Goal: Transaction & Acquisition: Purchase product/service

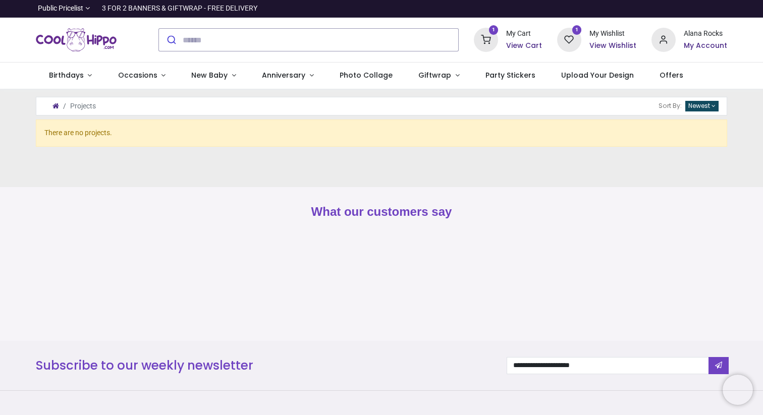
click at [155, 11] on div "3 FOR 2 BANNERS & GIFTWRAP - FREE DELIVERY" at bounding box center [179, 9] width 155 height 10
click at [145, 42] on div at bounding box center [89, 40] width 123 height 44
drag, startPoint x: 104, startPoint y: 8, endPoint x: 209, endPoint y: 7, distance: 105.5
click at [209, 7] on div "3 FOR 2 BANNERS & GIFTWRAP - FREE DELIVERY" at bounding box center [179, 9] width 155 height 10
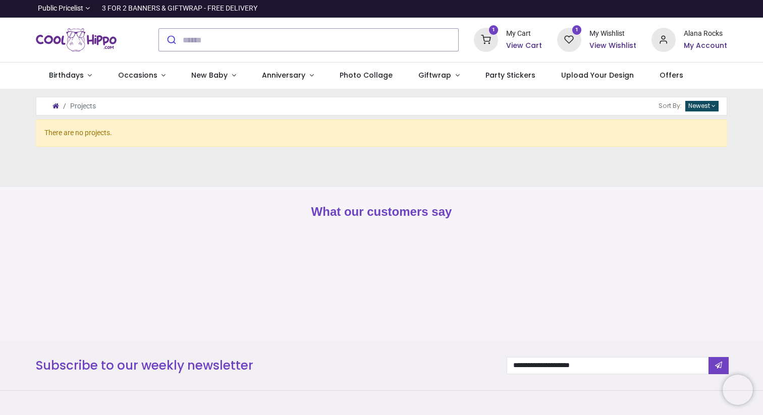
copy div "3 FOR 2 BANNERS & GIFTWRAP"
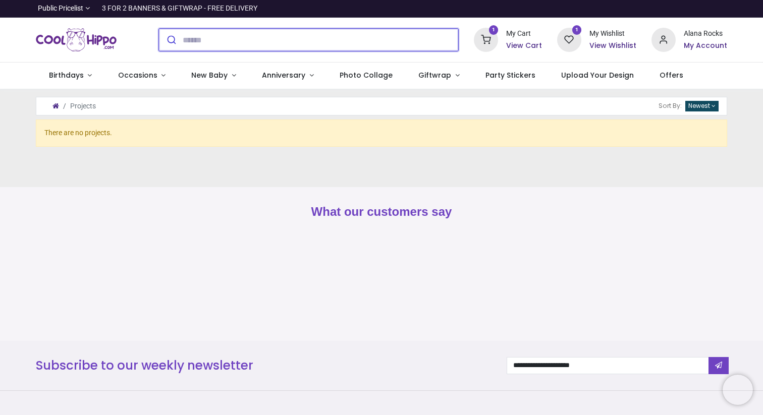
click at [376, 44] on input "search" at bounding box center [321, 40] width 276 height 22
type input "******"
click at [159, 29] on button "submit" at bounding box center [171, 40] width 24 height 22
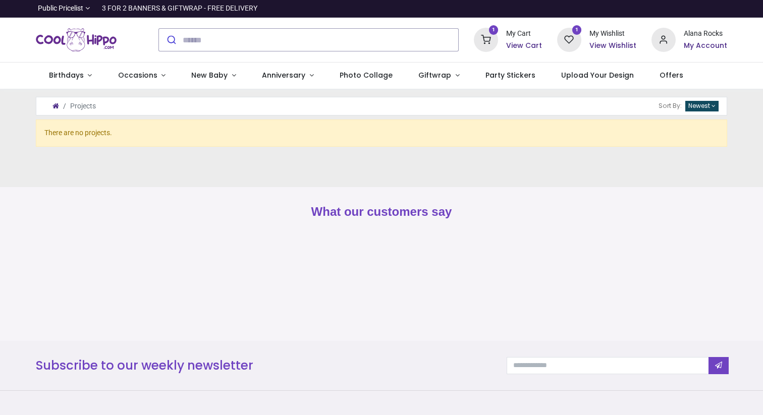
type input "**********"
click at [79, 75] on span "Birthdays" at bounding box center [66, 75] width 35 height 10
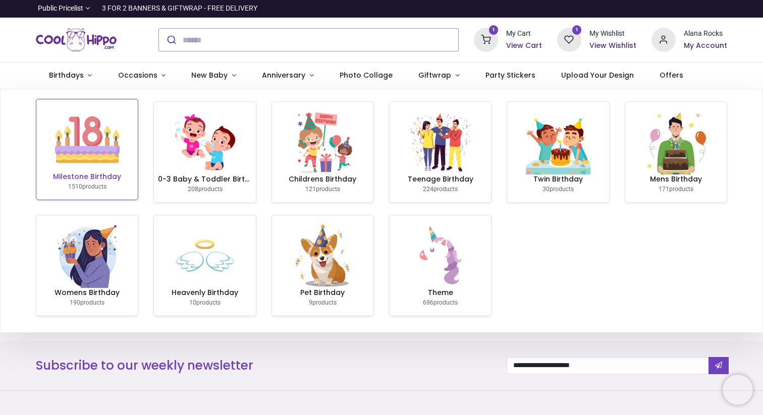
click at [121, 166] on link "Milestone Birthday 1510 products" at bounding box center [86, 149] width 101 height 100
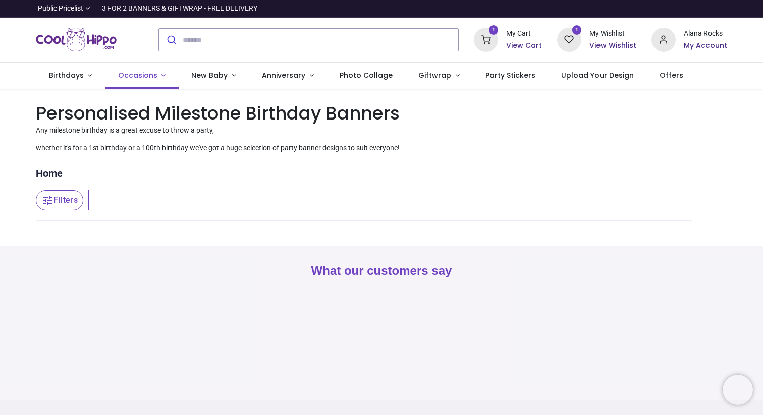
type input "**********"
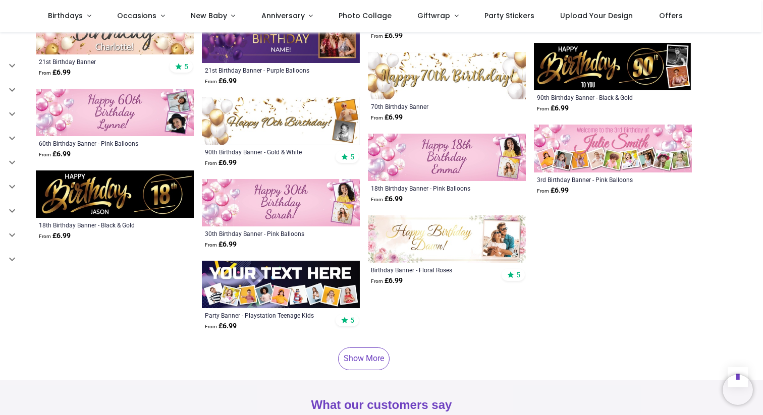
scroll to position [2968, 0]
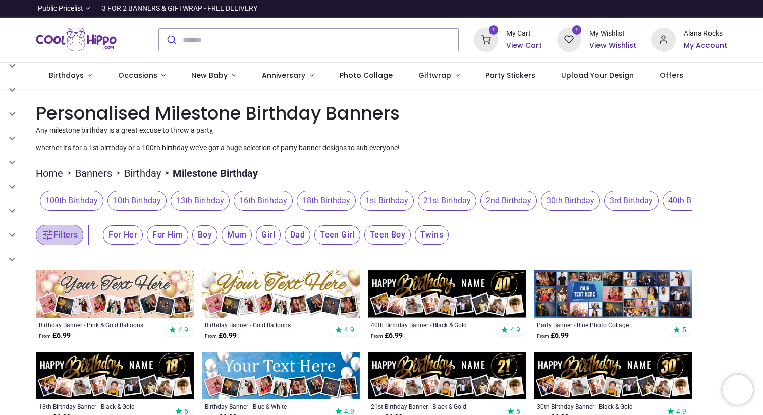
click at [75, 239] on button "Filters" at bounding box center [59, 235] width 47 height 20
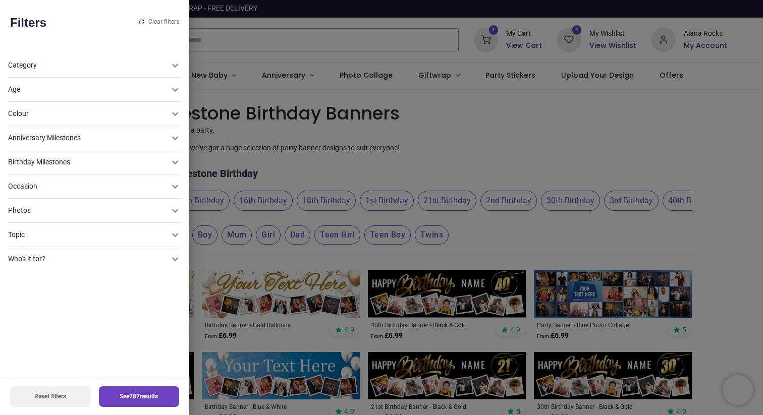
click at [75, 95] on div "Photos" at bounding box center [88, 90] width 161 height 10
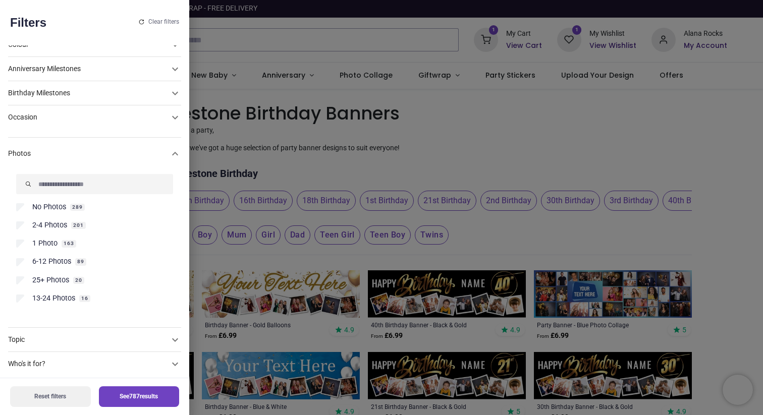
scroll to position [75, 0]
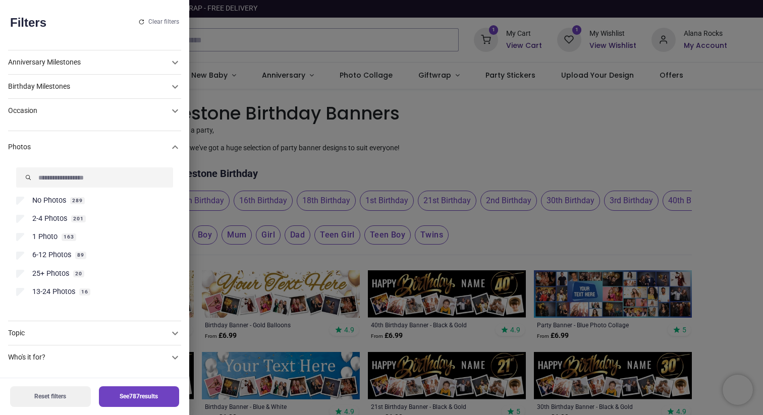
click at [64, 258] on span "6-12 Photos" at bounding box center [51, 255] width 39 height 10
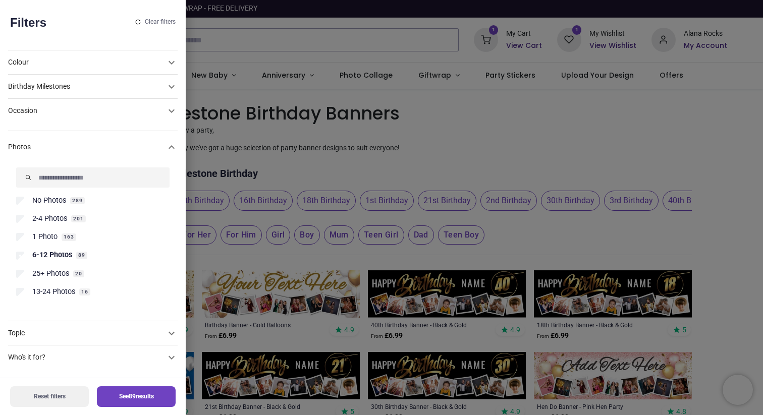
scroll to position [51, 0]
click at [63, 255] on span "6-12 Photos" at bounding box center [52, 255] width 40 height 10
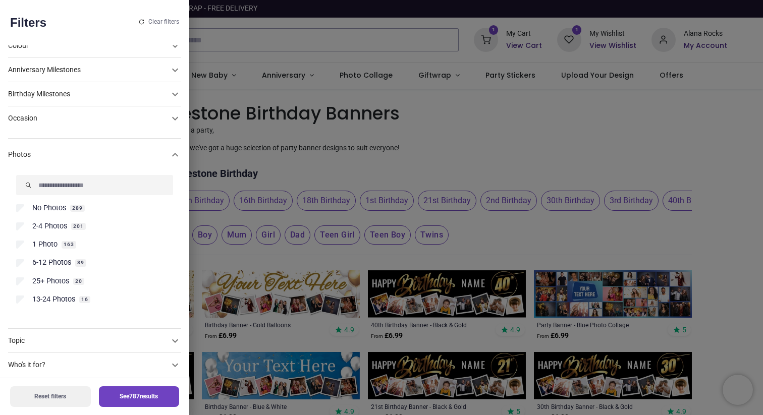
scroll to position [75, 0]
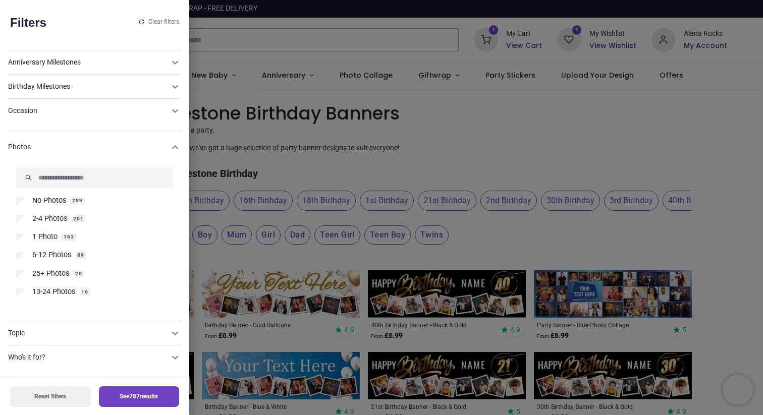
click at [63, 294] on span "13-24 Photos" at bounding box center [53, 292] width 43 height 10
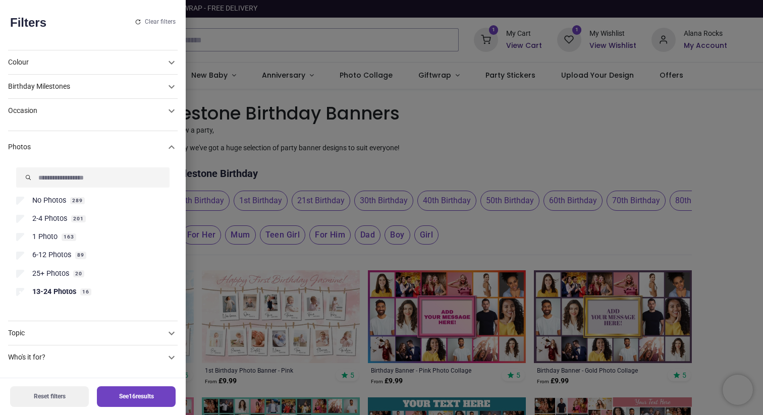
click at [284, 293] on div at bounding box center [381, 207] width 763 height 415
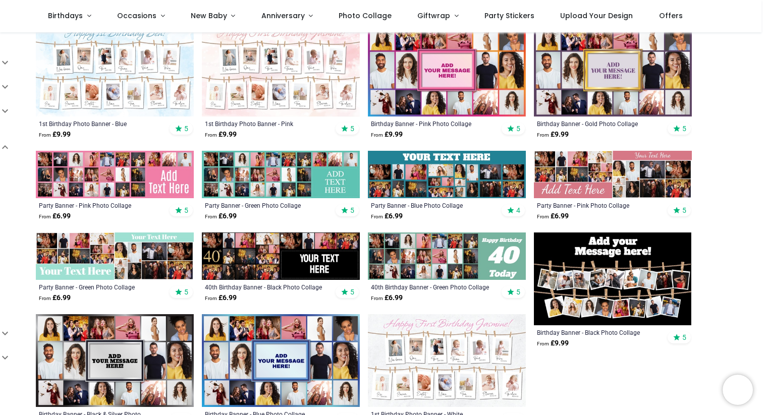
scroll to position [190, 0]
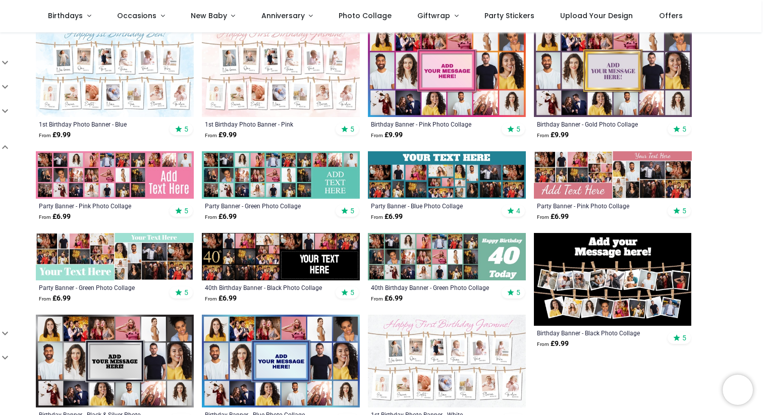
click at [445, 178] on img at bounding box center [447, 174] width 158 height 47
click at [420, 186] on img at bounding box center [447, 174] width 158 height 47
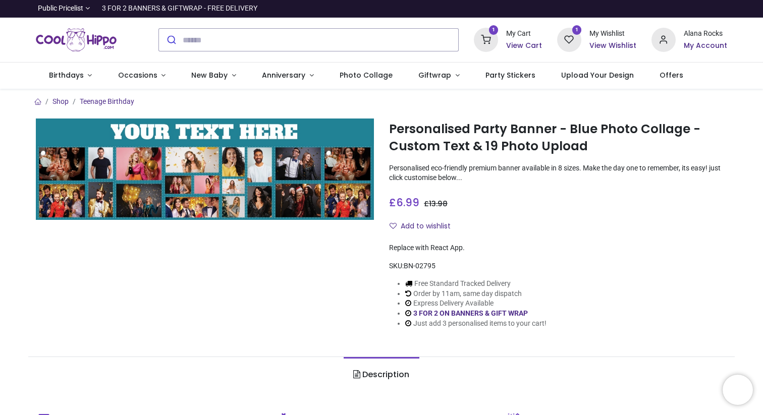
type input "**********"
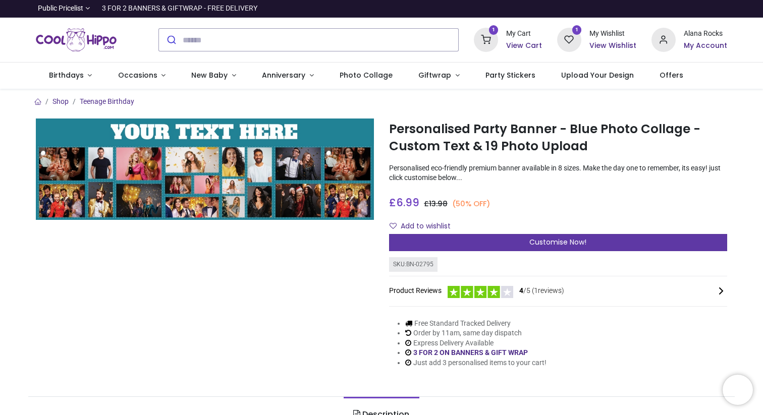
click at [418, 245] on div "Customise Now!" at bounding box center [558, 242] width 338 height 17
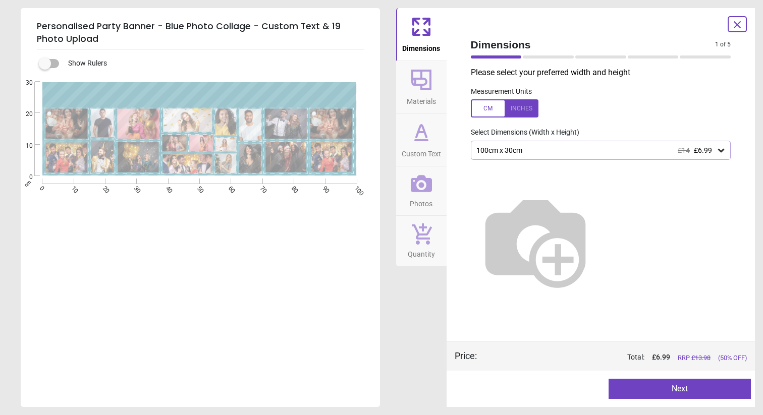
click at [497, 156] on div "100cm x 30cm £14 £6.99" at bounding box center [601, 150] width 260 height 19
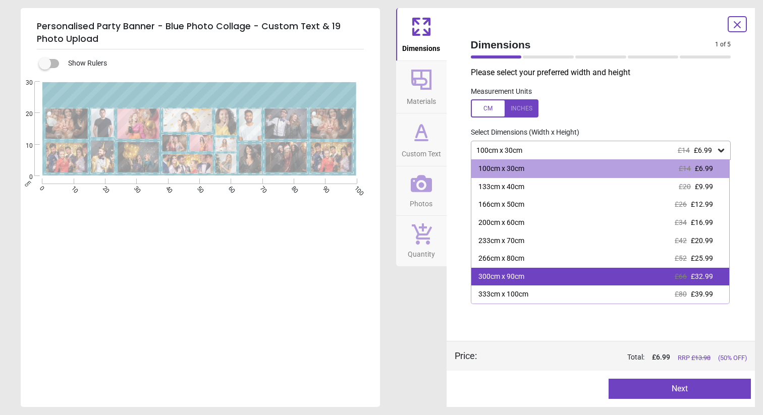
click at [508, 281] on div "300cm x 90cm" at bounding box center [501, 277] width 46 height 10
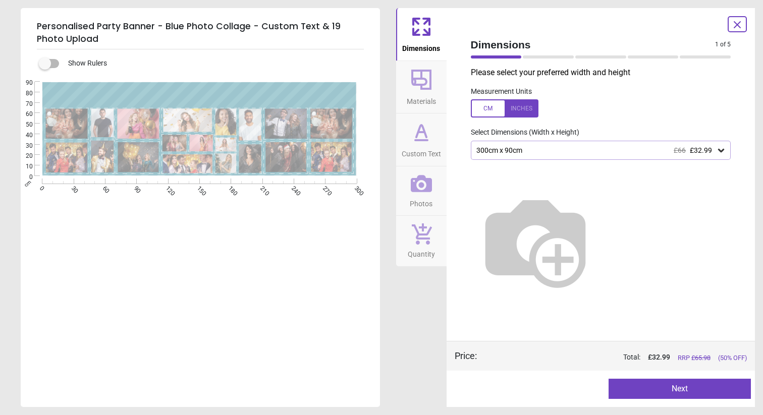
click at [422, 89] on icon at bounding box center [421, 80] width 20 height 20
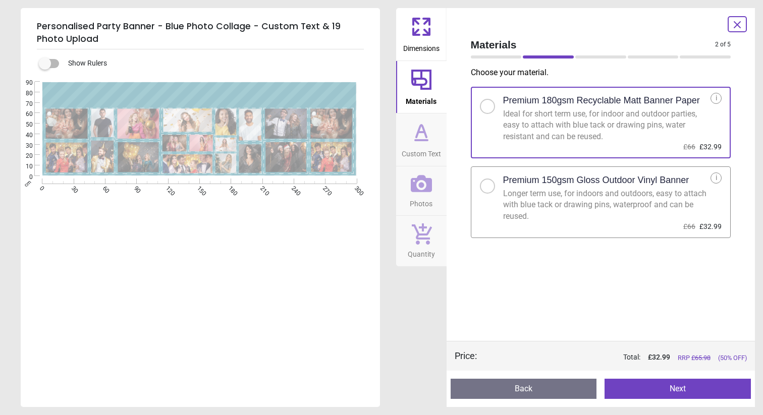
click at [421, 137] on icon at bounding box center [421, 132] width 24 height 24
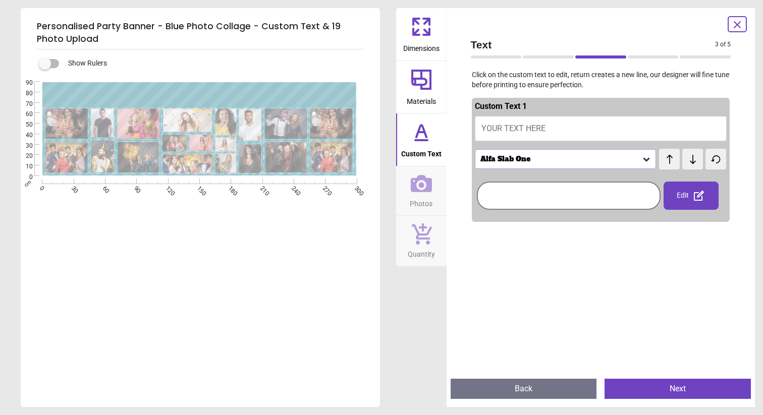
click at [419, 86] on icon at bounding box center [421, 80] width 24 height 24
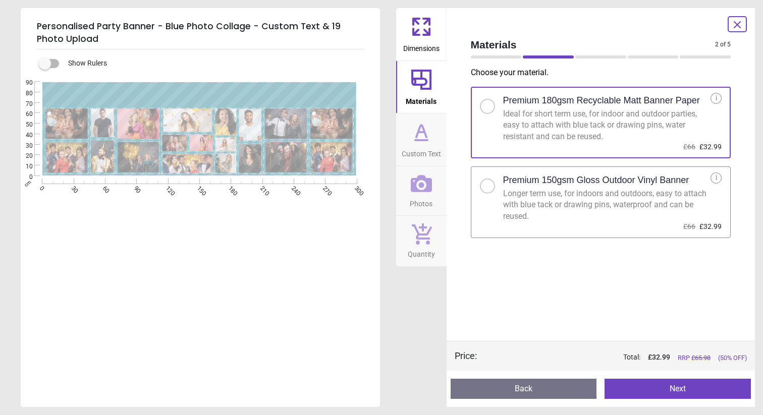
click at [533, 208] on div "Longer term use, for indoors and outdoors, easy to attach with blue tack or dra…" at bounding box center [607, 205] width 208 height 34
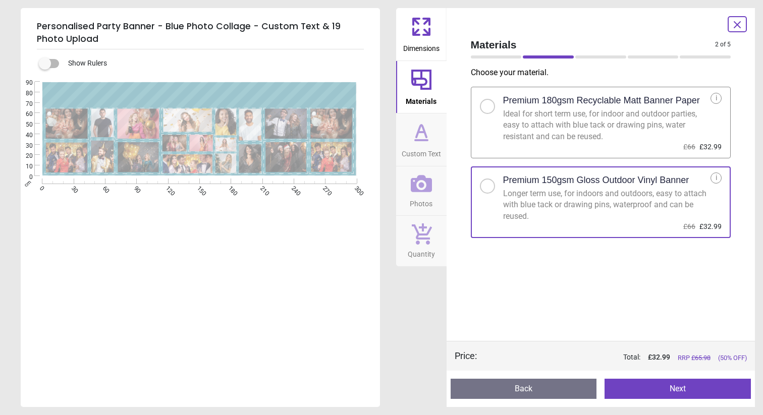
click at [407, 130] on button "Custom Text" at bounding box center [421, 140] width 50 height 52
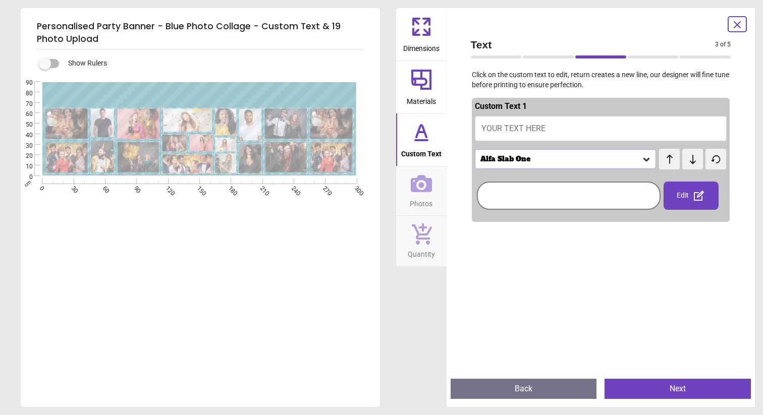
click at [501, 131] on span "YOUR TEXT HERE" at bounding box center [513, 129] width 64 height 10
type textarea "*"
click at [583, 159] on div "Alfa Slab One" at bounding box center [560, 159] width 163 height 9
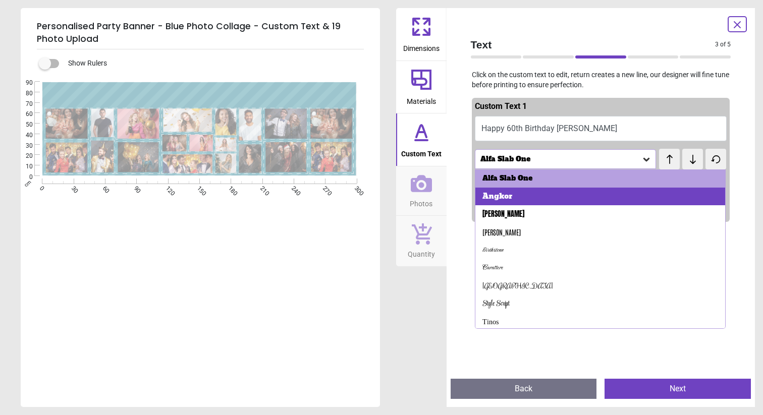
click at [569, 194] on div "Angkor" at bounding box center [600, 197] width 250 height 18
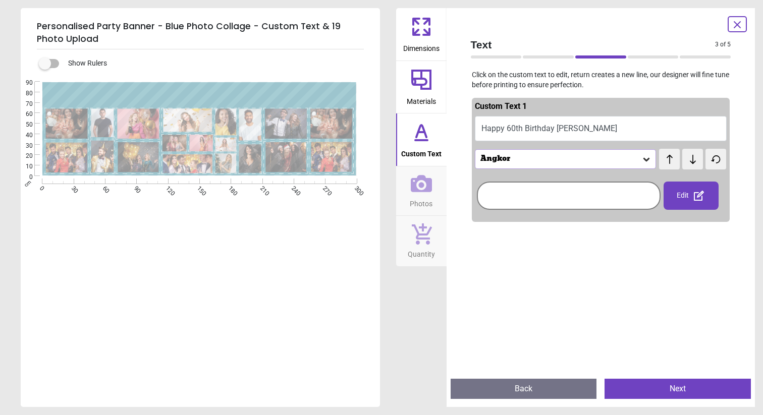
scroll to position [7, 0]
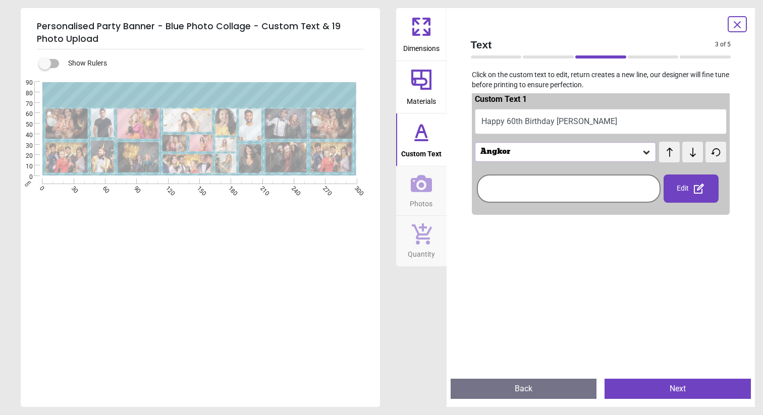
click at [563, 158] on div "Angkor" at bounding box center [566, 151] width 182 height 19
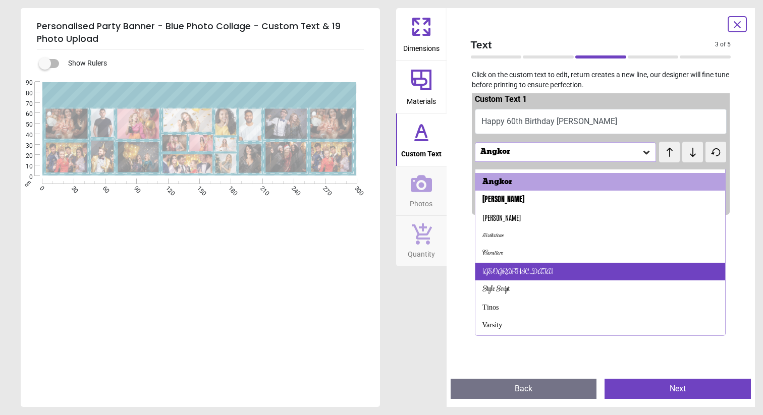
scroll to position [23, 0]
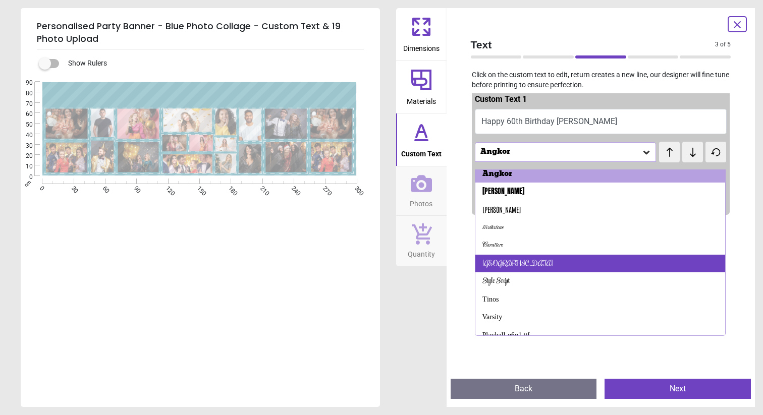
click at [551, 266] on div "Rochester" at bounding box center [600, 264] width 250 height 18
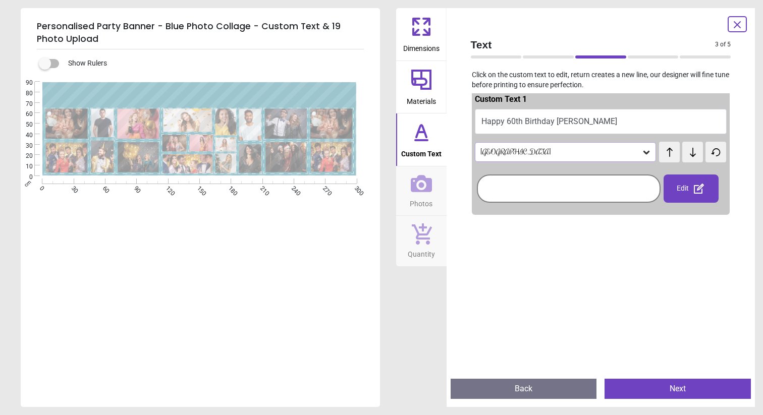
click at [552, 158] on div "Rochester" at bounding box center [566, 151] width 182 height 19
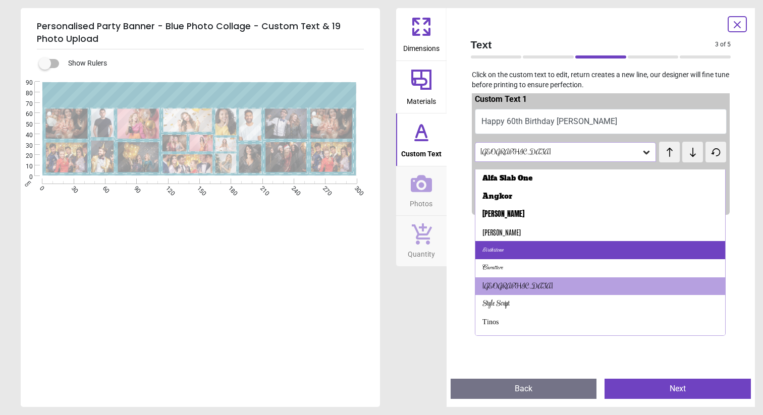
click at [533, 248] on div "Birthstone" at bounding box center [600, 250] width 250 height 18
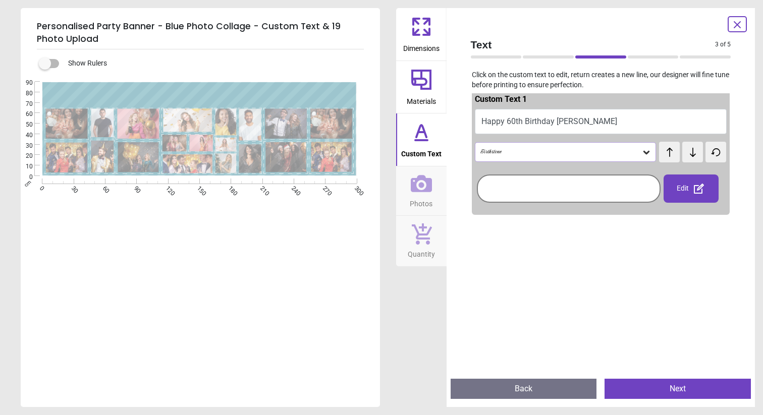
click at [553, 153] on div "Birthstone" at bounding box center [560, 152] width 163 height 9
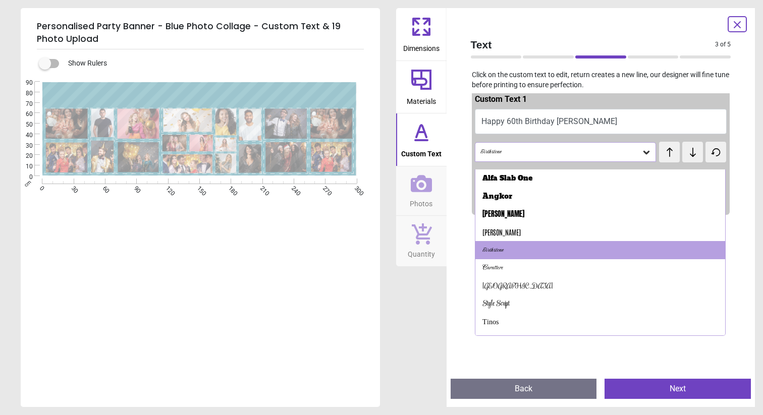
click at [553, 153] on div "Birthstone" at bounding box center [560, 152] width 163 height 9
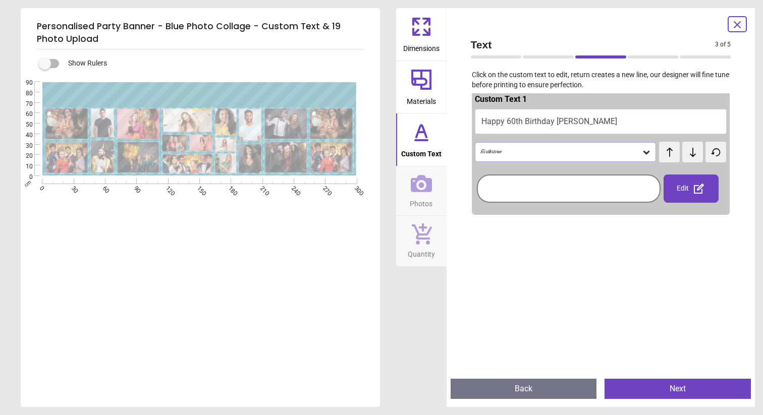
click at [554, 151] on div "Birthstone" at bounding box center [560, 152] width 163 height 9
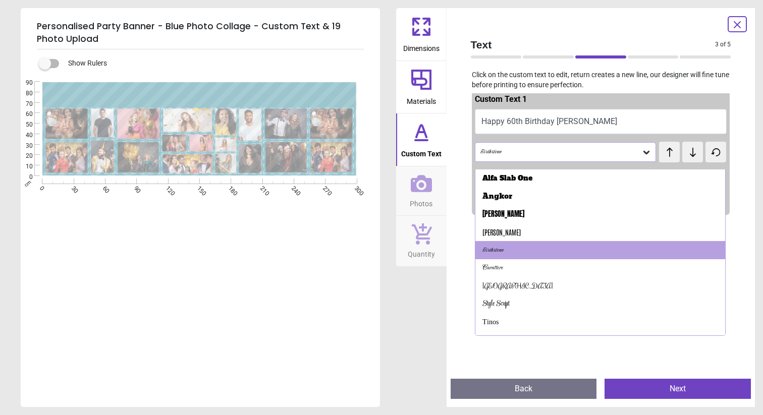
click at [686, 149] on icon at bounding box center [692, 152] width 15 height 10
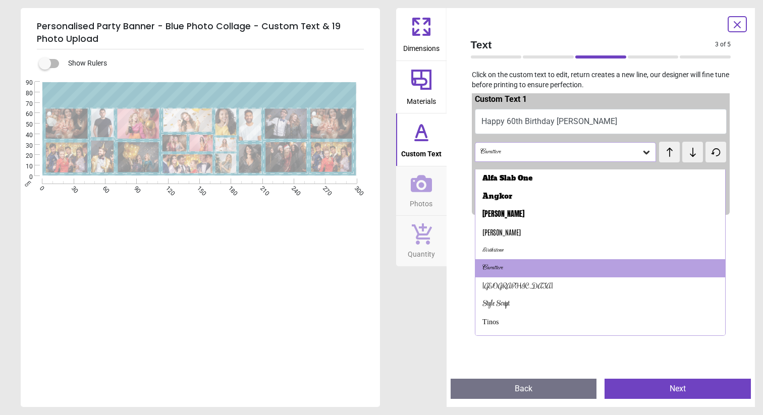
click at [689, 151] on icon at bounding box center [692, 152] width 15 height 10
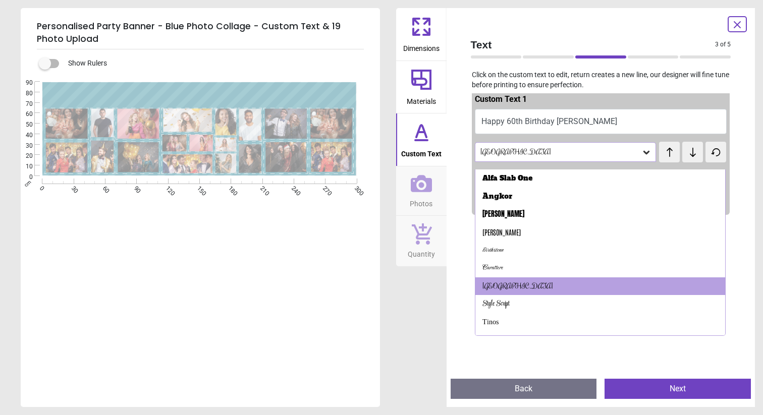
click at [689, 151] on icon at bounding box center [692, 152] width 15 height 10
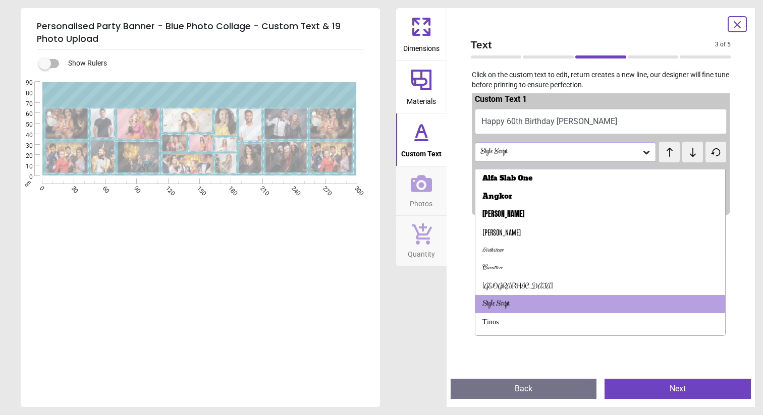
click at [689, 151] on icon at bounding box center [692, 152] width 15 height 10
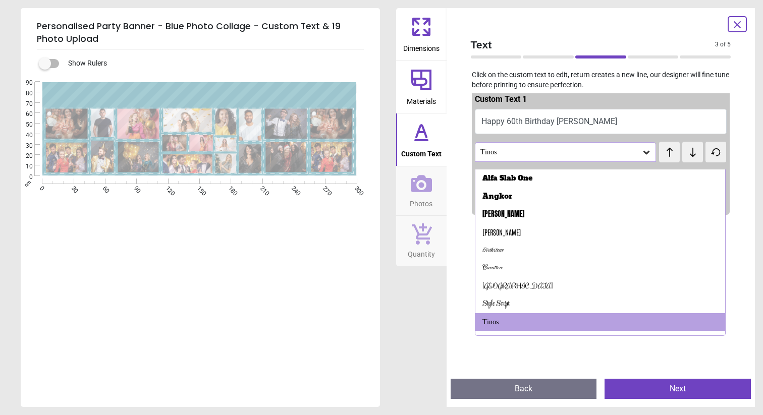
click at [689, 151] on icon at bounding box center [692, 152] width 15 height 10
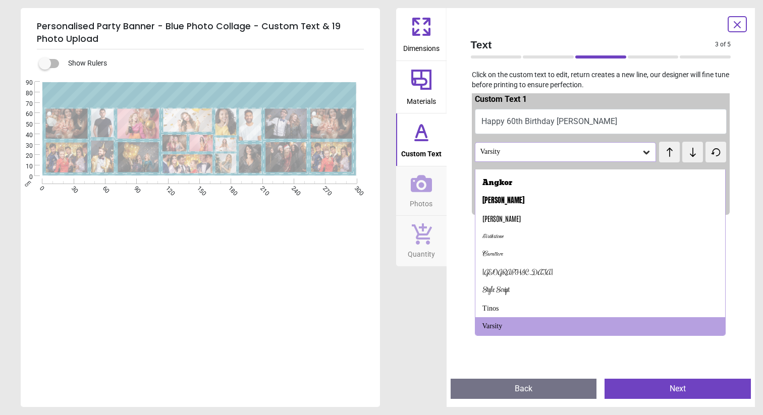
click at [689, 151] on icon at bounding box center [692, 152] width 15 height 10
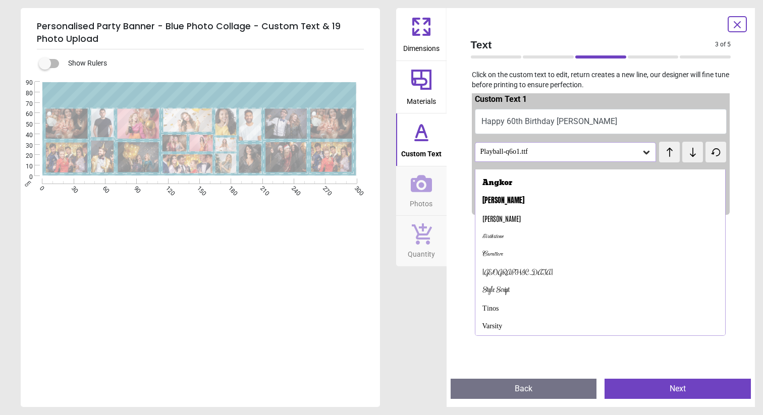
scroll to position [31, 0]
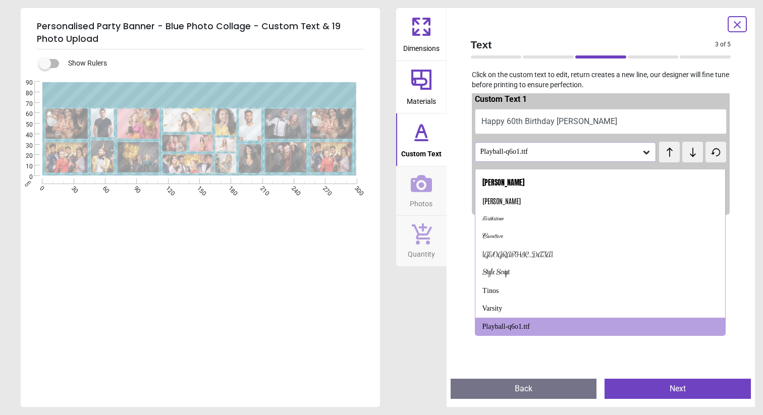
click at [688, 151] on icon at bounding box center [692, 152] width 15 height 10
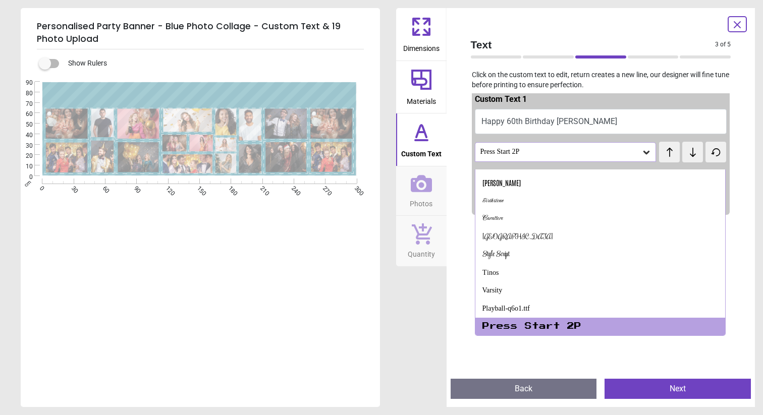
click at [688, 151] on icon at bounding box center [692, 152] width 15 height 10
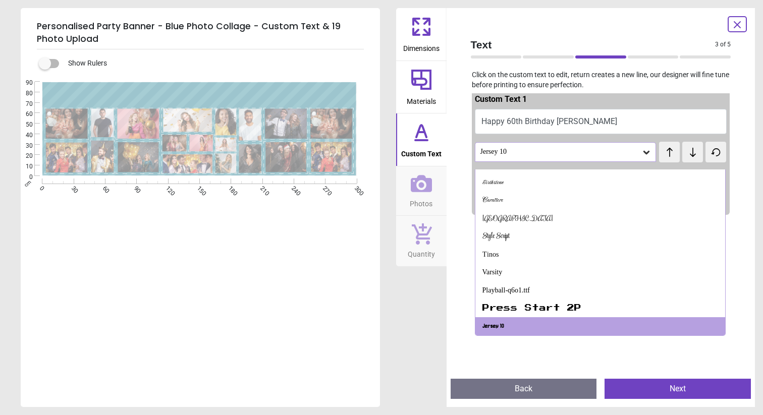
click at [688, 151] on icon at bounding box center [692, 152] width 15 height 10
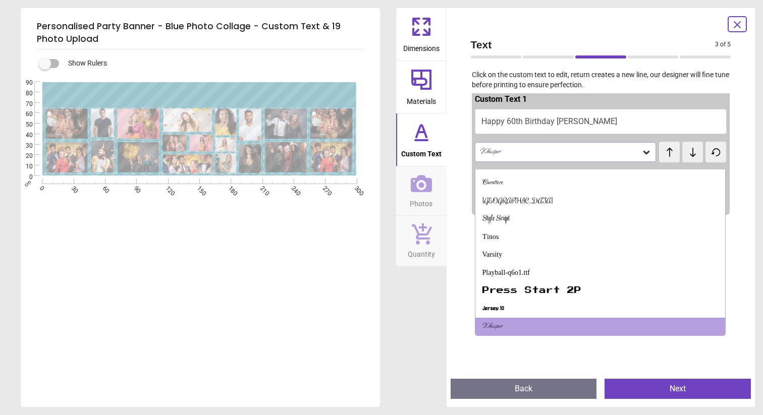
click at [688, 151] on icon at bounding box center [692, 152] width 15 height 10
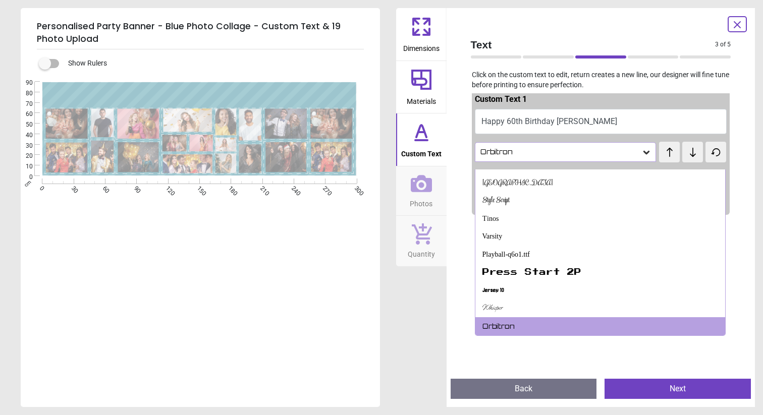
click at [688, 151] on icon at bounding box center [692, 152] width 15 height 10
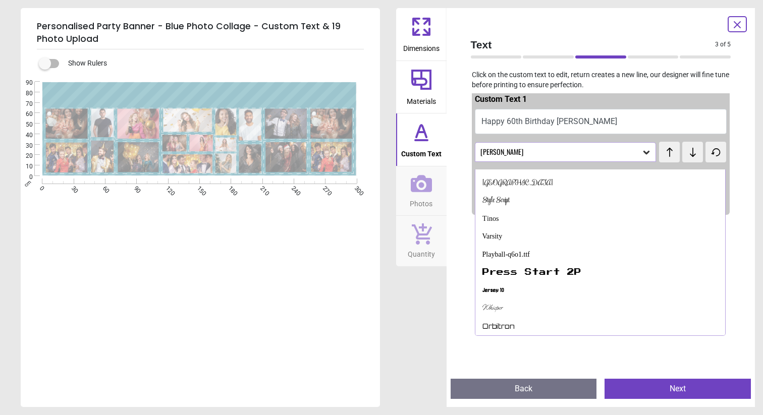
scroll to position [121, 0]
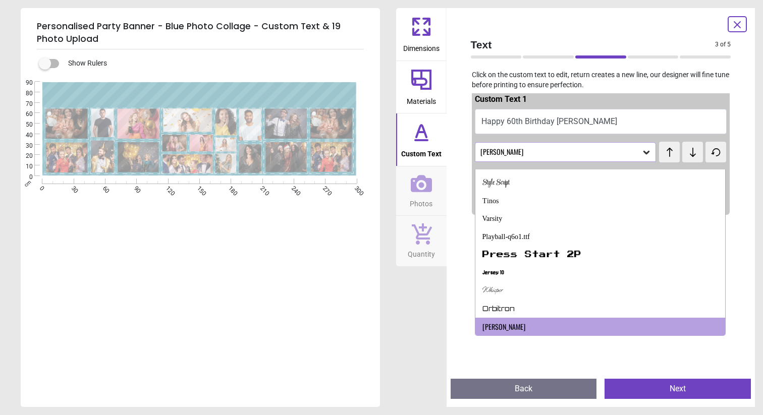
click at [688, 151] on icon at bounding box center [692, 152] width 15 height 10
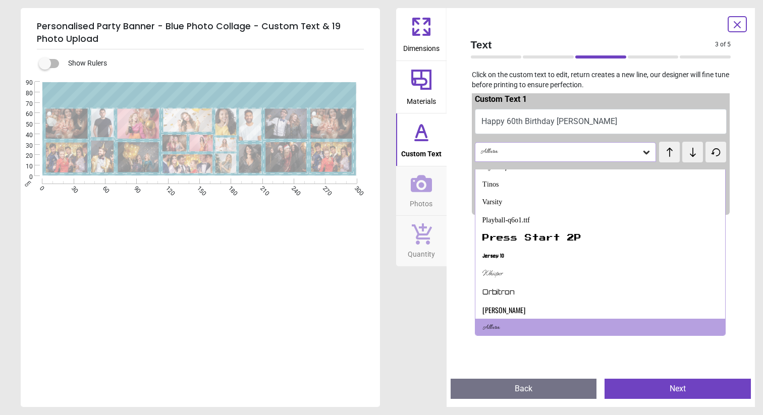
scroll to position [139, 0]
click at [688, 151] on icon at bounding box center [692, 152] width 15 height 10
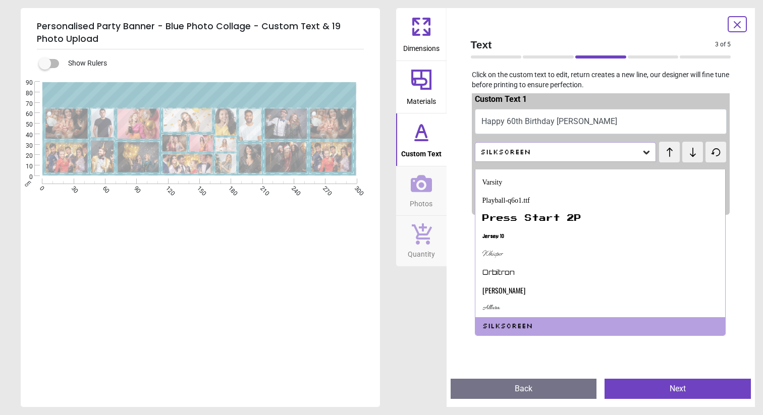
click at [689, 151] on icon at bounding box center [692, 152] width 15 height 10
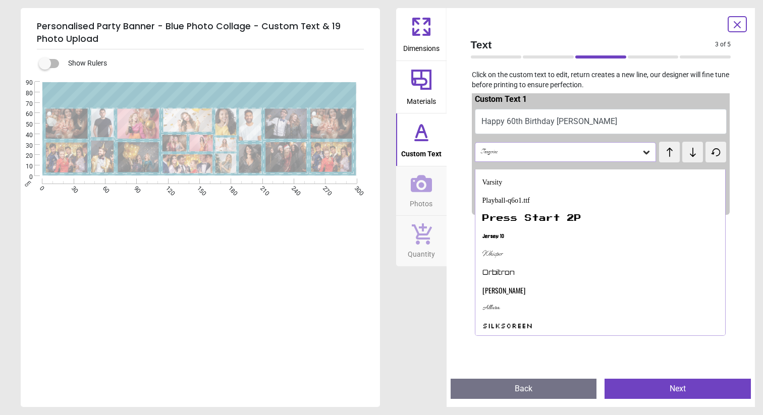
scroll to position [175, 0]
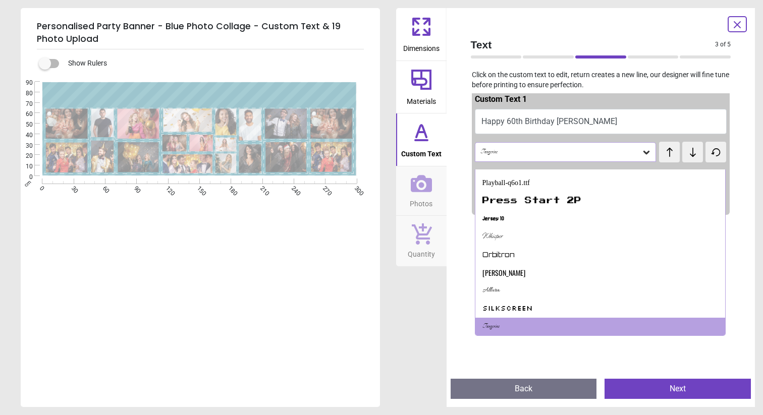
click at [689, 151] on icon at bounding box center [692, 152] width 15 height 10
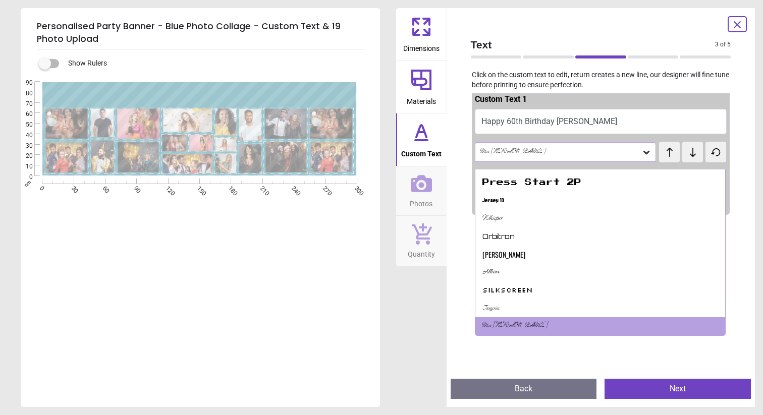
click at [689, 151] on icon at bounding box center [692, 152] width 15 height 10
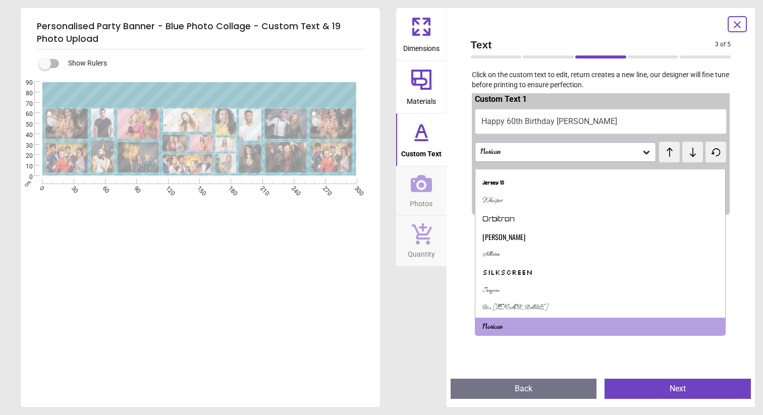
click at [689, 151] on icon at bounding box center [692, 152] width 15 height 10
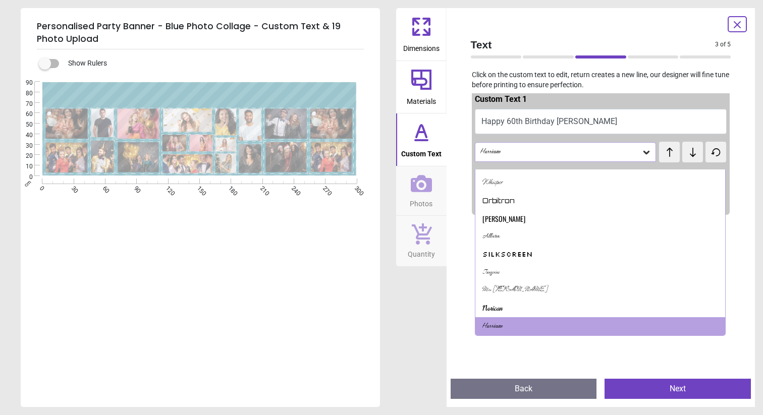
click at [689, 151] on icon at bounding box center [692, 152] width 15 height 10
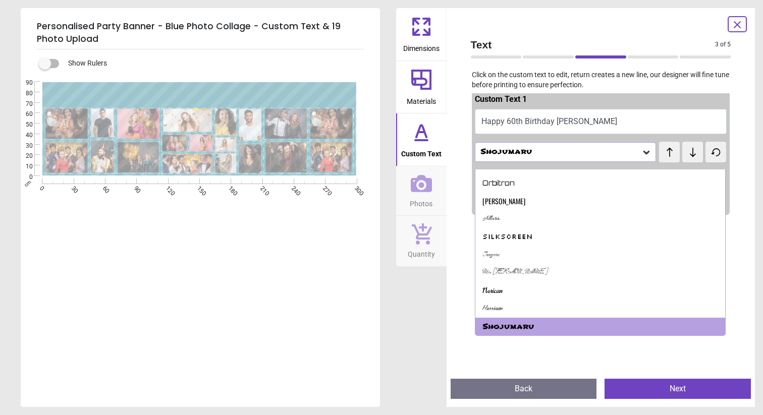
click at [689, 151] on icon at bounding box center [692, 152] width 15 height 10
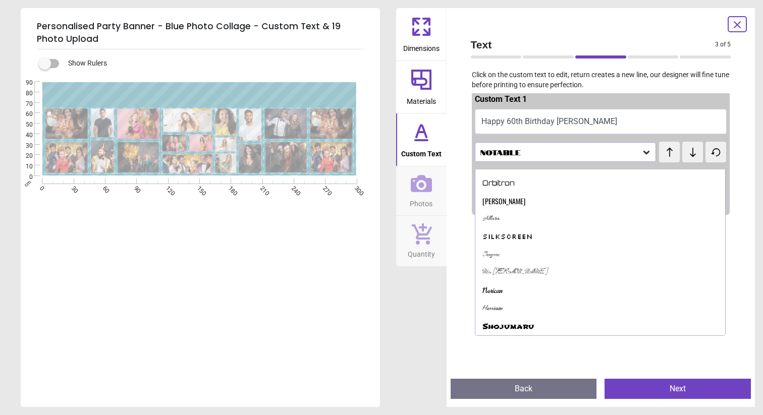
scroll to position [265, 0]
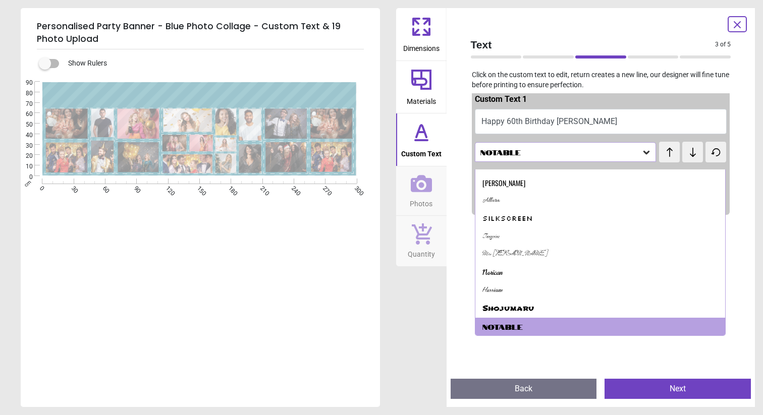
click at [689, 151] on span "test" at bounding box center [682, 147] width 20 height 10
click at [691, 151] on span "test" at bounding box center [682, 147] width 20 height 10
click at [677, 151] on span "test" at bounding box center [682, 147] width 20 height 10
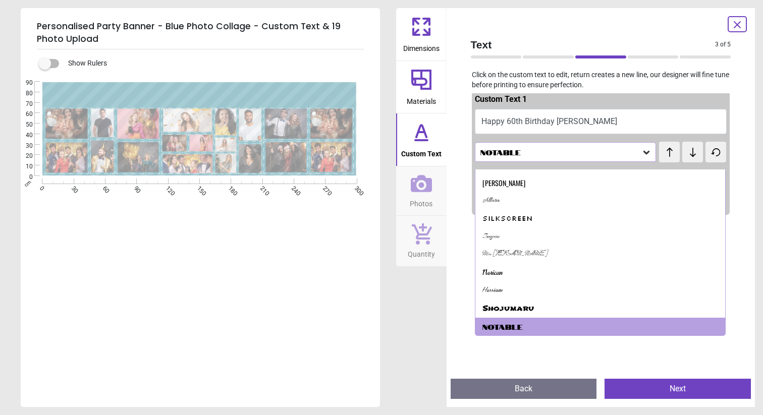
click at [675, 152] on div "test test" at bounding box center [675, 147] width 33 height 11
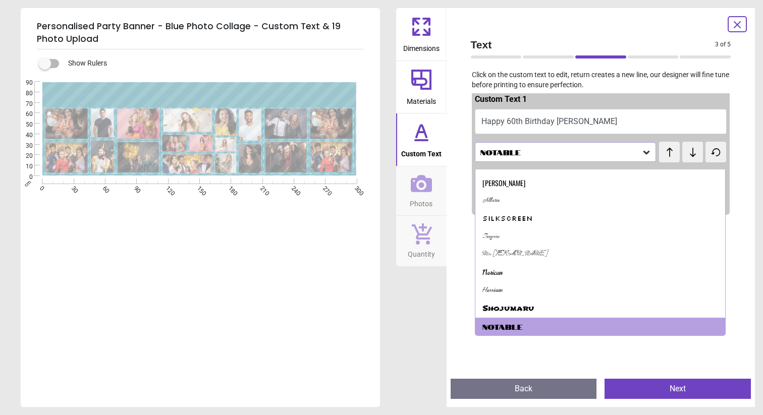
click at [675, 152] on div "test test" at bounding box center [675, 147] width 33 height 11
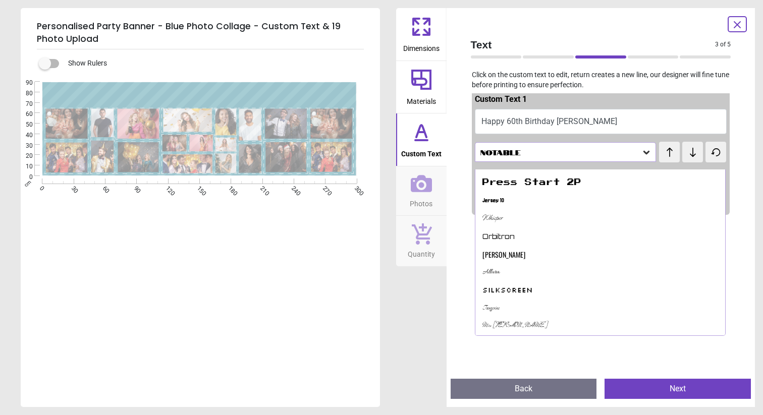
scroll to position [0, 0]
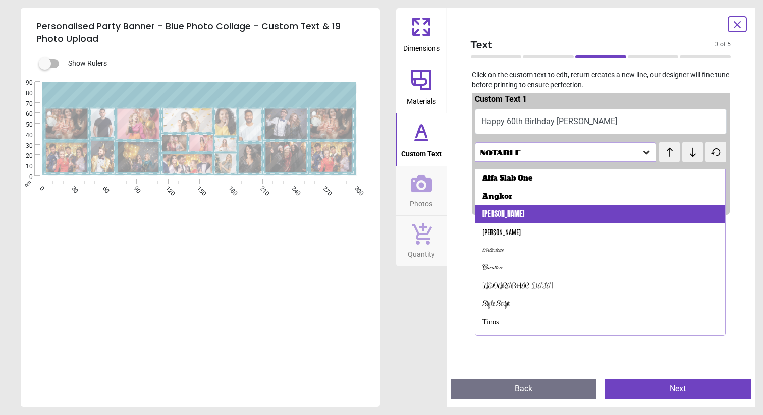
click at [562, 222] on div "[PERSON_NAME]" at bounding box center [600, 214] width 250 height 18
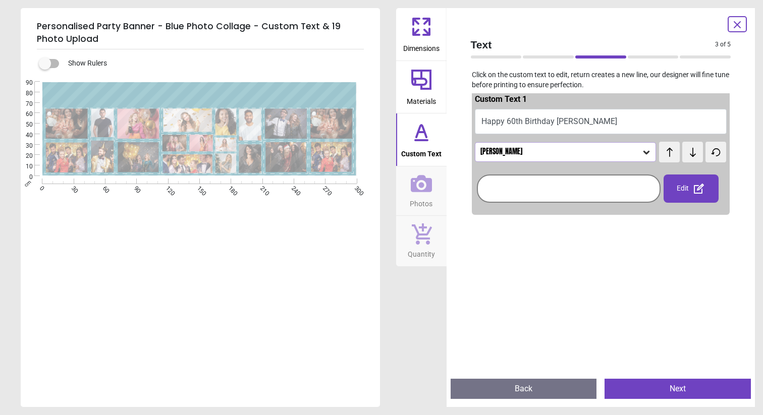
click at [692, 148] on icon at bounding box center [693, 151] width 6 height 9
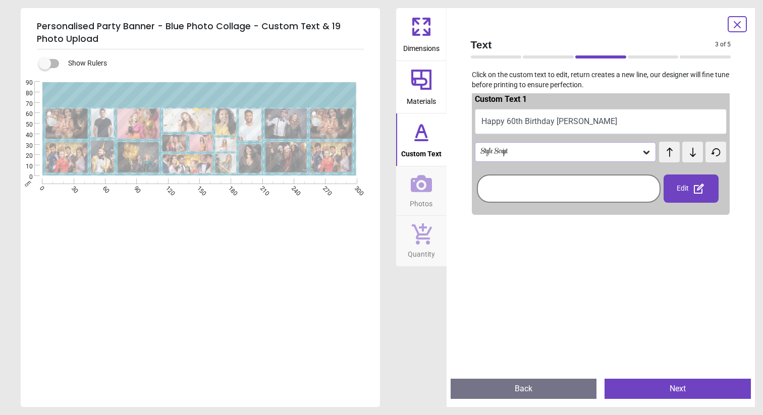
click at [673, 149] on span "test" at bounding box center [673, 146] width 8 height 9
click at [673, 152] on icon at bounding box center [669, 152] width 15 height 10
click at [290, 96] on textarea "**********" at bounding box center [199, 95] width 302 height 18
type textarea "**********"
click at [277, 288] on div "**********" at bounding box center [199, 289] width 357 height 415
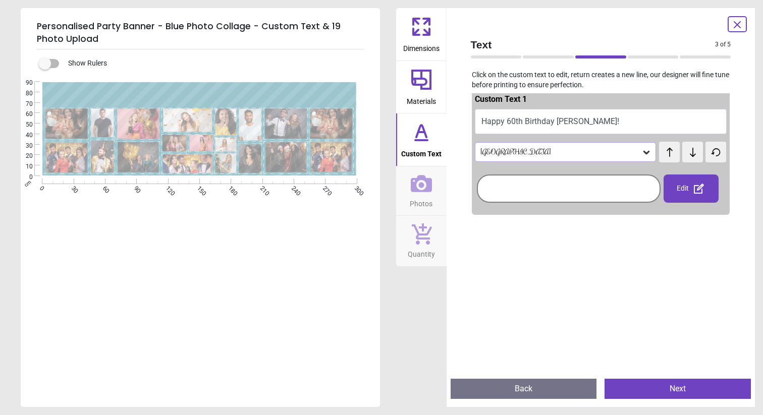
click at [427, 191] on icon at bounding box center [421, 183] width 21 height 17
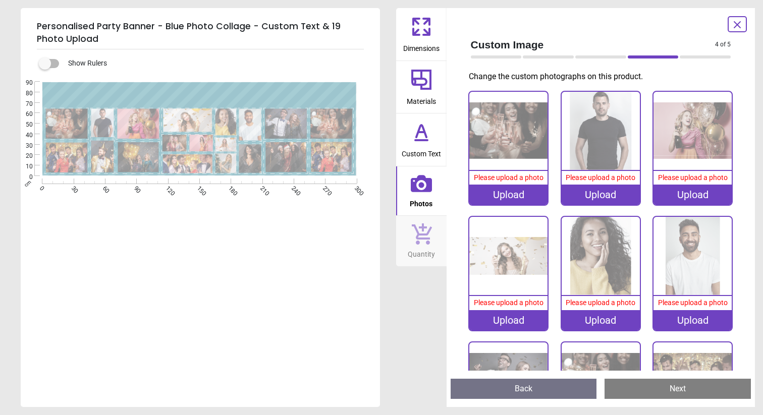
click at [535, 173] on div "Please upload a photo" at bounding box center [508, 178] width 78 height 14
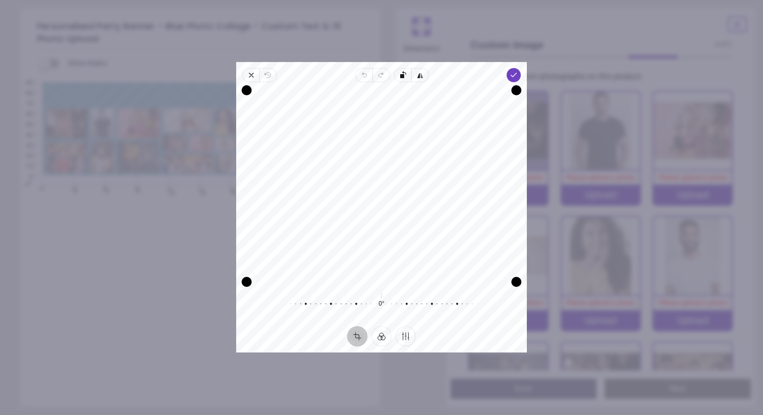
drag, startPoint x: 435, startPoint y: 230, endPoint x: 413, endPoint y: 157, distance: 75.4
click at [413, 157] on div "Recenter" at bounding box center [381, 186] width 275 height 192
click at [515, 74] on polyline "button" at bounding box center [514, 75] width 6 height 4
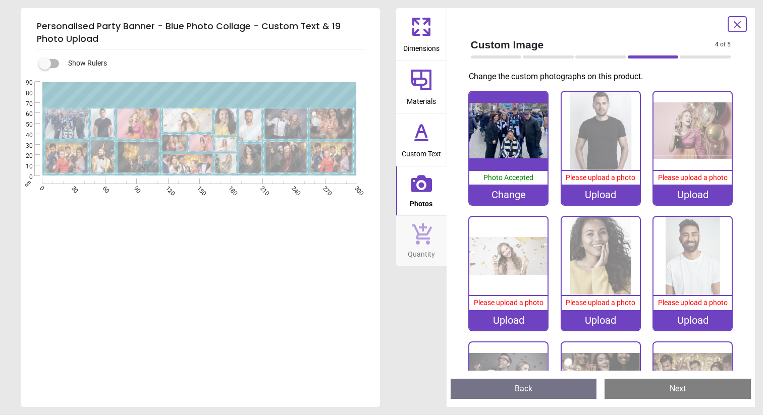
click at [239, 233] on div "**********" at bounding box center [199, 206] width 357 height 249
click at [196, 165] on image at bounding box center [188, 163] width 50 height 19
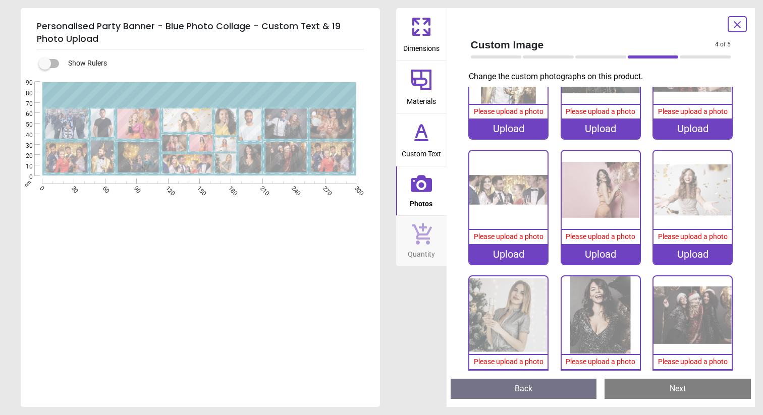
scroll to position [346, 0]
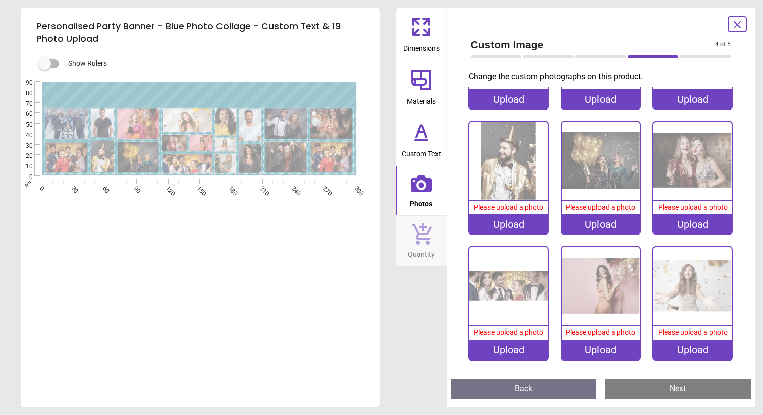
click at [583, 350] on div "Upload" at bounding box center [601, 350] width 78 height 20
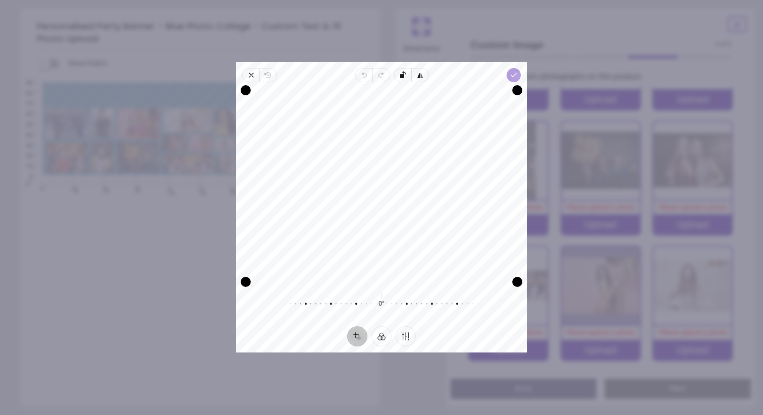
click at [514, 76] on polyline "button" at bounding box center [514, 75] width 6 height 4
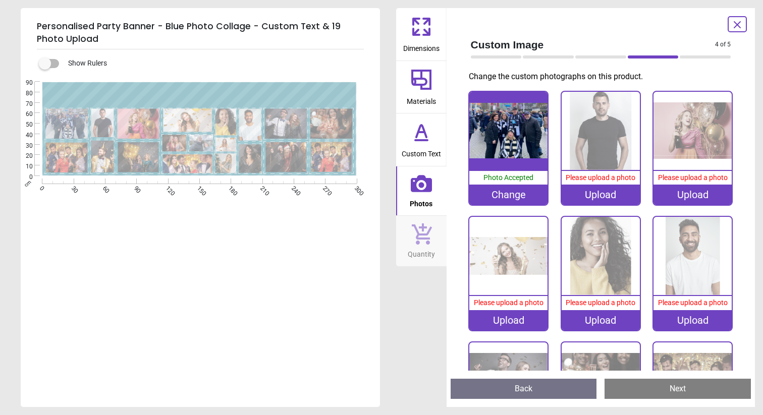
click at [588, 194] on div "Upload" at bounding box center [601, 195] width 78 height 20
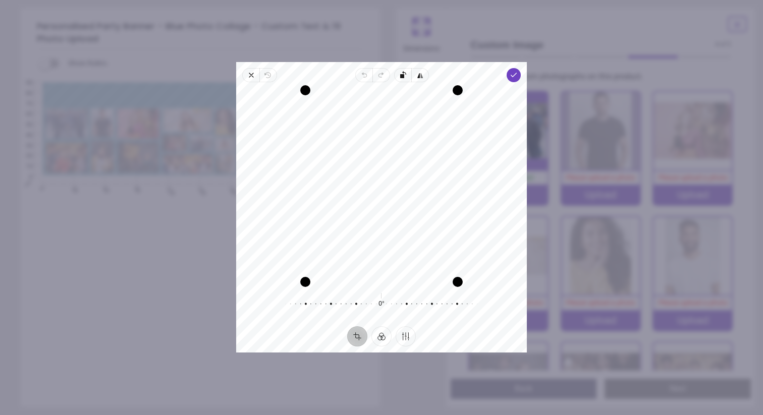
click at [413, 186] on div "Recenter" at bounding box center [381, 186] width 275 height 192
click at [514, 75] on polyline "button" at bounding box center [514, 75] width 6 height 4
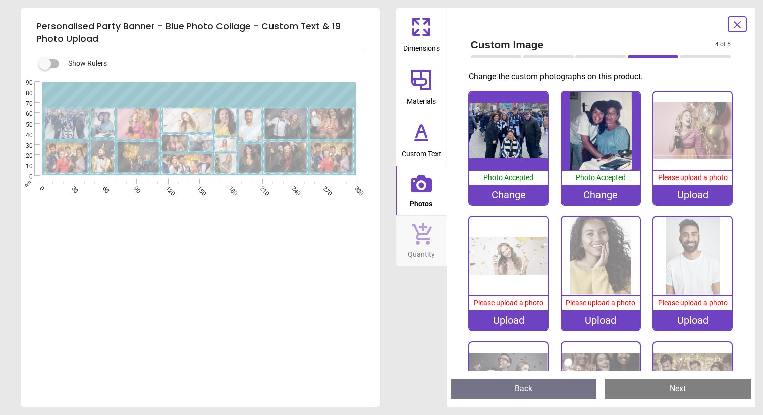
click at [716, 200] on div "Upload" at bounding box center [693, 195] width 78 height 20
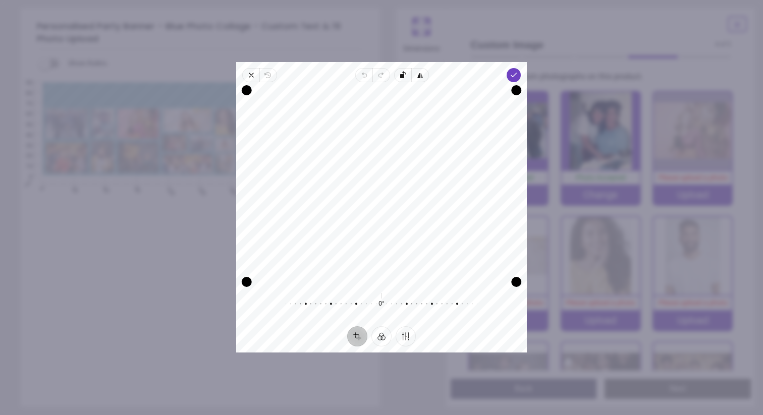
drag, startPoint x: 413, startPoint y: 229, endPoint x: 413, endPoint y: 211, distance: 17.7
click at [413, 211] on div "Recenter" at bounding box center [381, 186] width 275 height 192
drag, startPoint x: 518, startPoint y: 91, endPoint x: 497, endPoint y: 113, distance: 30.7
click at [497, 113] on div "Drag corner tr" at bounding box center [492, 107] width 10 height 10
drag, startPoint x: 439, startPoint y: 168, endPoint x: 427, endPoint y: 159, distance: 14.1
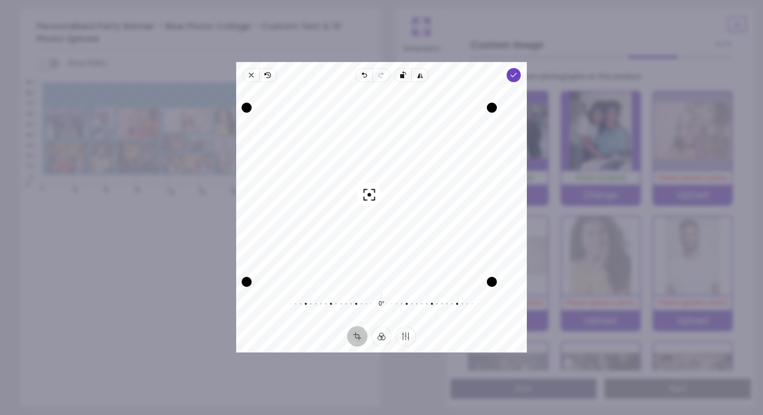
click at [427, 159] on div "Recenter" at bounding box center [381, 186] width 275 height 192
click at [514, 75] on polyline "button" at bounding box center [514, 75] width 6 height 4
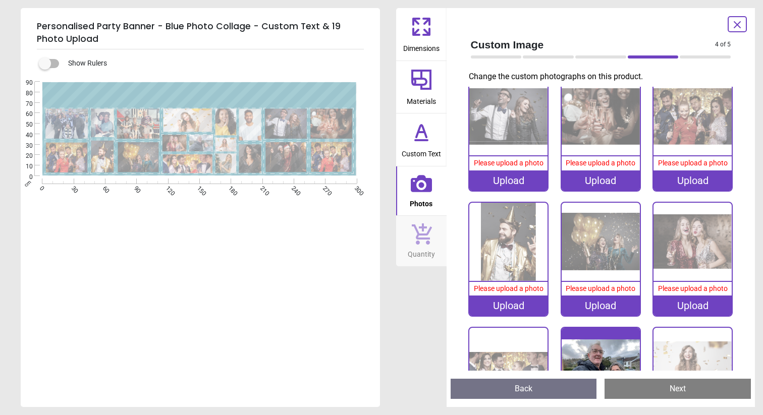
scroll to position [265, 0]
click at [698, 305] on div "Upload" at bounding box center [693, 305] width 78 height 20
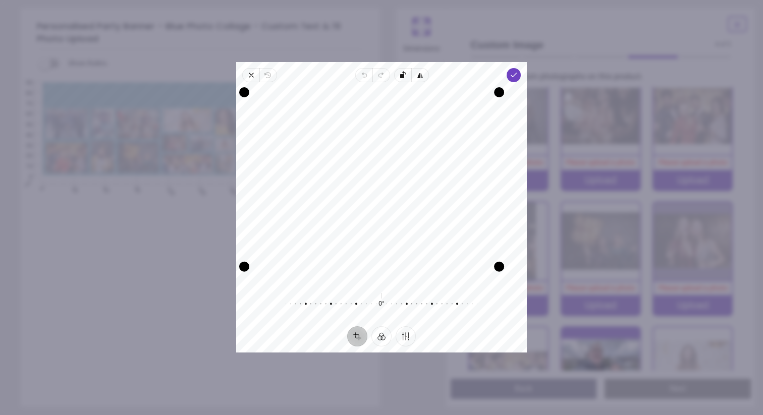
drag, startPoint x: 514, startPoint y: 282, endPoint x: 490, endPoint y: 269, distance: 27.8
click at [494, 269] on div "Drag corner br" at bounding box center [499, 267] width 10 height 10
drag, startPoint x: 444, startPoint y: 212, endPoint x: 416, endPoint y: 207, distance: 28.3
click at [416, 207] on div "Recenter" at bounding box center [381, 186] width 275 height 192
click at [460, 180] on div "Recenter" at bounding box center [381, 186] width 275 height 192
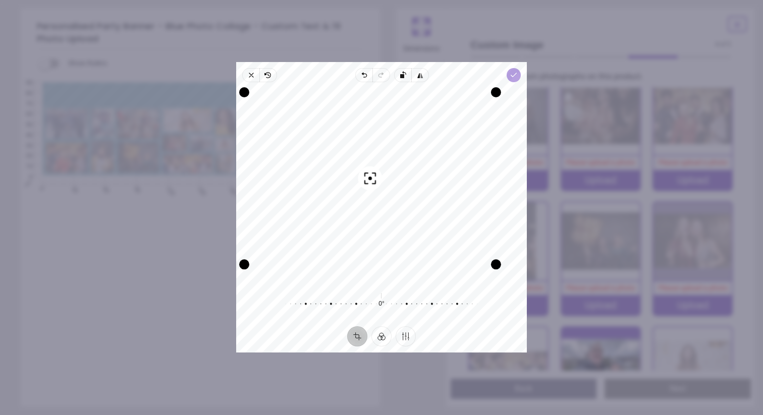
click at [515, 74] on polyline "button" at bounding box center [514, 75] width 6 height 4
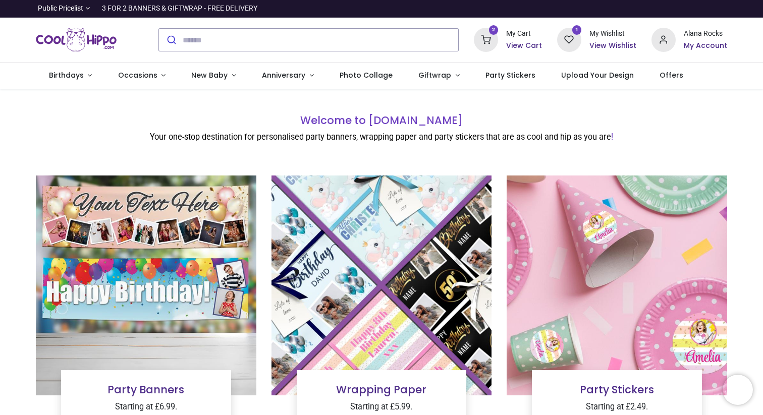
type input "**********"
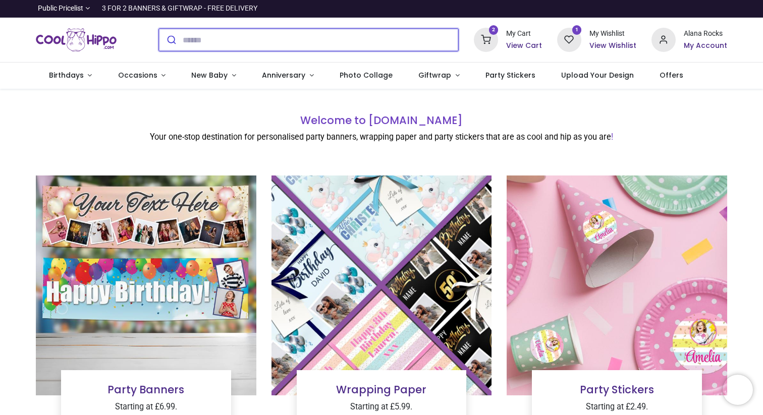
click at [202, 45] on input "search" at bounding box center [321, 40] width 276 height 22
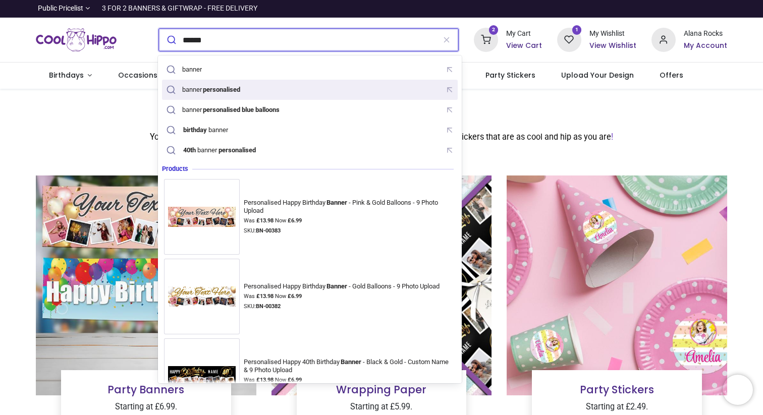
click at [232, 80] on li "banner personalised" at bounding box center [310, 90] width 296 height 20
type input "**********"
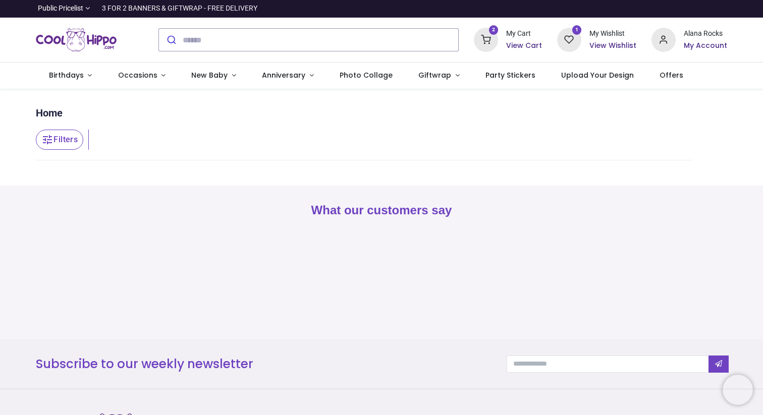
type input "**********"
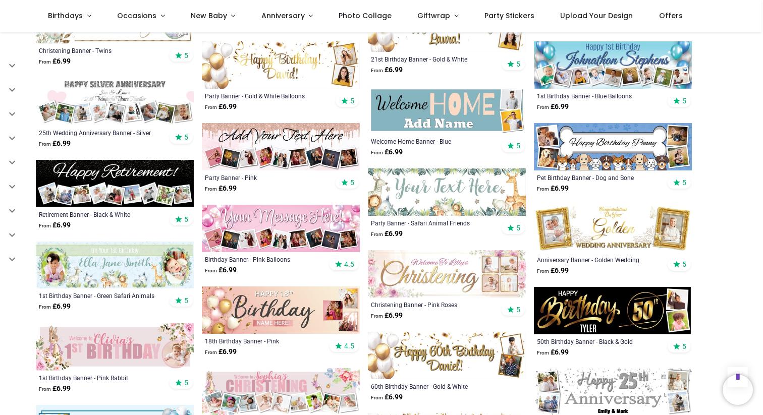
scroll to position [450, 0]
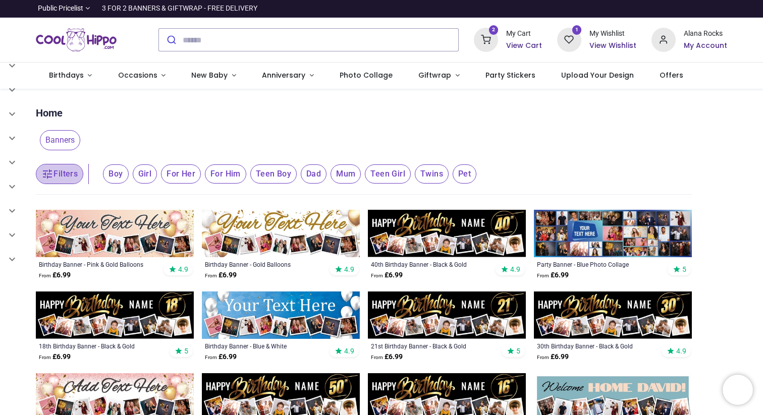
click at [59, 181] on button "Filters" at bounding box center [59, 174] width 47 height 20
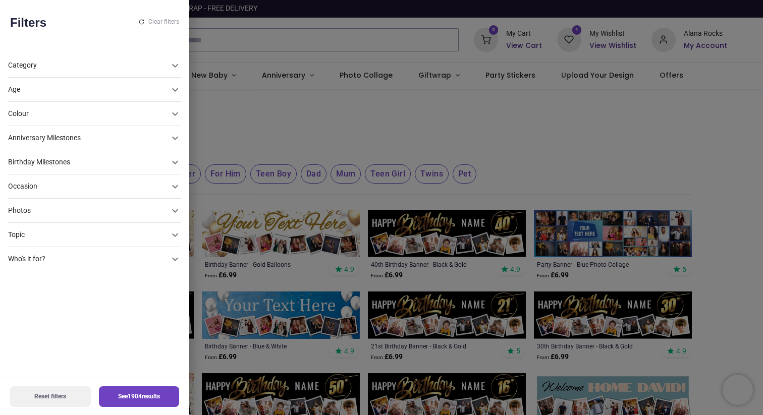
click at [70, 95] on div "Photos" at bounding box center [88, 90] width 161 height 10
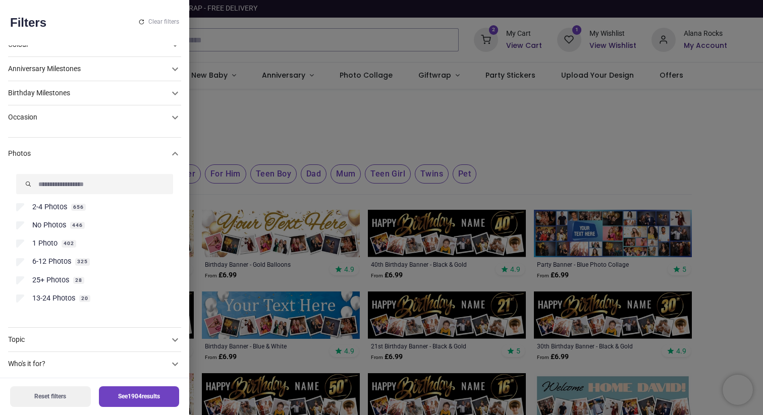
scroll to position [75, 0]
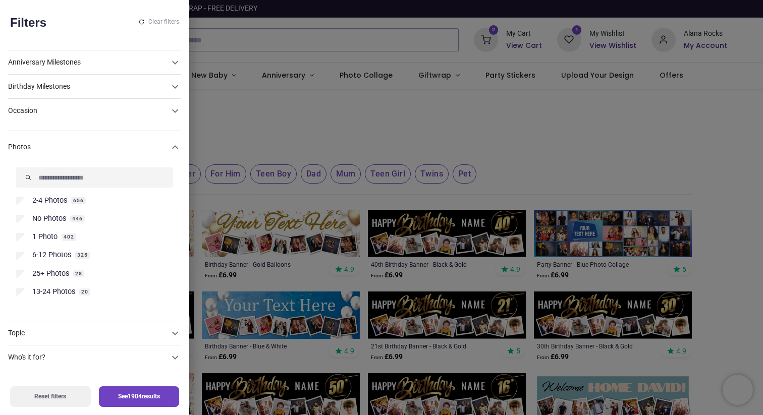
click at [86, 26] on div "Occasion" at bounding box center [94, 14] width 173 height 24
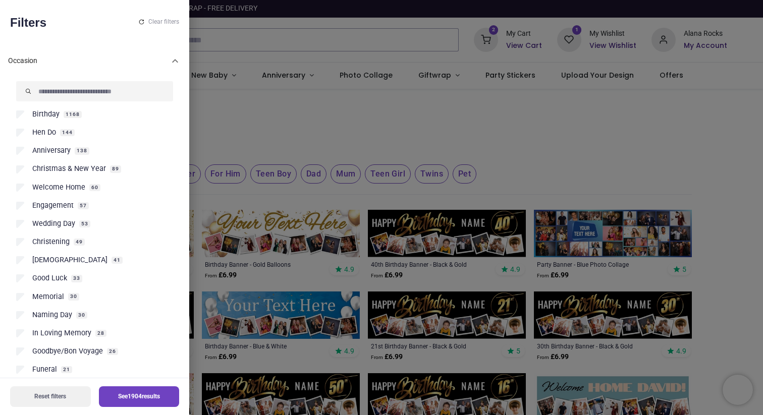
click at [88, 60] on div "Occasion" at bounding box center [88, 61] width 161 height 10
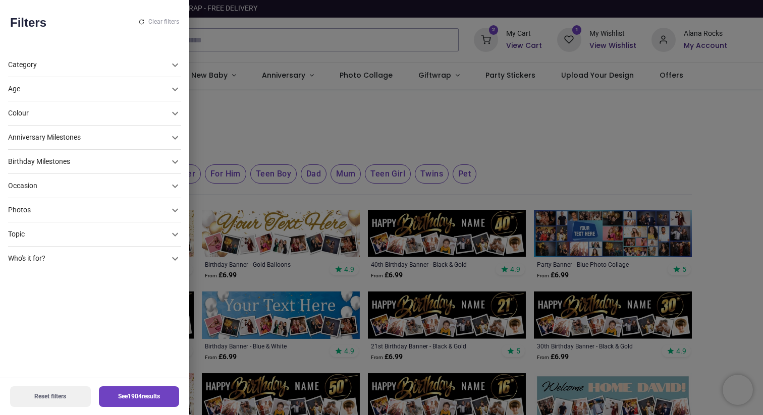
scroll to position [0, 0]
click at [75, 94] on div "Photos" at bounding box center [88, 89] width 161 height 10
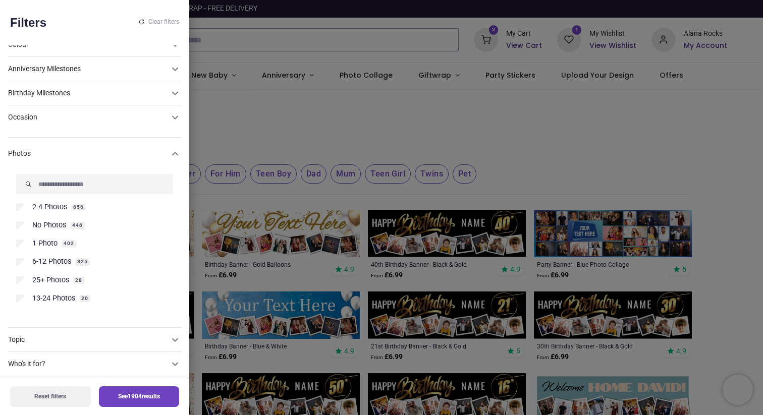
scroll to position [75, 0]
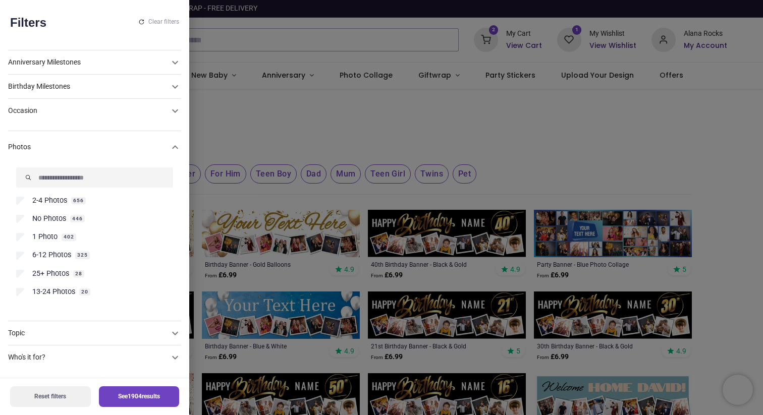
click at [47, 293] on span "13-24 Photos" at bounding box center [53, 292] width 43 height 10
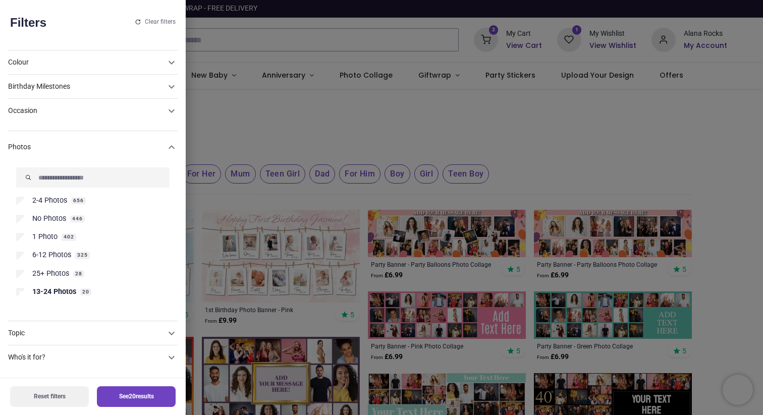
scroll to position [51, 0]
click at [131, 403] on button "See 20 results" at bounding box center [136, 397] width 79 height 21
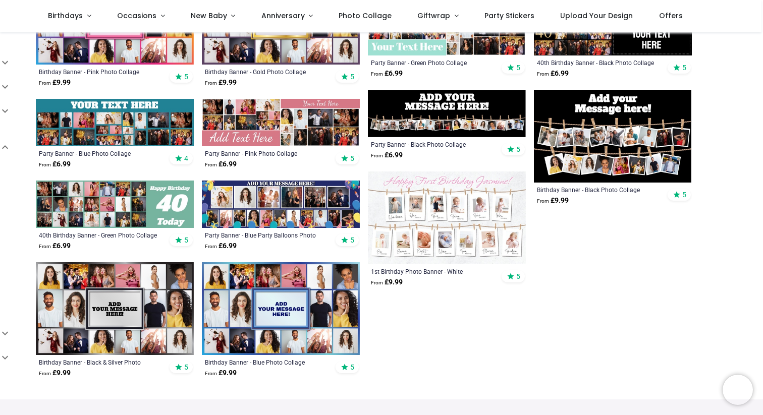
scroll to position [302, 0]
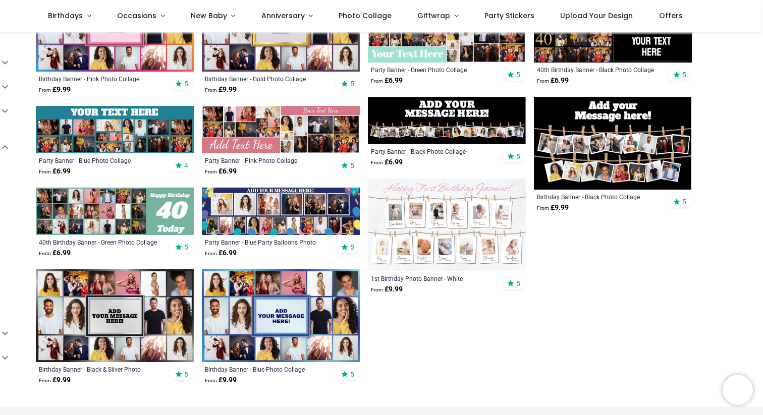
click at [170, 143] on img at bounding box center [115, 129] width 158 height 47
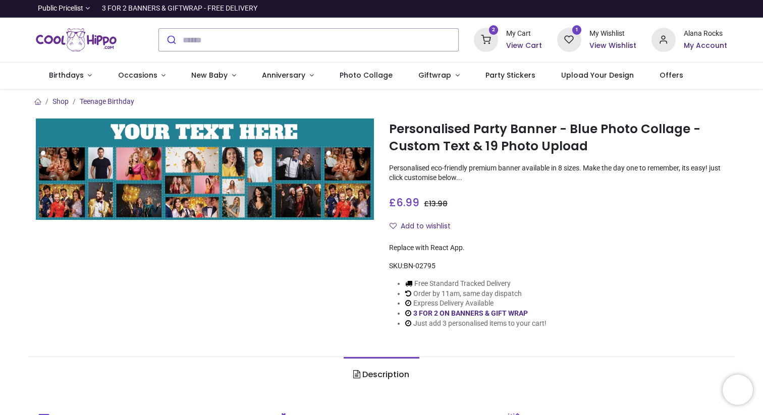
type input "**********"
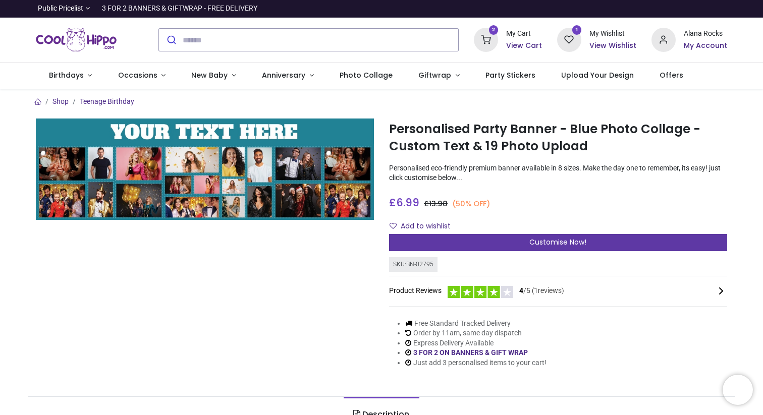
click at [423, 244] on div "Customise Now!" at bounding box center [558, 242] width 338 height 17
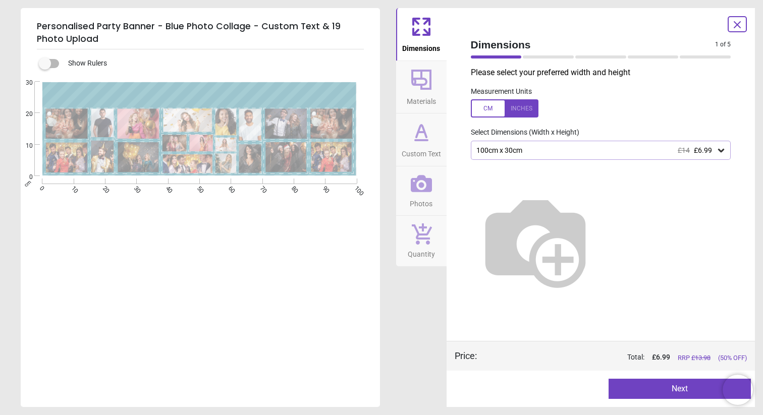
click at [520, 149] on div "100cm x 30cm £14 £6.99" at bounding box center [595, 150] width 241 height 9
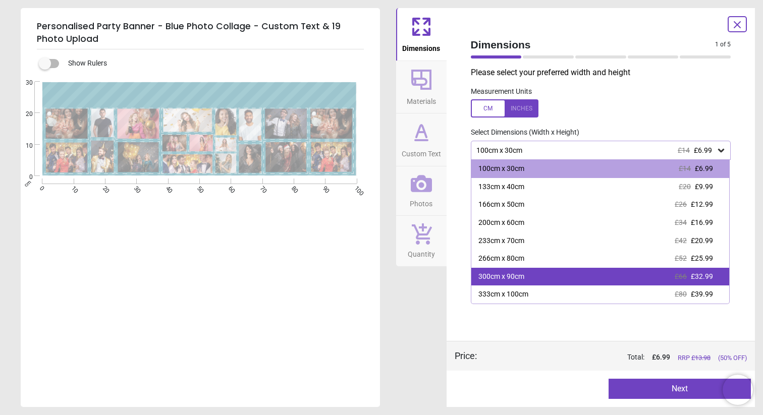
click at [524, 281] on div "300cm x 90cm" at bounding box center [501, 277] width 46 height 10
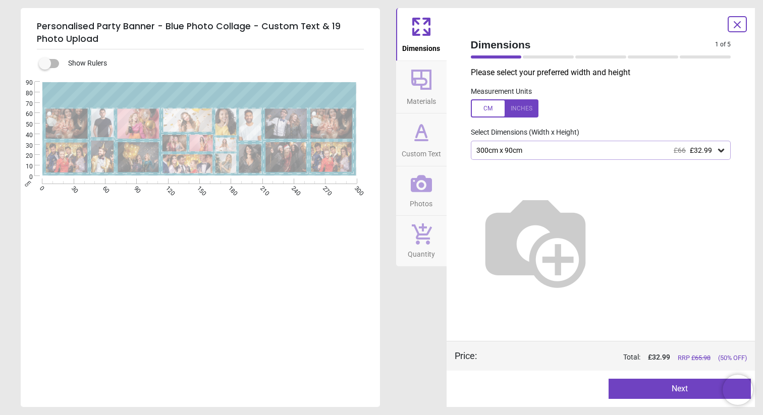
click at [421, 86] on icon at bounding box center [421, 80] width 20 height 20
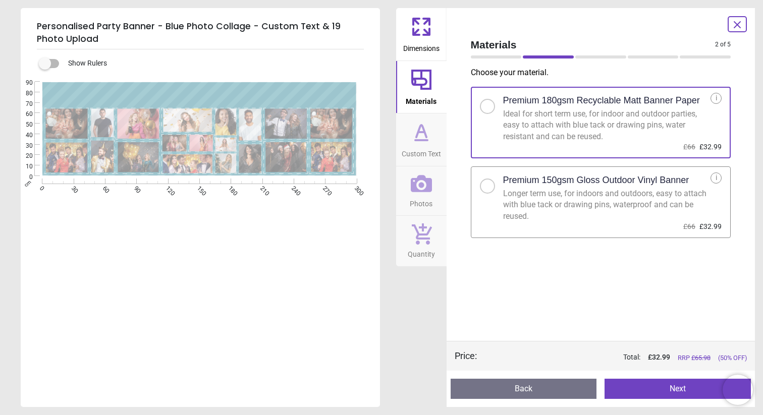
click at [521, 206] on div "Longer term use, for indoors and outdoors, easy to attach with blue tack or dra…" at bounding box center [607, 205] width 208 height 34
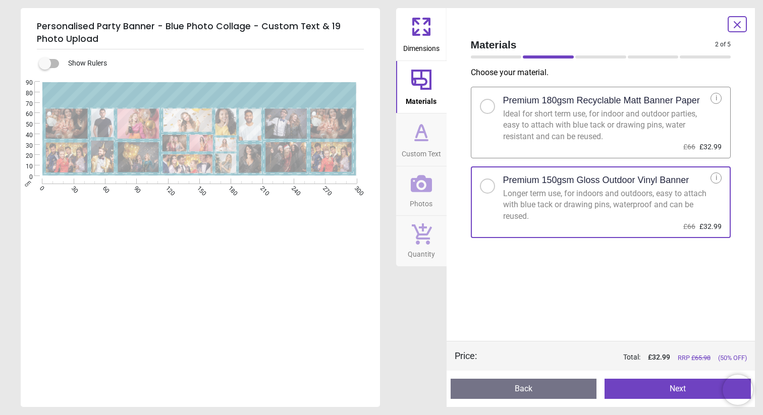
click at [413, 124] on icon at bounding box center [421, 132] width 24 height 24
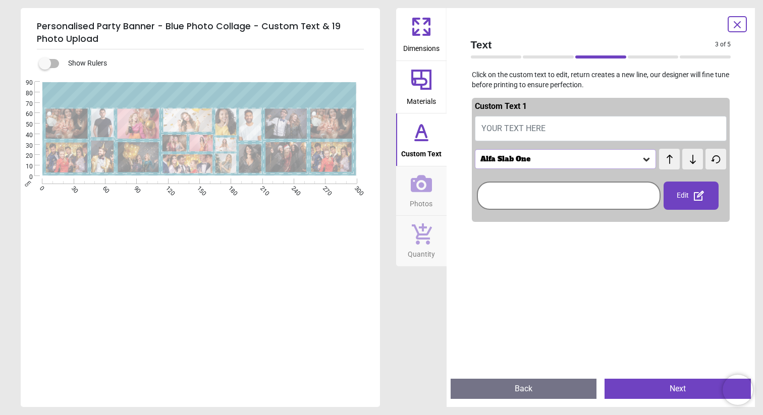
click at [502, 134] on button "YOUR TEXT HERE" at bounding box center [601, 128] width 252 height 25
type textarea "**********"
click at [601, 154] on div "Alfa Slab One" at bounding box center [566, 158] width 182 height 19
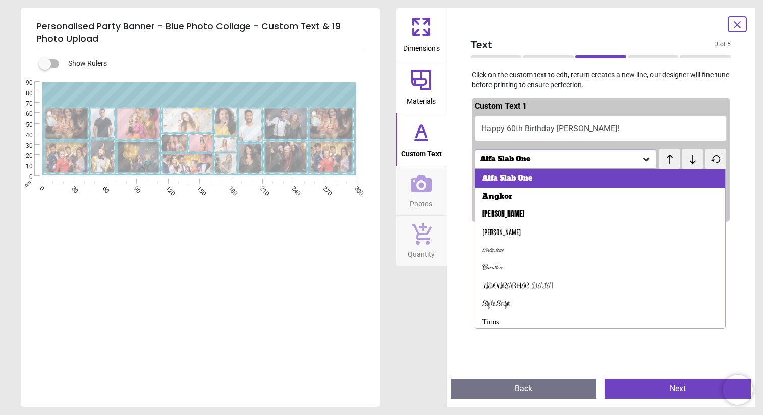
click at [585, 179] on div "Alfa Slab One" at bounding box center [600, 179] width 250 height 18
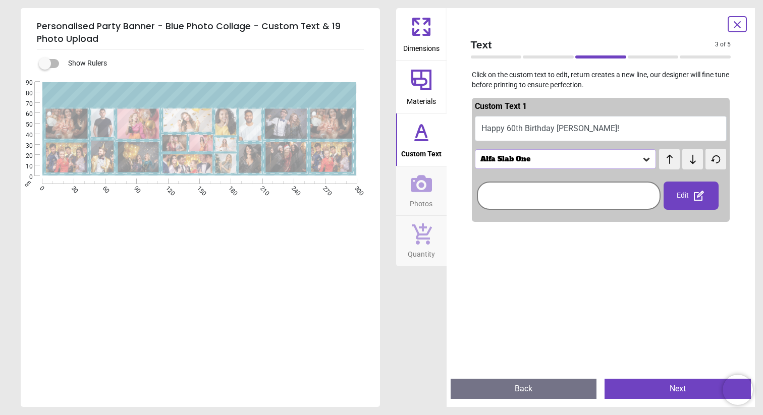
click at [695, 161] on icon at bounding box center [693, 158] width 6 height 9
click at [694, 163] on icon at bounding box center [692, 159] width 15 height 10
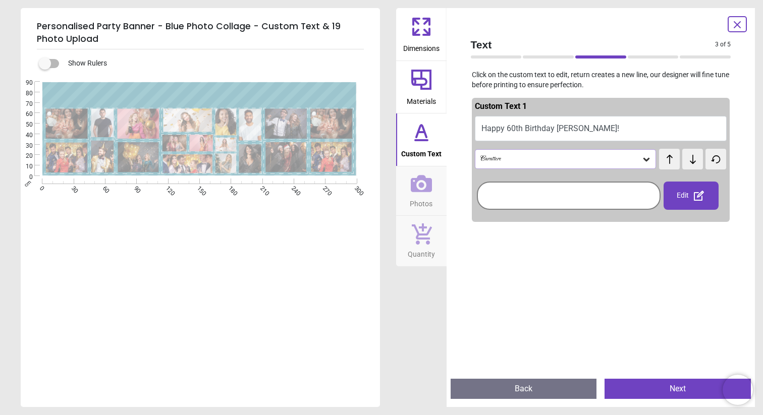
click at [694, 163] on icon at bounding box center [692, 159] width 15 height 10
click at [675, 162] on icon at bounding box center [669, 159] width 15 height 10
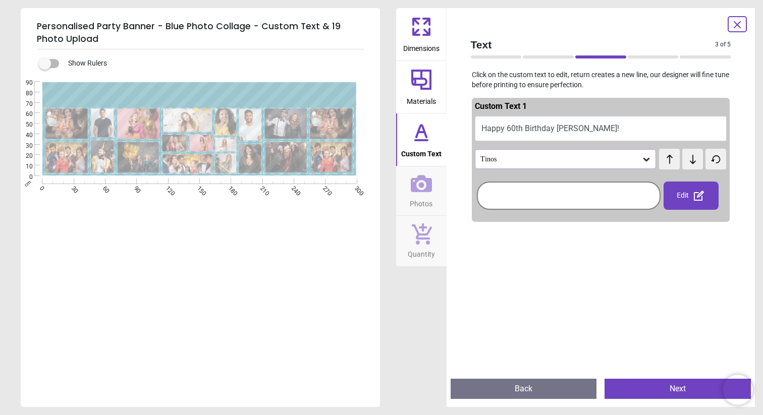
click at [675, 162] on icon at bounding box center [669, 159] width 15 height 10
click at [305, 317] on div "**********" at bounding box center [199, 289] width 357 height 415
click at [417, 190] on icon at bounding box center [421, 183] width 21 height 17
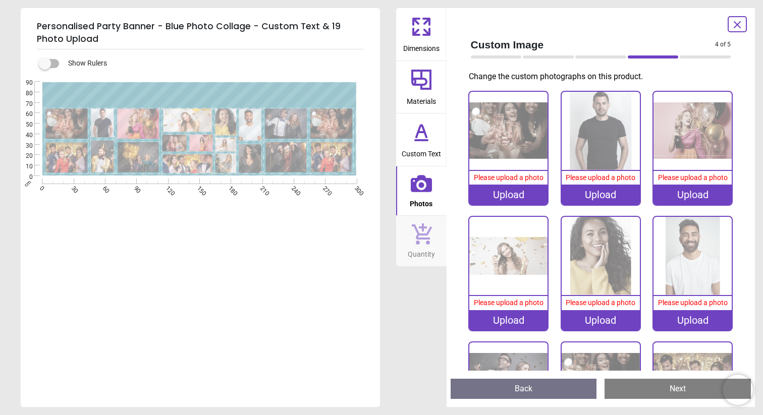
click at [499, 194] on div "Upload" at bounding box center [508, 195] width 78 height 20
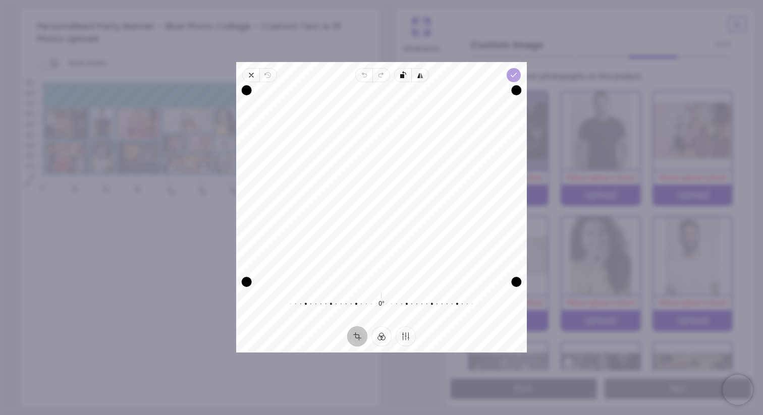
click at [512, 77] on polyline "button" at bounding box center [514, 75] width 6 height 4
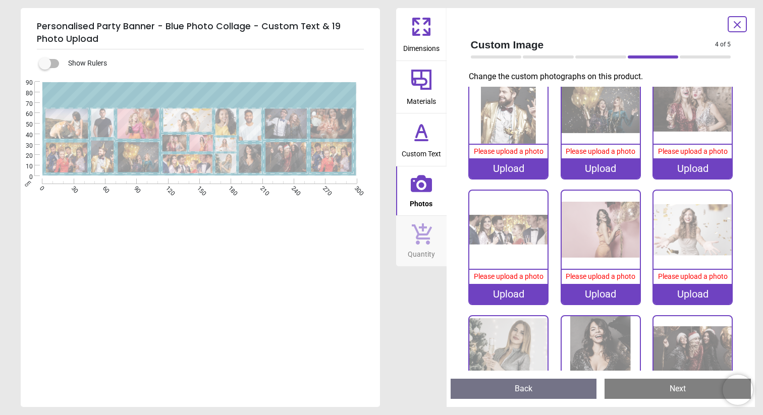
scroll to position [405, 0]
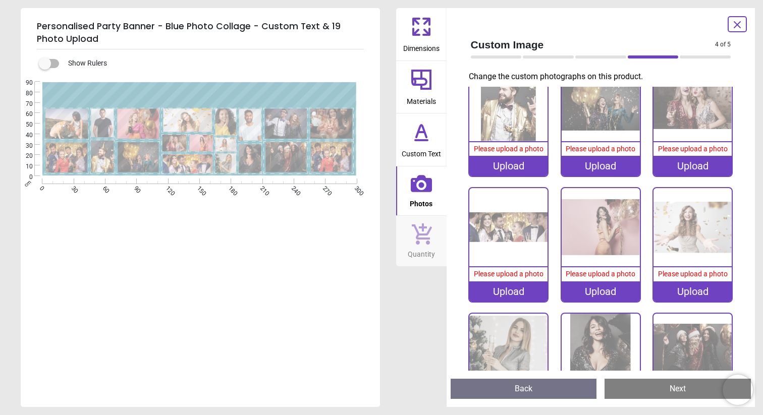
click at [677, 291] on div "Upload" at bounding box center [693, 292] width 78 height 20
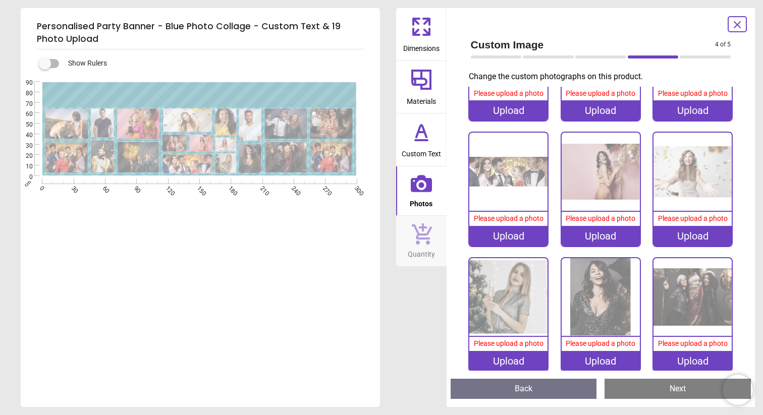
scroll to position [463, 0]
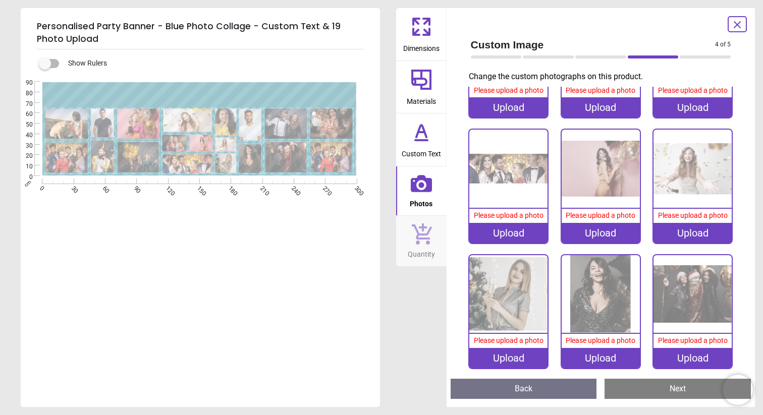
click at [528, 355] on div "Upload" at bounding box center [508, 358] width 78 height 20
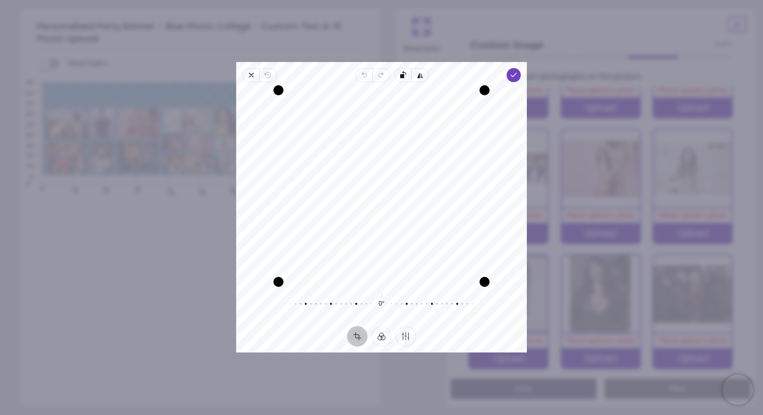
drag, startPoint x: 453, startPoint y: 171, endPoint x: 453, endPoint y: 162, distance: 9.1
click at [453, 162] on div "Recenter" at bounding box center [381, 186] width 275 height 192
click at [514, 75] on polyline "button" at bounding box center [514, 75] width 6 height 4
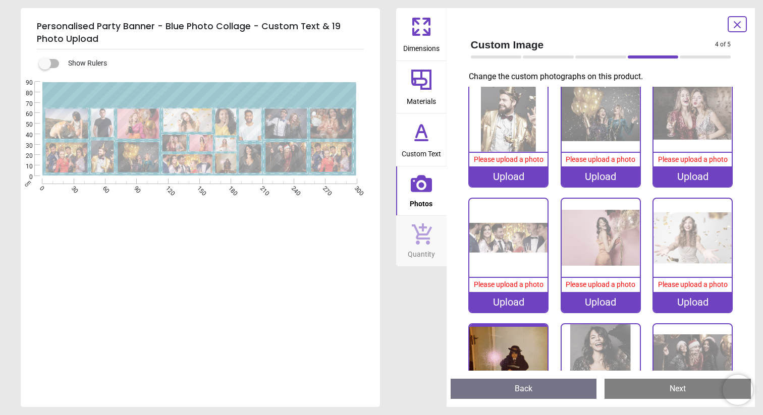
scroll to position [416, 0]
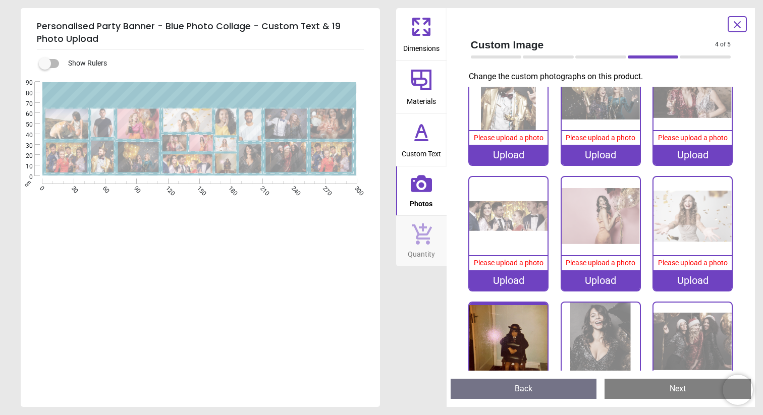
click at [588, 288] on div "Upload" at bounding box center [601, 281] width 78 height 20
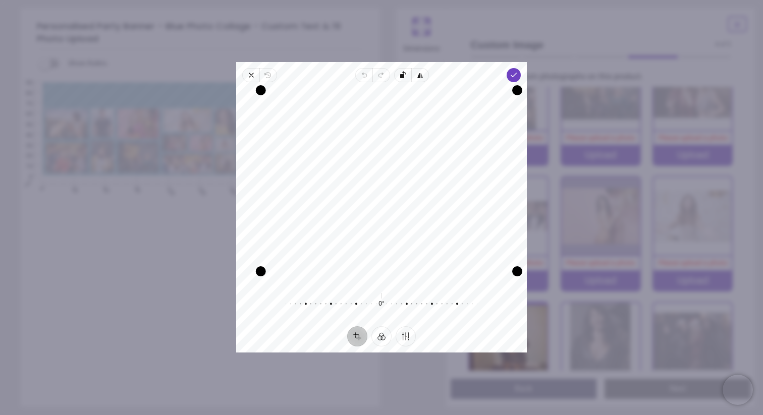
drag, startPoint x: 246, startPoint y: 282, endPoint x: 261, endPoint y: 271, distance: 18.5
click at [261, 271] on div "Drag corner bl" at bounding box center [261, 272] width 10 height 10
click at [513, 74] on icon "button" at bounding box center [514, 75] width 8 height 8
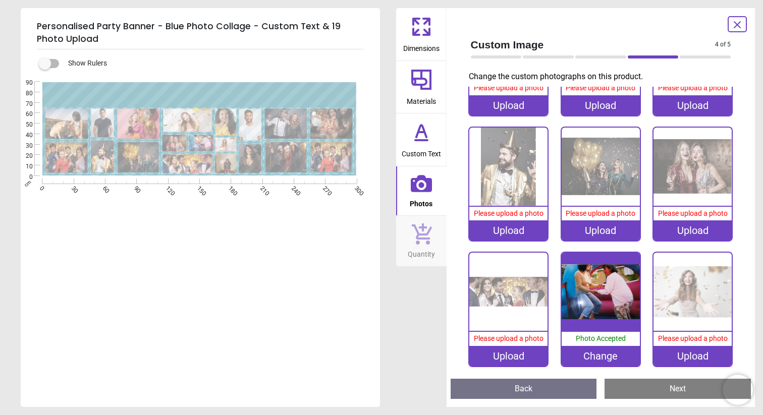
scroll to position [330, 0]
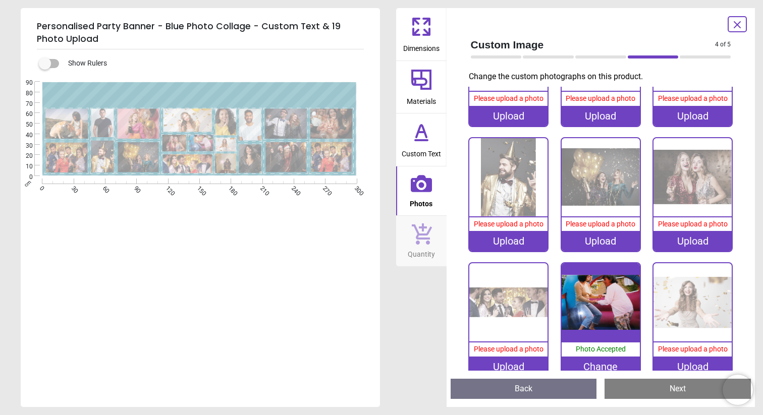
click at [688, 249] on div "Upload" at bounding box center [693, 241] width 78 height 20
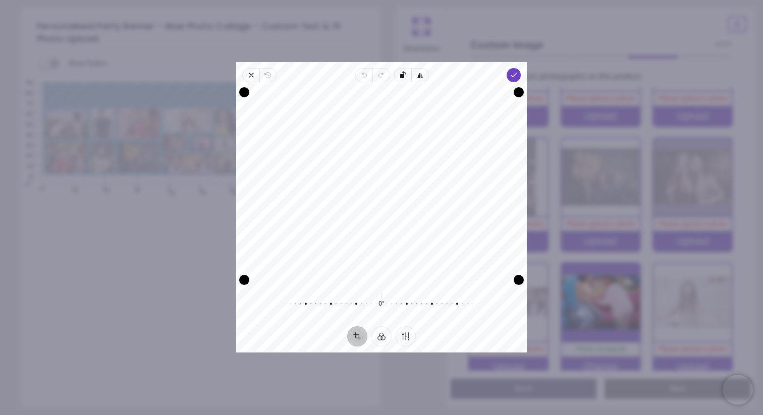
drag, startPoint x: 467, startPoint y: 147, endPoint x: 467, endPoint y: 157, distance: 10.1
click at [467, 157] on div "Recenter" at bounding box center [381, 186] width 275 height 192
drag, startPoint x: 472, startPoint y: 139, endPoint x: 471, endPoint y: 147, distance: 8.2
click at [471, 149] on div "Recenter" at bounding box center [381, 186] width 275 height 192
click at [512, 76] on polyline "button" at bounding box center [514, 75] width 6 height 4
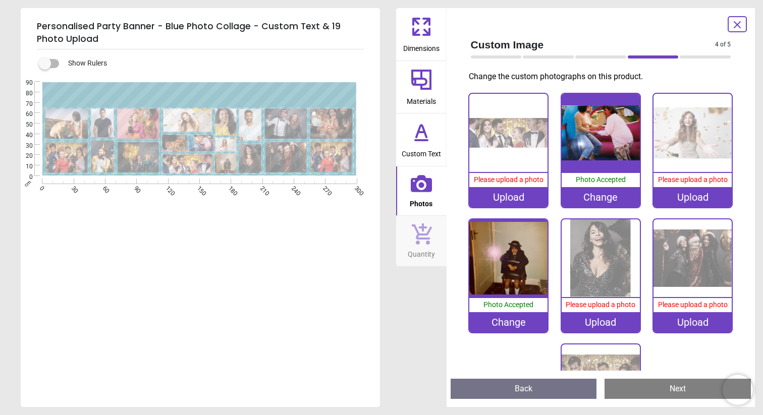
scroll to position [539, 0]
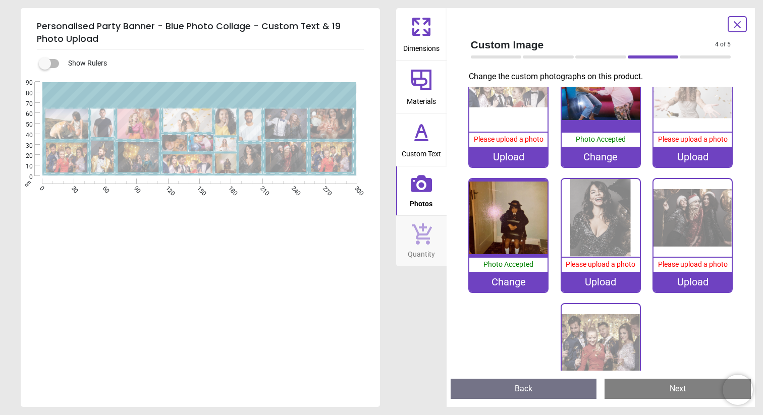
click at [593, 284] on div "Upload" at bounding box center [601, 282] width 78 height 20
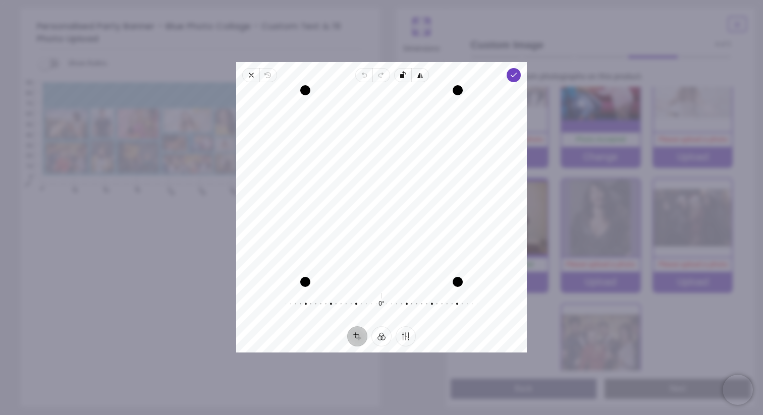
drag, startPoint x: 420, startPoint y: 204, endPoint x: 417, endPoint y: 174, distance: 30.4
click at [417, 174] on div "Recenter" at bounding box center [381, 186] width 275 height 192
click at [514, 76] on polyline "button" at bounding box center [514, 75] width 6 height 4
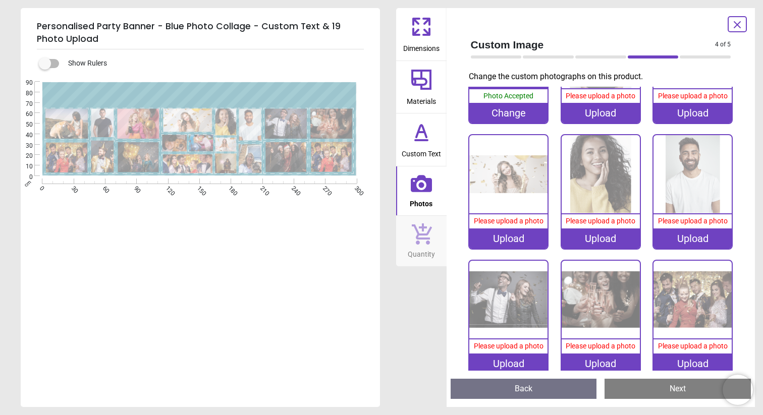
scroll to position [82, 0]
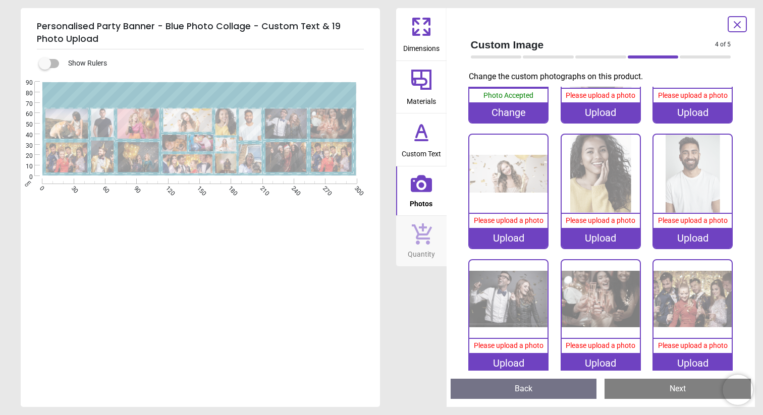
click at [670, 358] on div "Upload" at bounding box center [693, 363] width 78 height 20
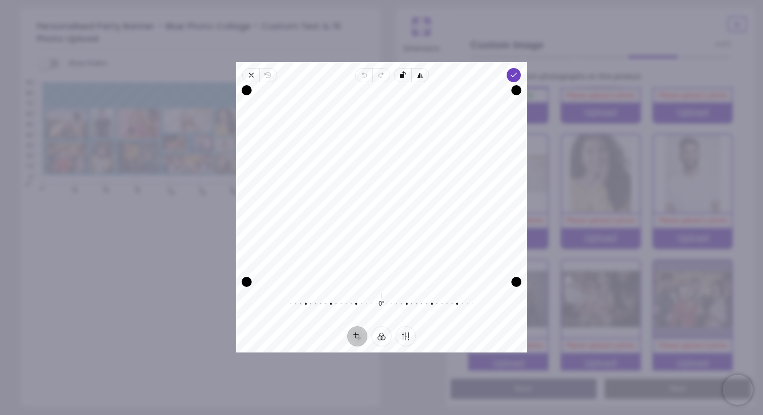
drag, startPoint x: 480, startPoint y: 256, endPoint x: 478, endPoint y: 210, distance: 45.4
click at [478, 210] on div "Recenter" at bounding box center [381, 186] width 275 height 192
drag, startPoint x: 478, startPoint y: 210, endPoint x: 478, endPoint y: 231, distance: 20.2
click at [478, 231] on div "Recenter" at bounding box center [381, 186] width 275 height 192
drag, startPoint x: 474, startPoint y: 189, endPoint x: 474, endPoint y: 196, distance: 7.1
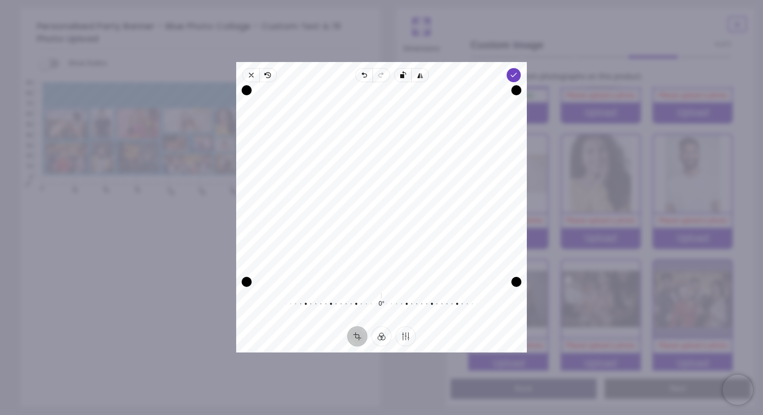
click at [474, 196] on div "Recenter" at bounding box center [381, 186] width 275 height 192
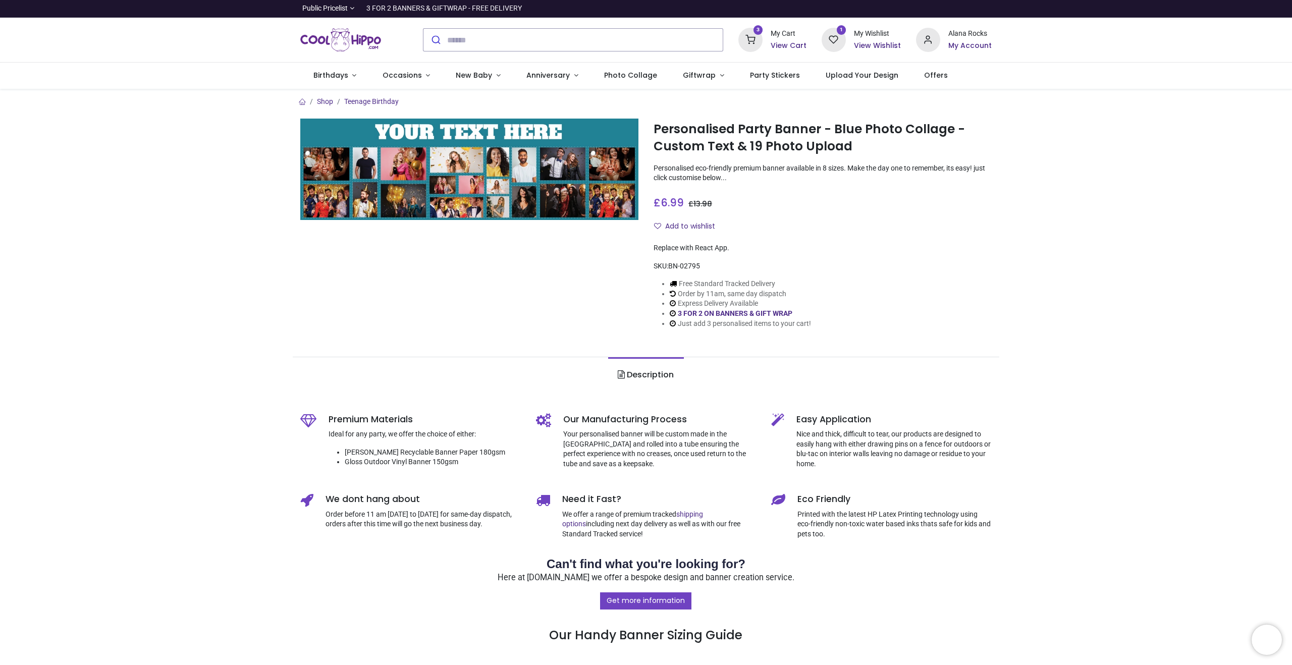
type input "**********"
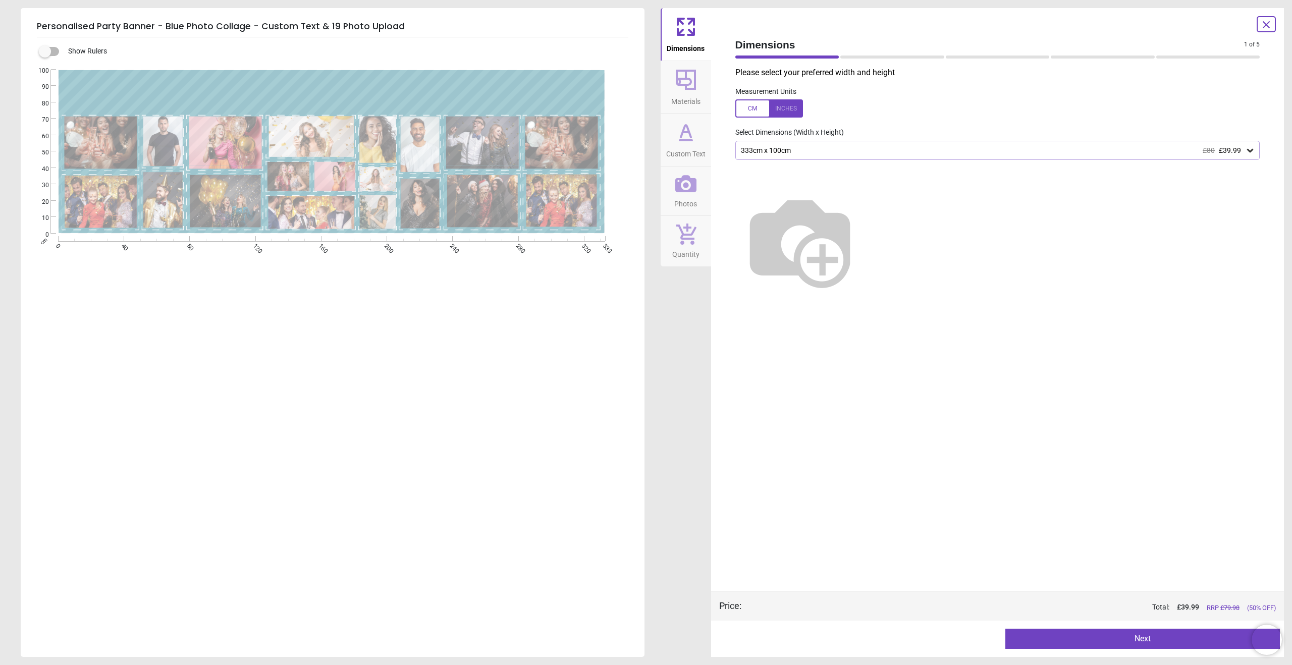
type textarea "**********"
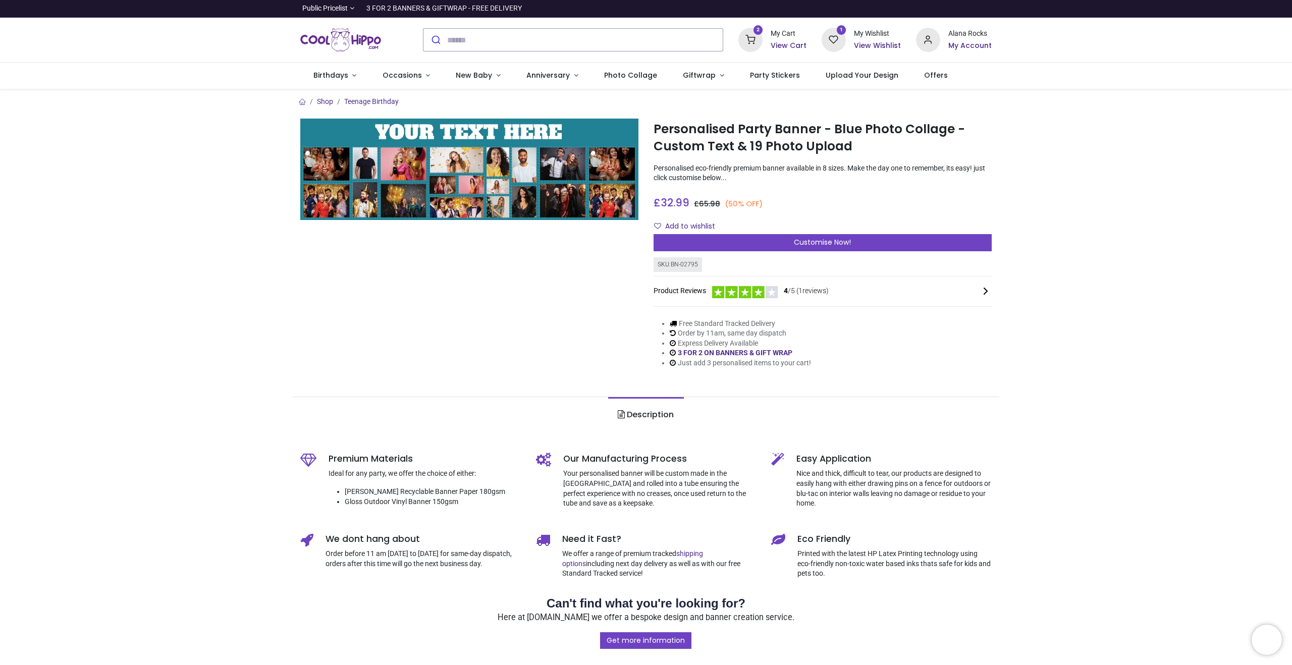
click at [772, 40] on div "2 My Cart View Cart" at bounding box center [772, 40] width 68 height 24
click at [786, 48] on h6 "View Cart" at bounding box center [789, 46] width 36 height 10
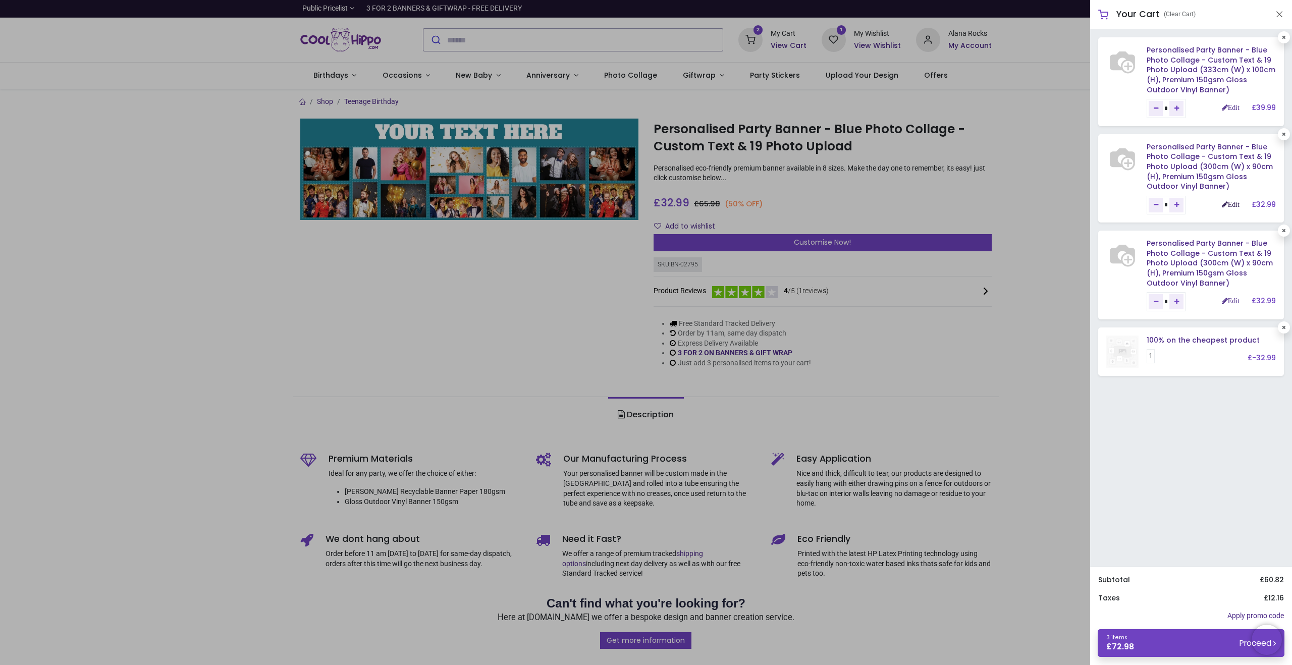
click at [1229, 207] on link "Edit" at bounding box center [1231, 204] width 18 height 7
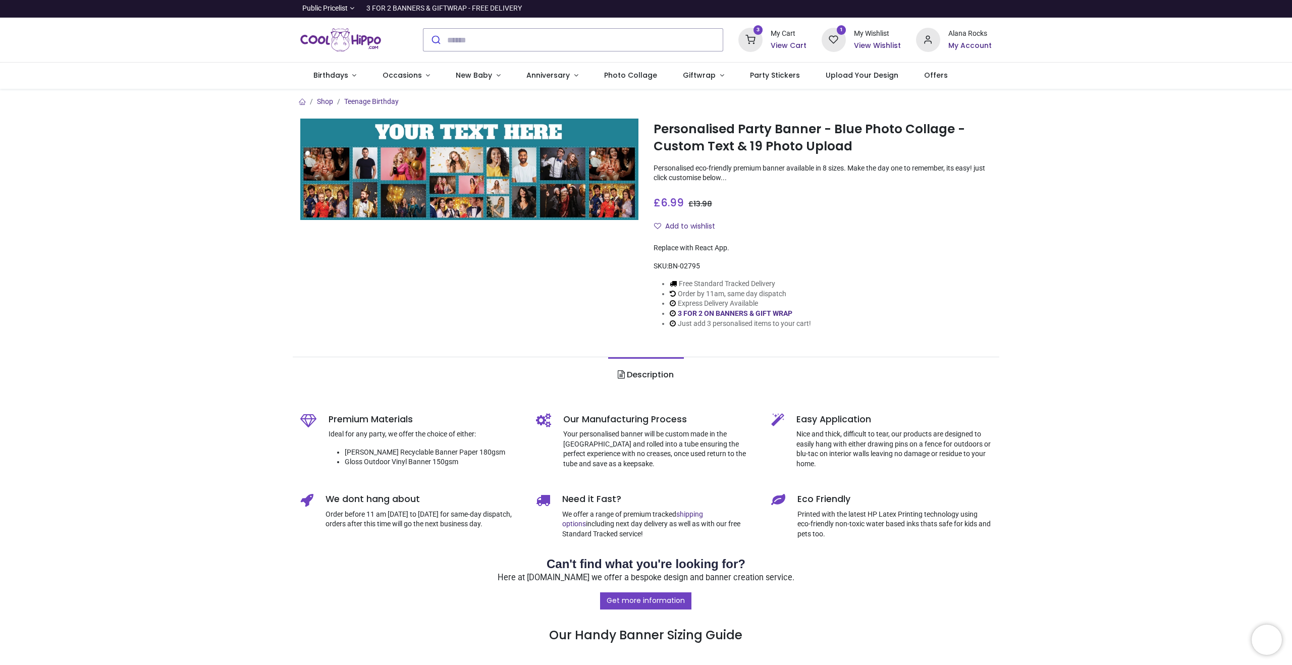
type input "**********"
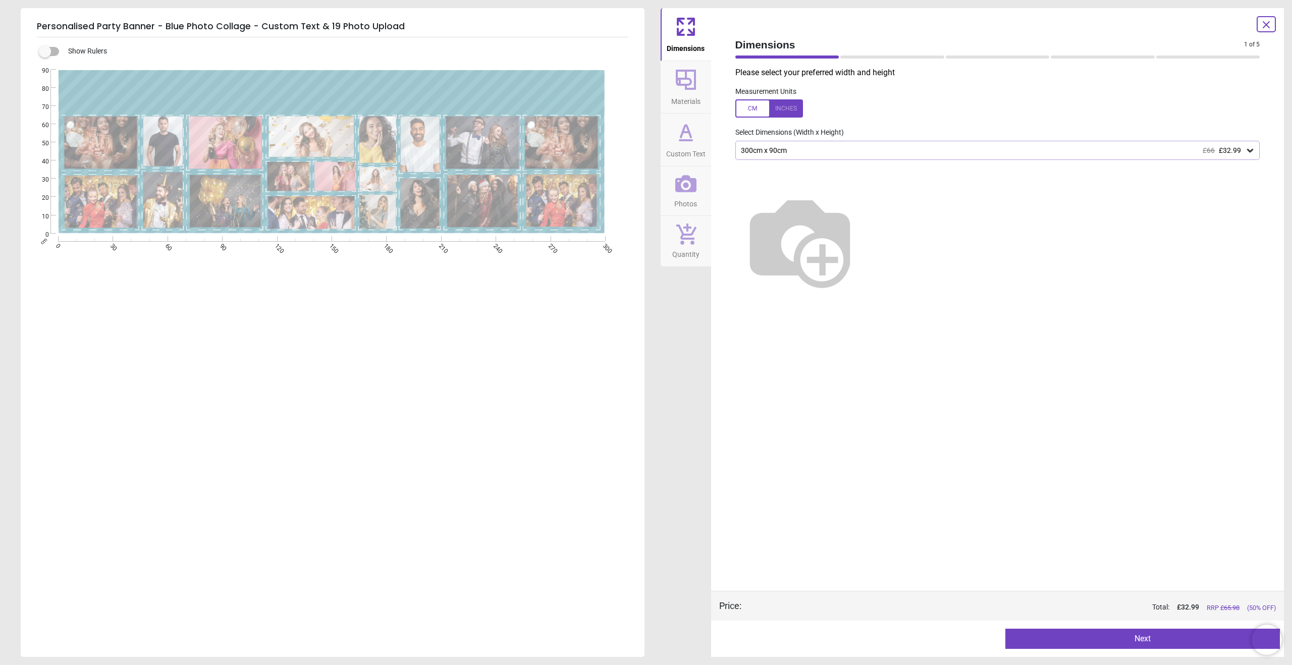
type textarea "**********"
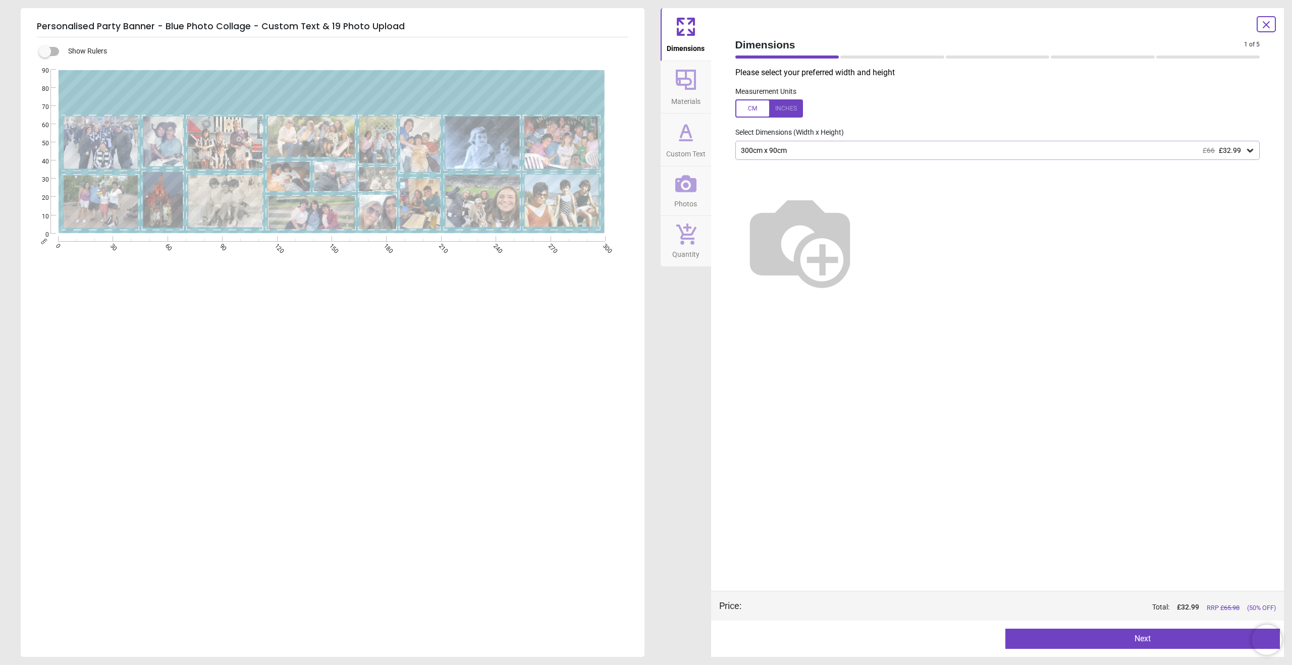
click at [1261, 31] on div at bounding box center [1266, 24] width 19 height 16
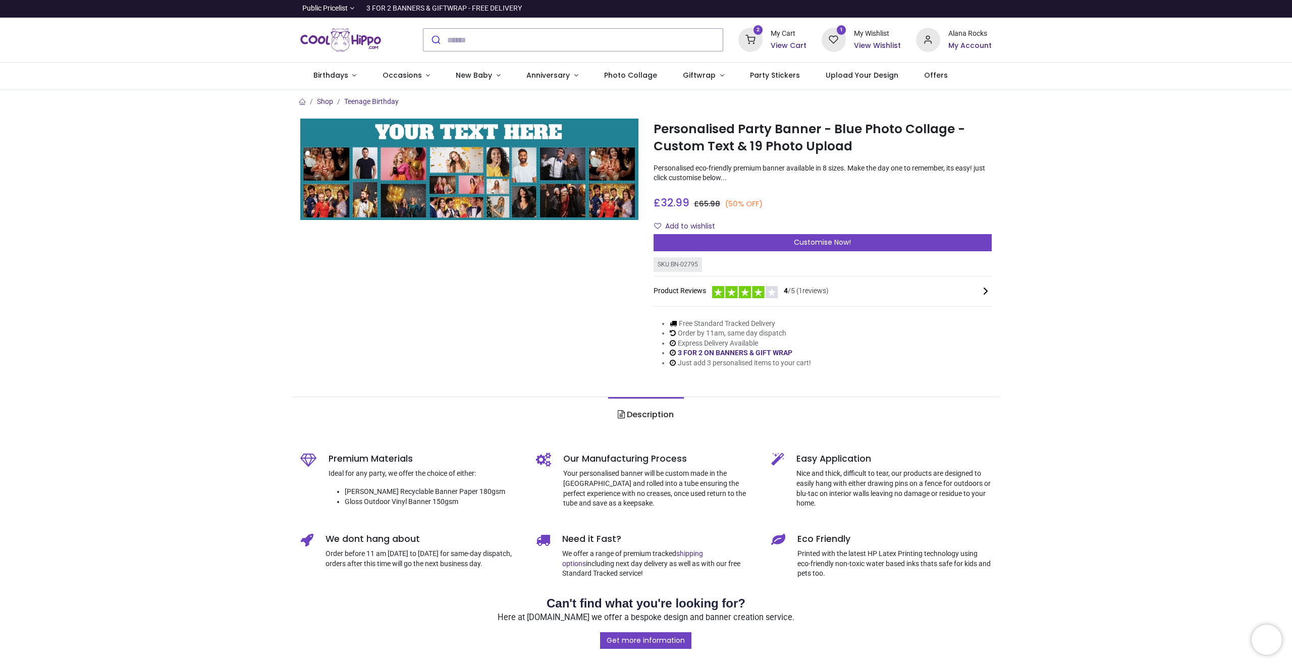
click at [782, 46] on h6 "View Cart" at bounding box center [789, 46] width 36 height 10
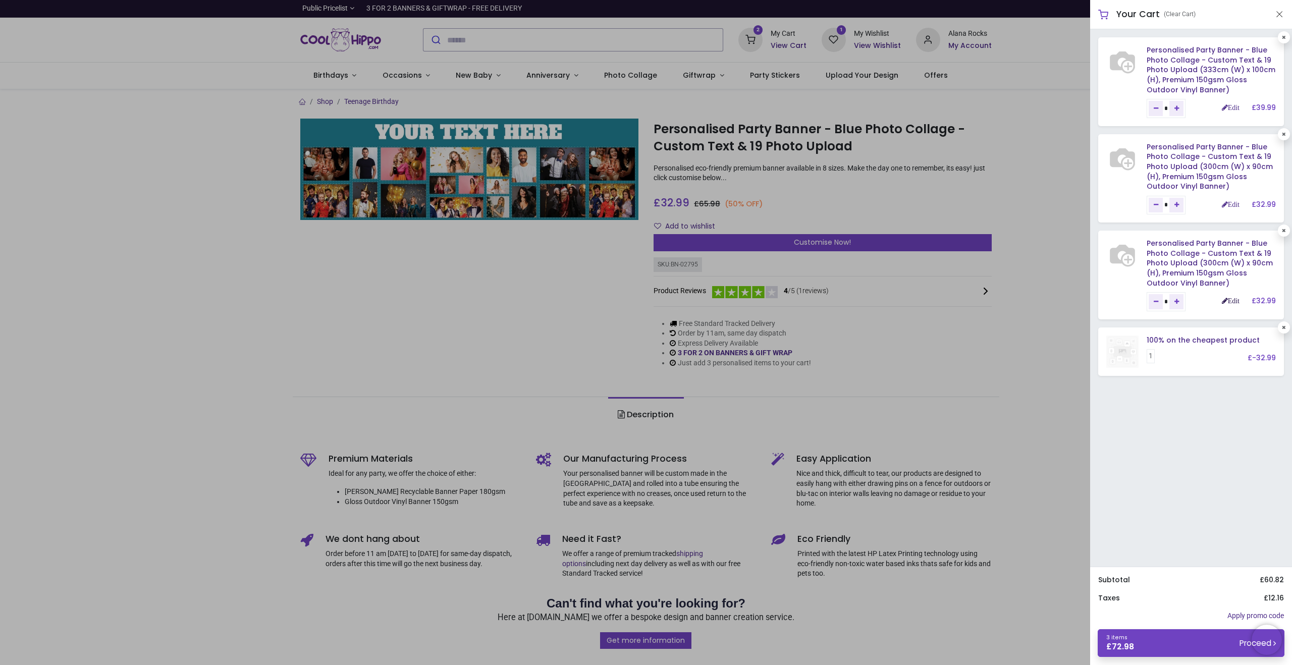
click at [1226, 299] on link "Edit" at bounding box center [1231, 300] width 18 height 7
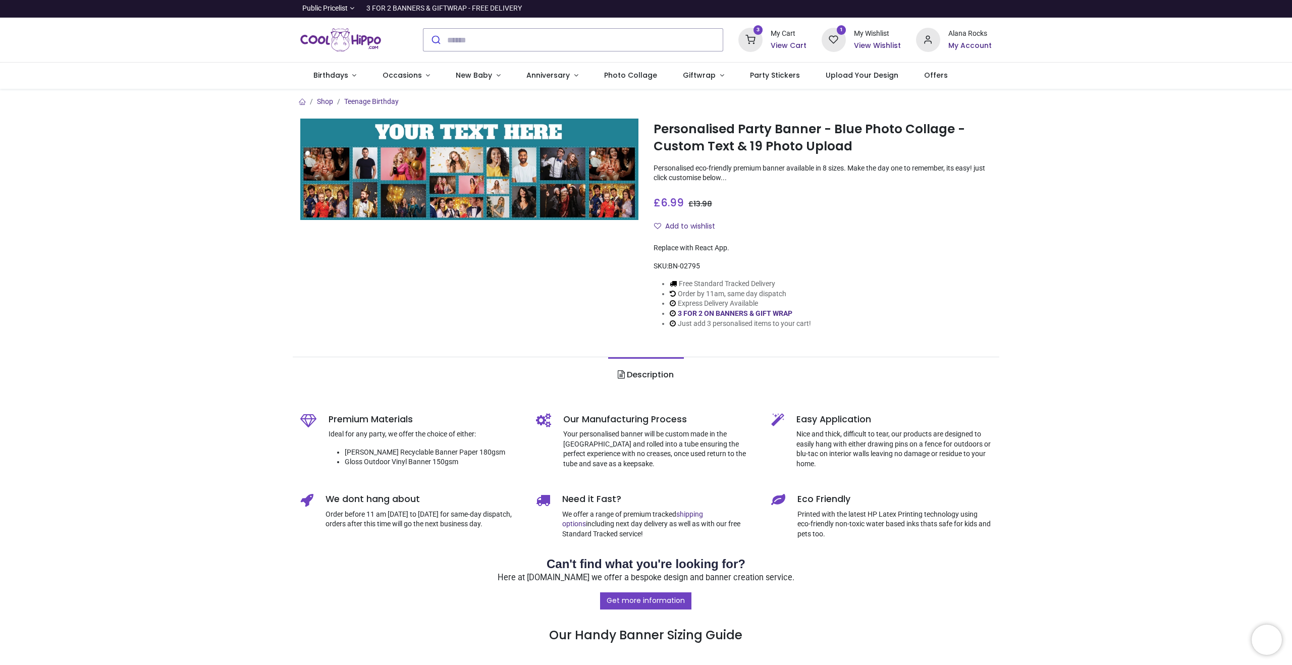
type input "**********"
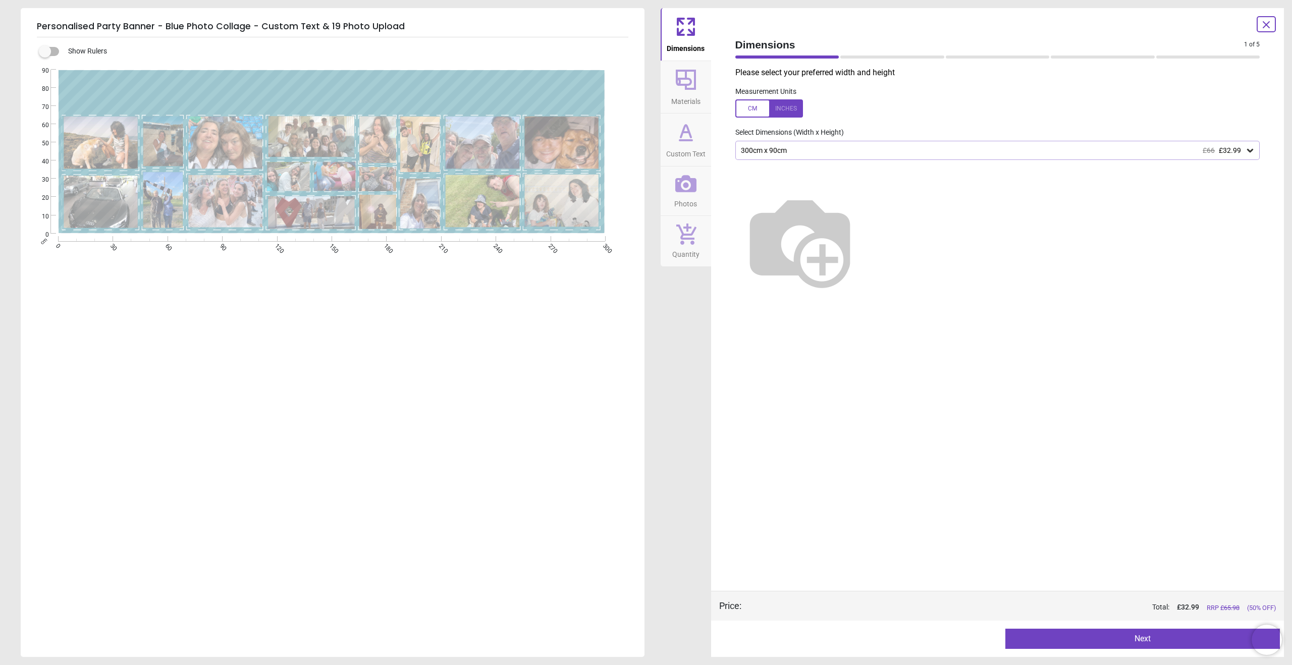
click at [781, 103] on div at bounding box center [769, 108] width 68 height 18
click at [810, 147] on div "118.1" x 35.4" (9ft 10" x 2ft 11") £66 £32.99" at bounding box center [993, 150] width 506 height 9
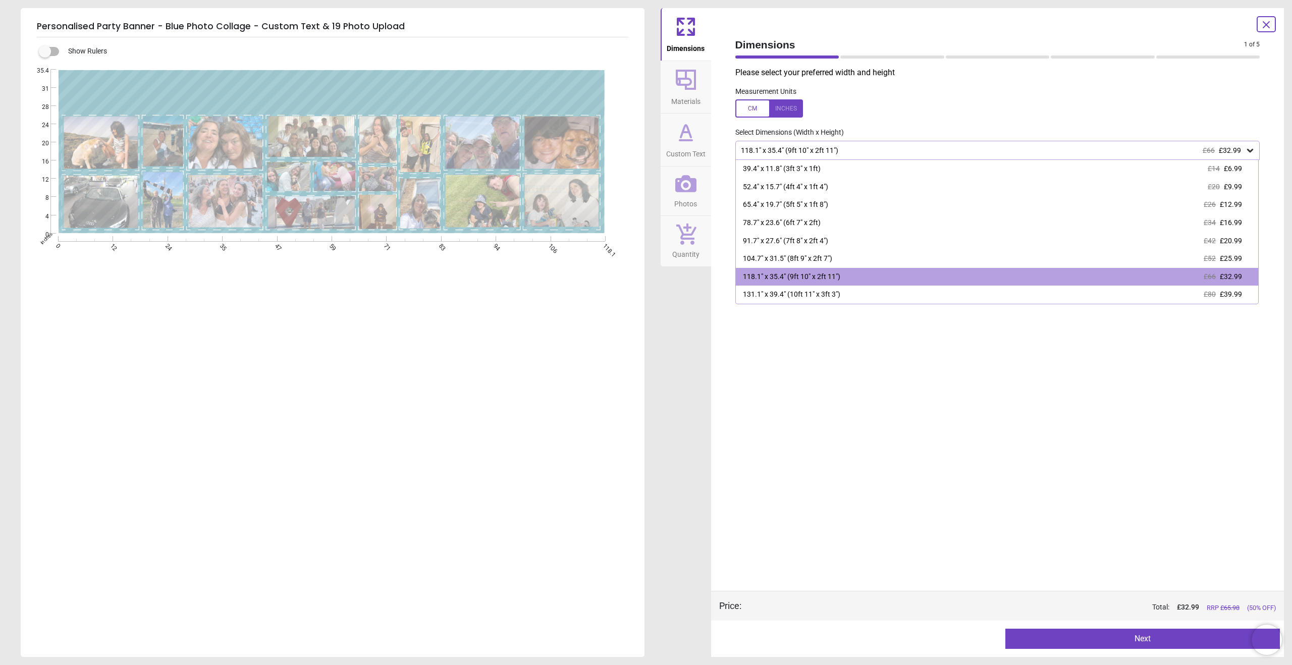
click at [864, 305] on img at bounding box center [799, 240] width 129 height 129
click at [689, 457] on div "Dimensions Materials Custom Text Photos Quantity" at bounding box center [686, 332] width 50 height 649
click at [848, 86] on div "Measurement Units" at bounding box center [997, 102] width 541 height 39
click at [1195, 84] on div "Measurement Units" at bounding box center [997, 102] width 541 height 39
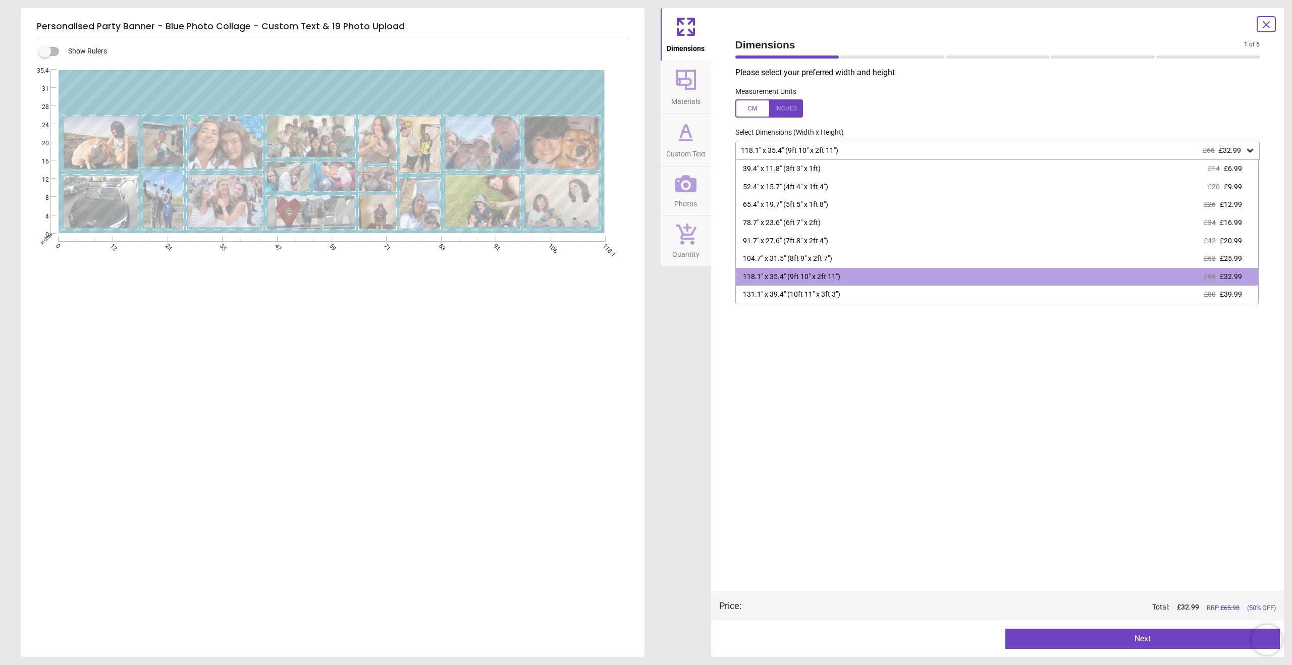
click at [1214, 146] on div "£66 £32.99" at bounding box center [1222, 150] width 38 height 9
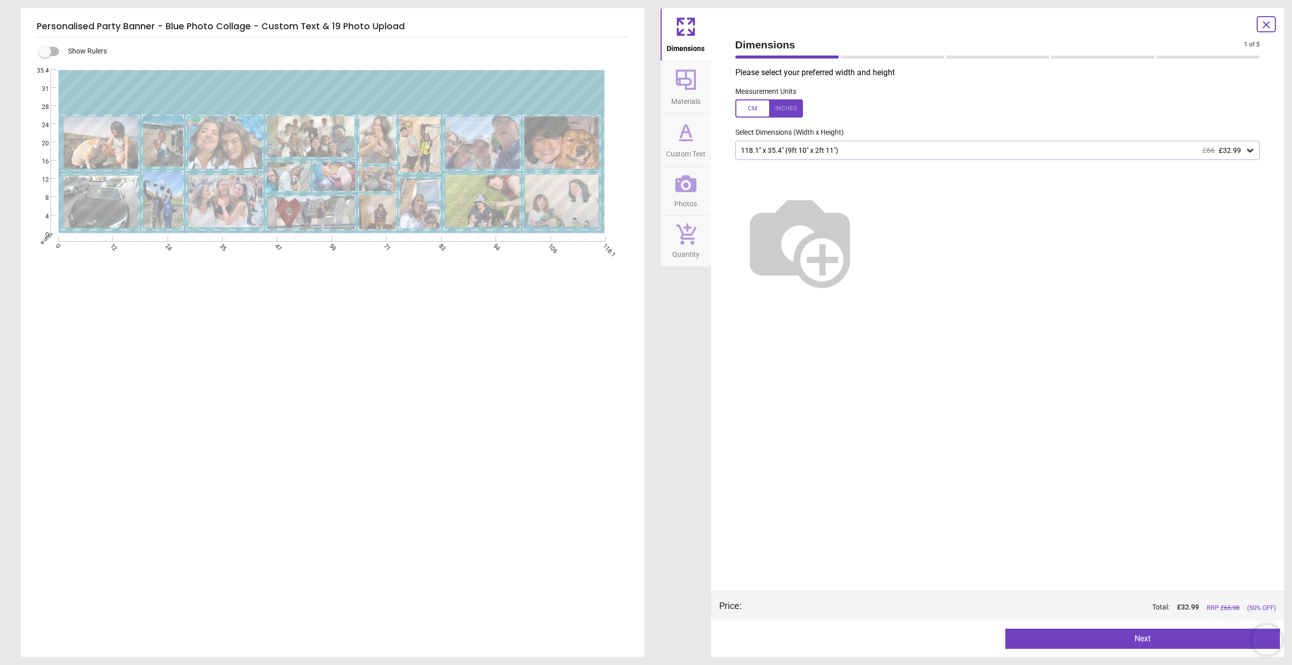
click at [1128, 154] on div "118.1" x 35.4" (9ft 10" x 2ft 11") £66 £32.99" at bounding box center [993, 150] width 506 height 9
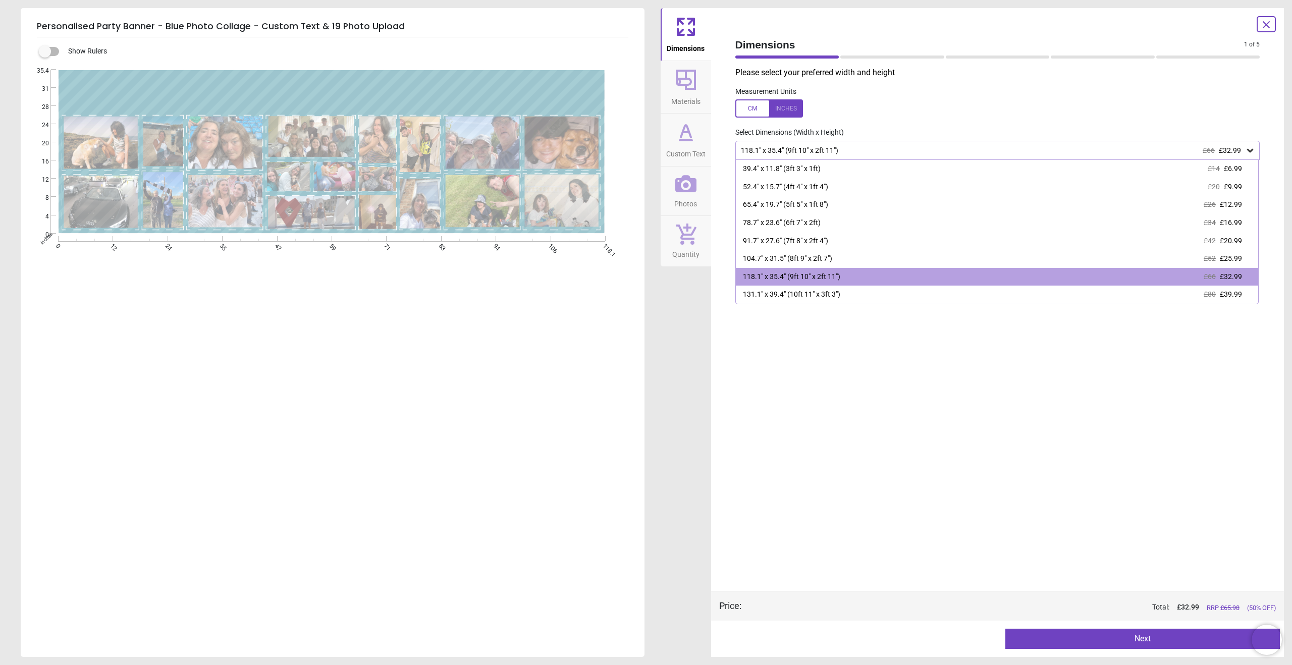
click at [1138, 126] on div "Please select your preferred width and height Measurement Units Select Dimensio…" at bounding box center [997, 329] width 541 height 524
click at [1181, 93] on div "Measurement Units" at bounding box center [997, 102] width 541 height 39
click at [1272, 83] on div "Dimensions 1 of 5 1 of 6 Please select your preferred width and height Measurem…" at bounding box center [997, 332] width 573 height 649
click at [720, 382] on div "Dimensions 1 of 5 1 of 6 Please select your preferred width and height Measurem…" at bounding box center [997, 332] width 573 height 649
click at [697, 382] on div "Dimensions Materials Custom Text Photos Quantity" at bounding box center [686, 332] width 50 height 649
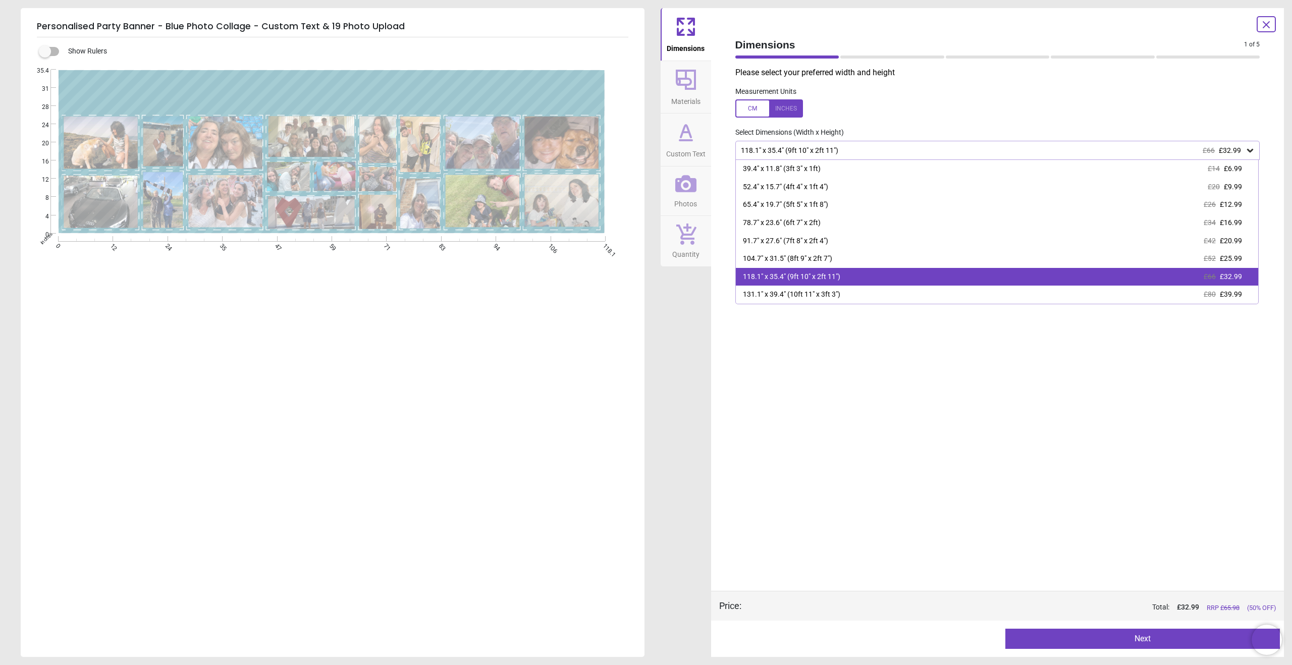
click at [851, 277] on div "118.1" x 35.4" (9ft 10" x 2ft 11") £66 £32.99" at bounding box center [997, 277] width 523 height 18
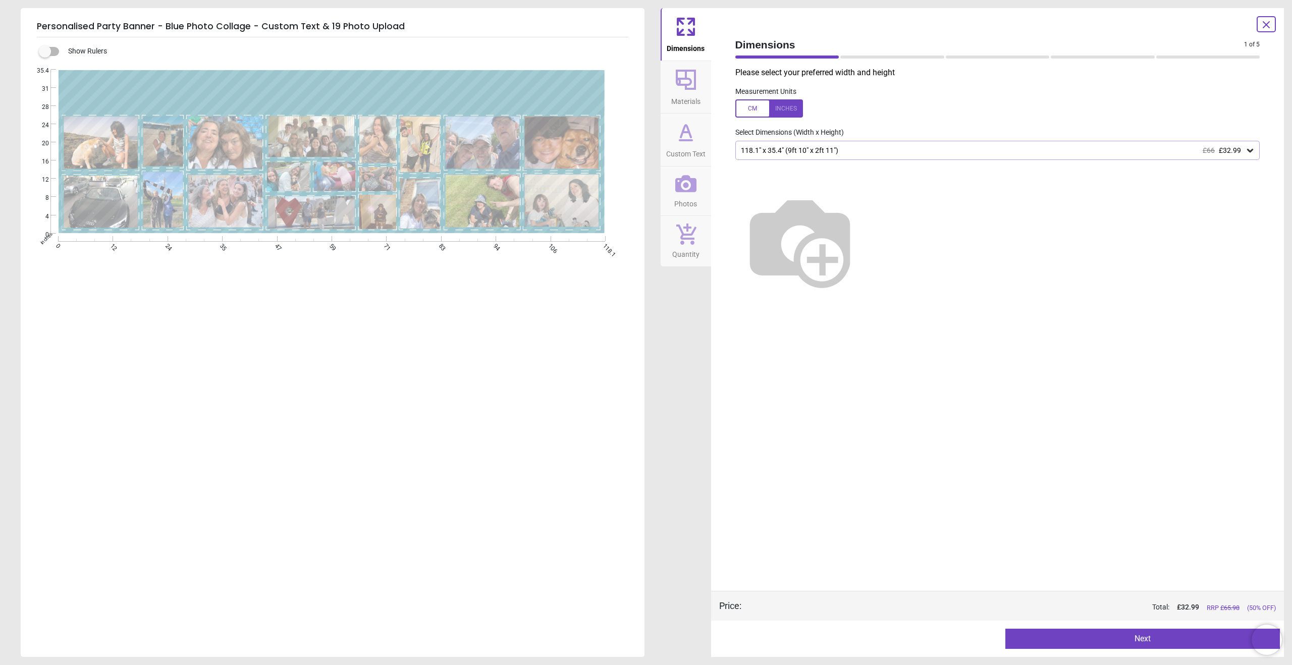
click at [776, 109] on div at bounding box center [769, 108] width 68 height 18
click at [785, 103] on div at bounding box center [769, 108] width 68 height 18
click at [769, 146] on div "118.1" x 35.4" (9ft 10" x 2ft 11") £66 £32.99" at bounding box center [993, 150] width 506 height 9
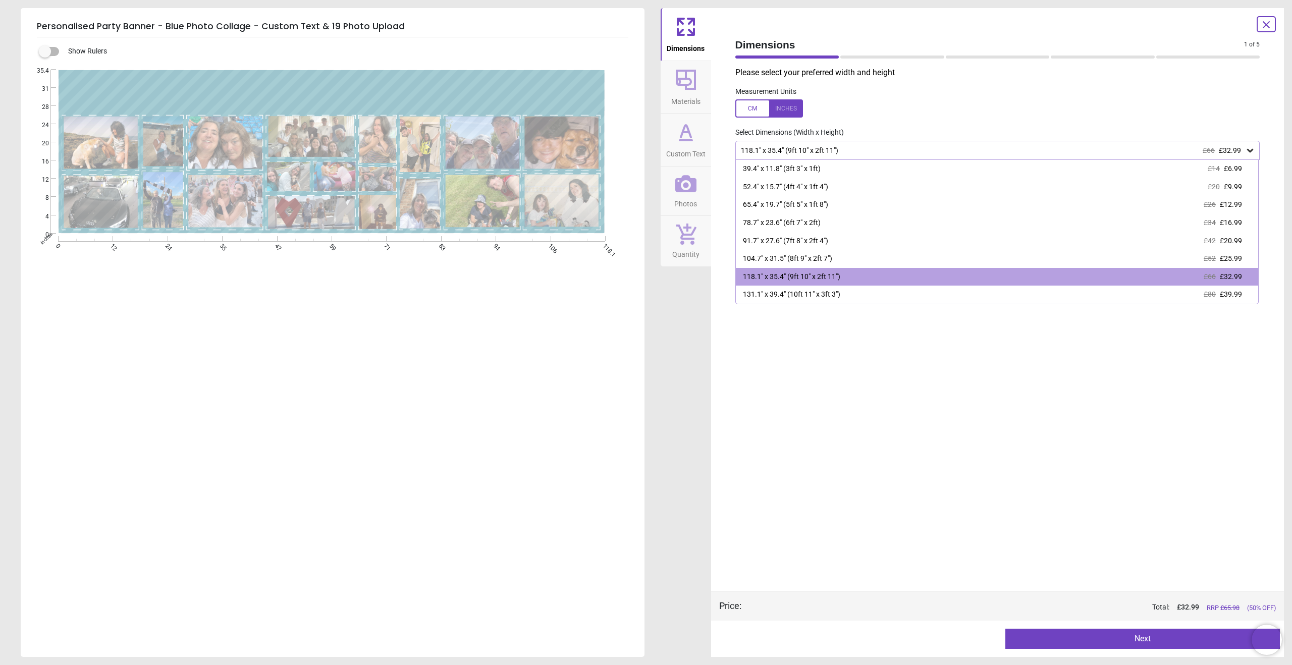
click at [802, 131] on label "Select Dimensions (Width x Height)" at bounding box center [785, 133] width 117 height 10
click at [722, 420] on div "Dimensions 1 of 5 1 of 6 Please select your preferred width and height Measurem…" at bounding box center [997, 332] width 573 height 649
click at [681, 117] on button "Custom Text" at bounding box center [686, 140] width 50 height 52
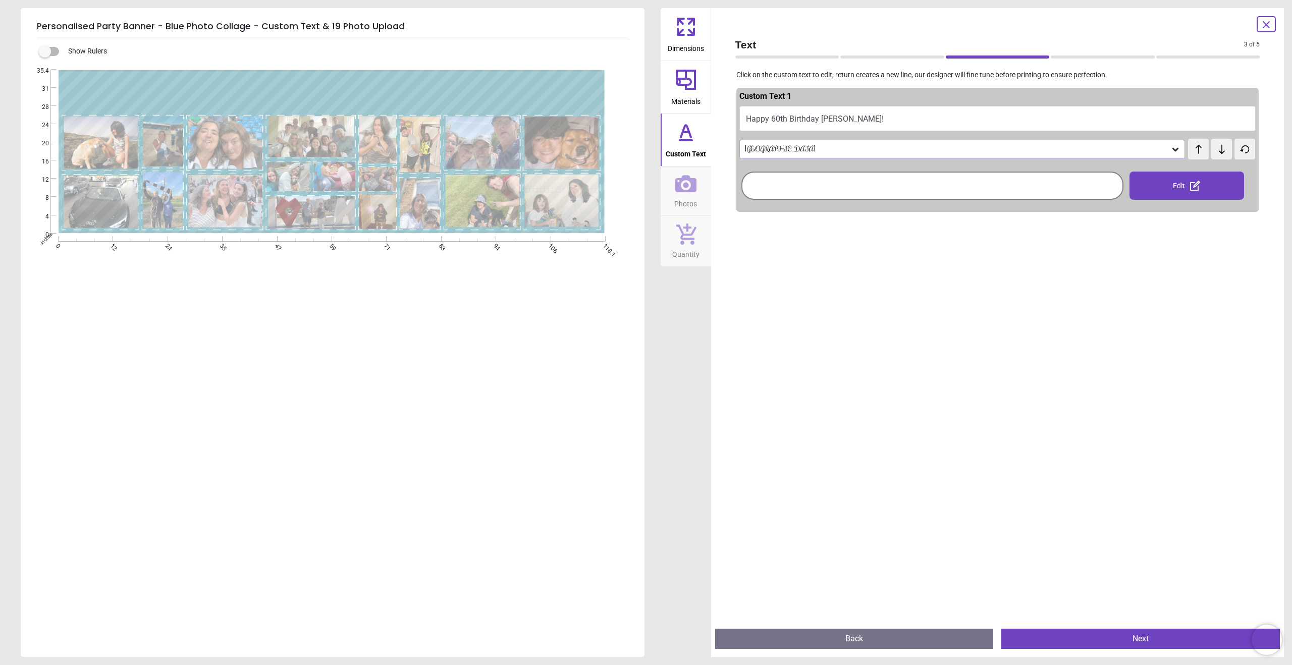
click at [681, 99] on span "Materials" at bounding box center [685, 99] width 29 height 15
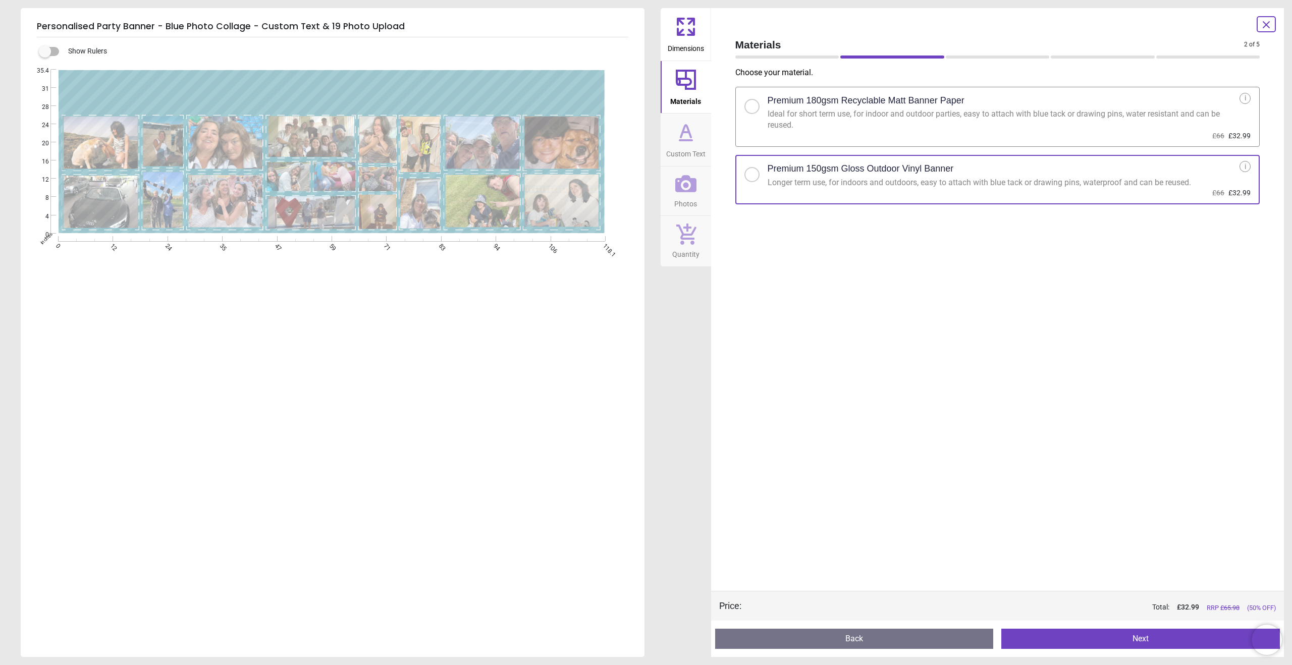
click at [688, 147] on span "Custom Text" at bounding box center [685, 151] width 39 height 15
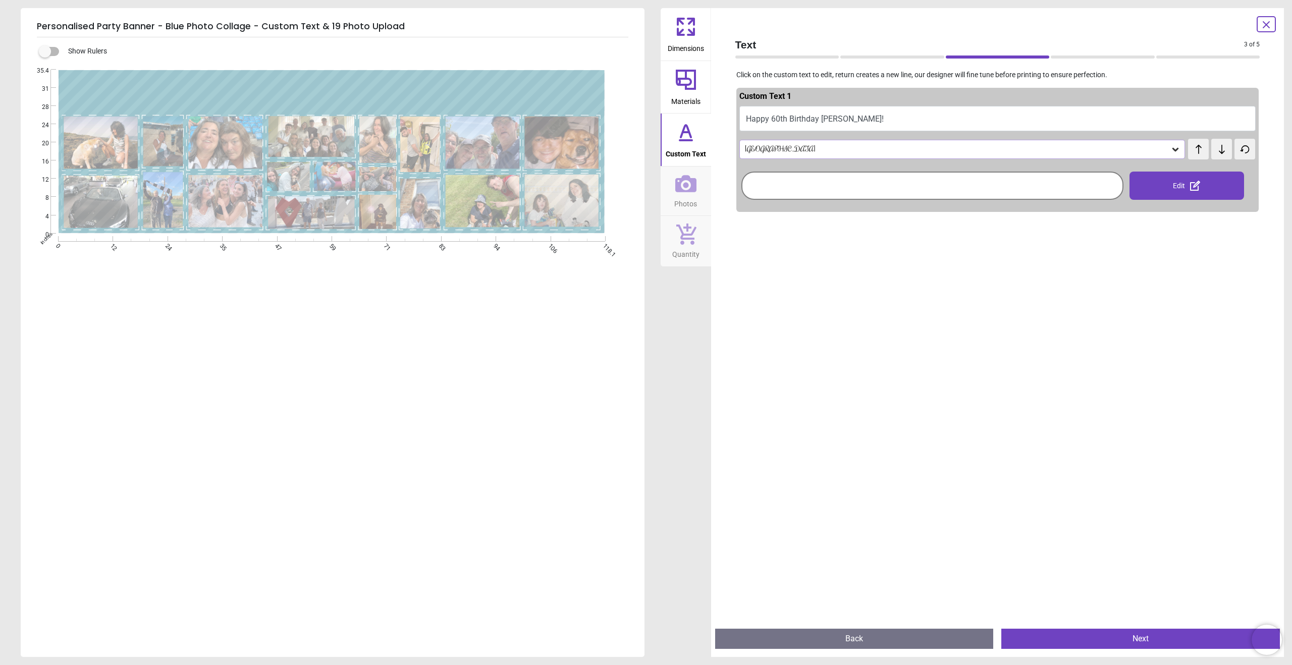
click at [687, 187] on icon at bounding box center [685, 183] width 21 height 21
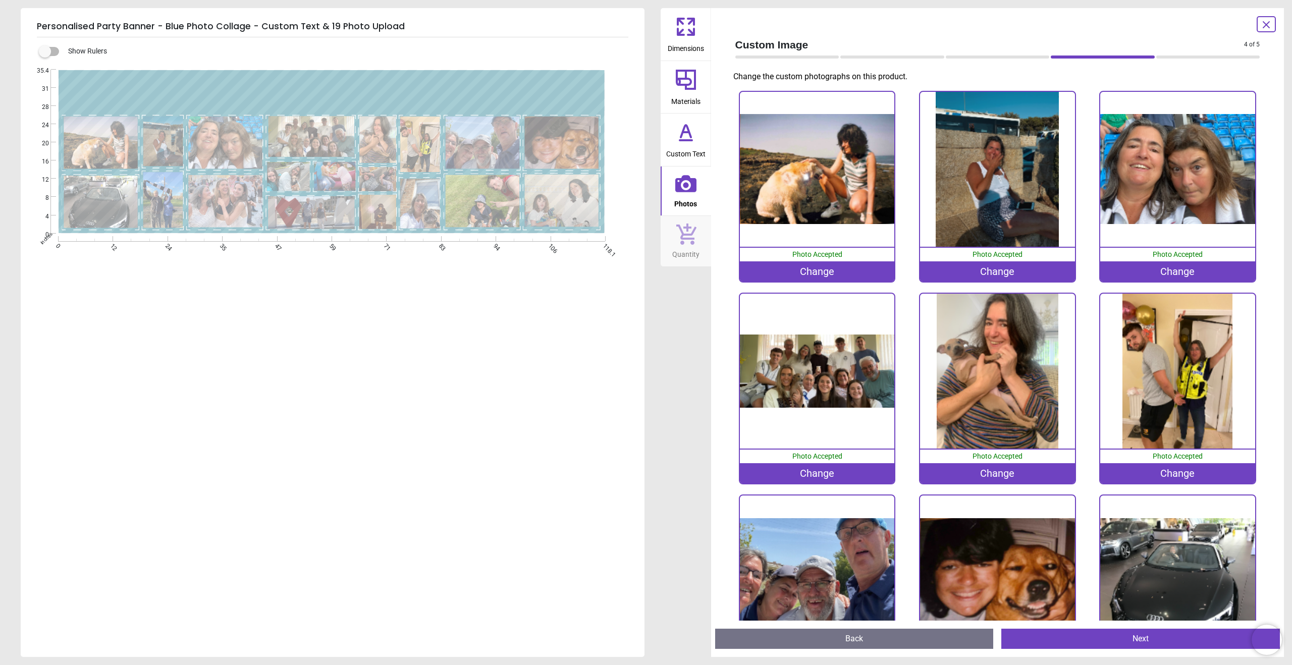
click at [691, 85] on icon at bounding box center [686, 80] width 24 height 24
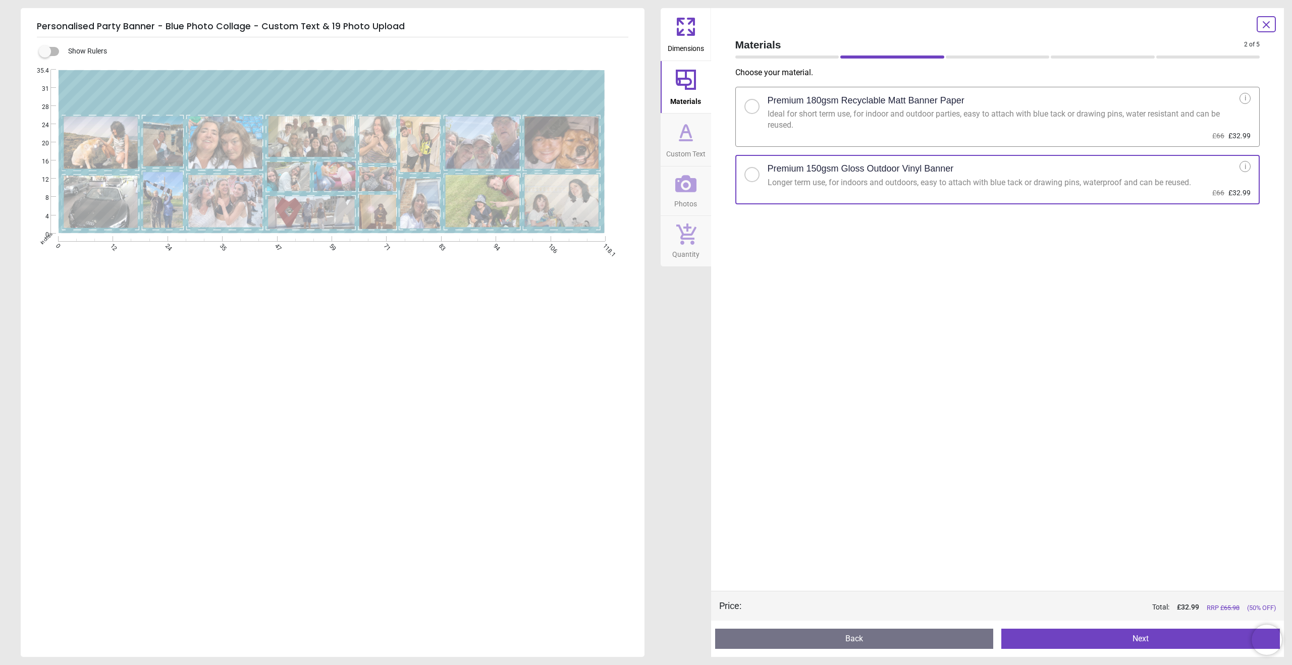
click at [1037, 636] on button "Next" at bounding box center [1140, 639] width 279 height 20
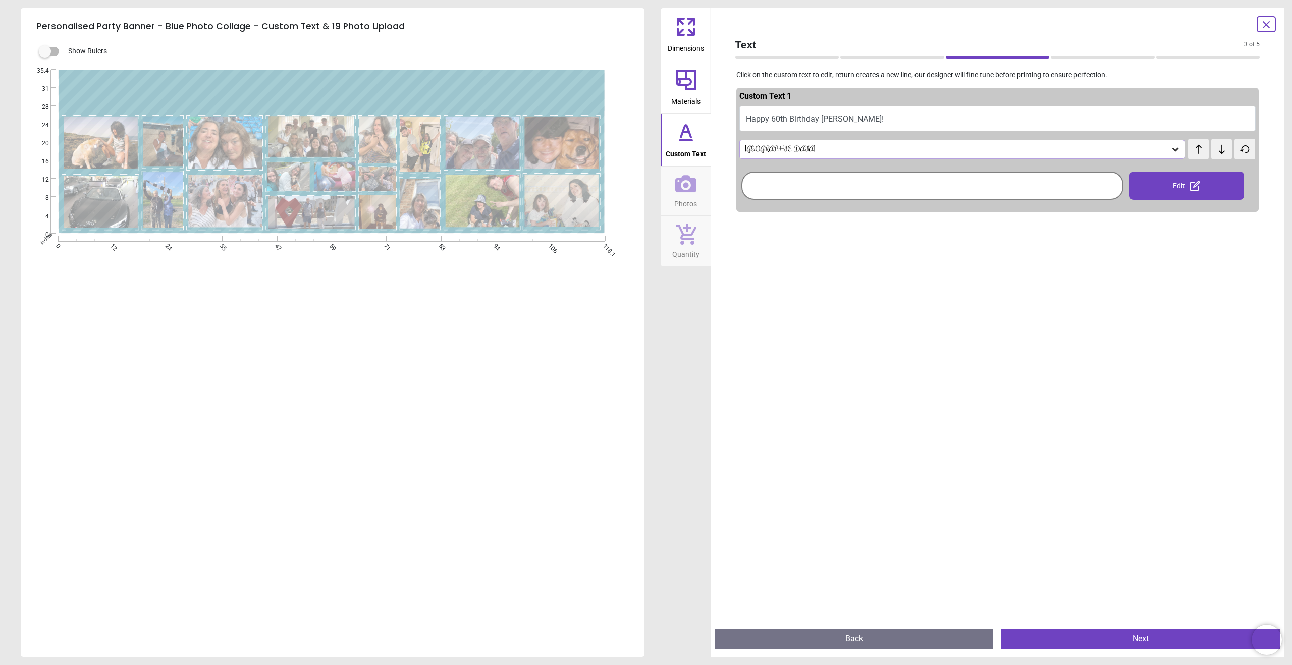
click at [1037, 636] on button "Next" at bounding box center [1140, 639] width 279 height 20
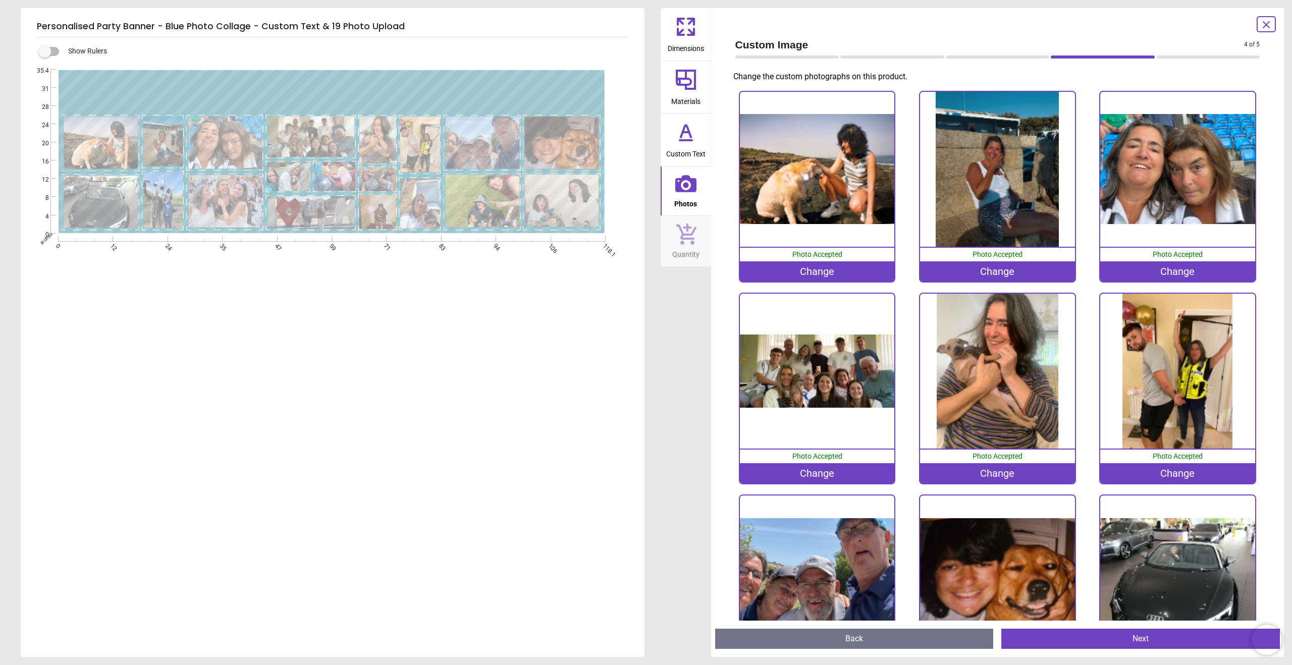
click at [1038, 642] on button "Next" at bounding box center [1140, 639] width 279 height 20
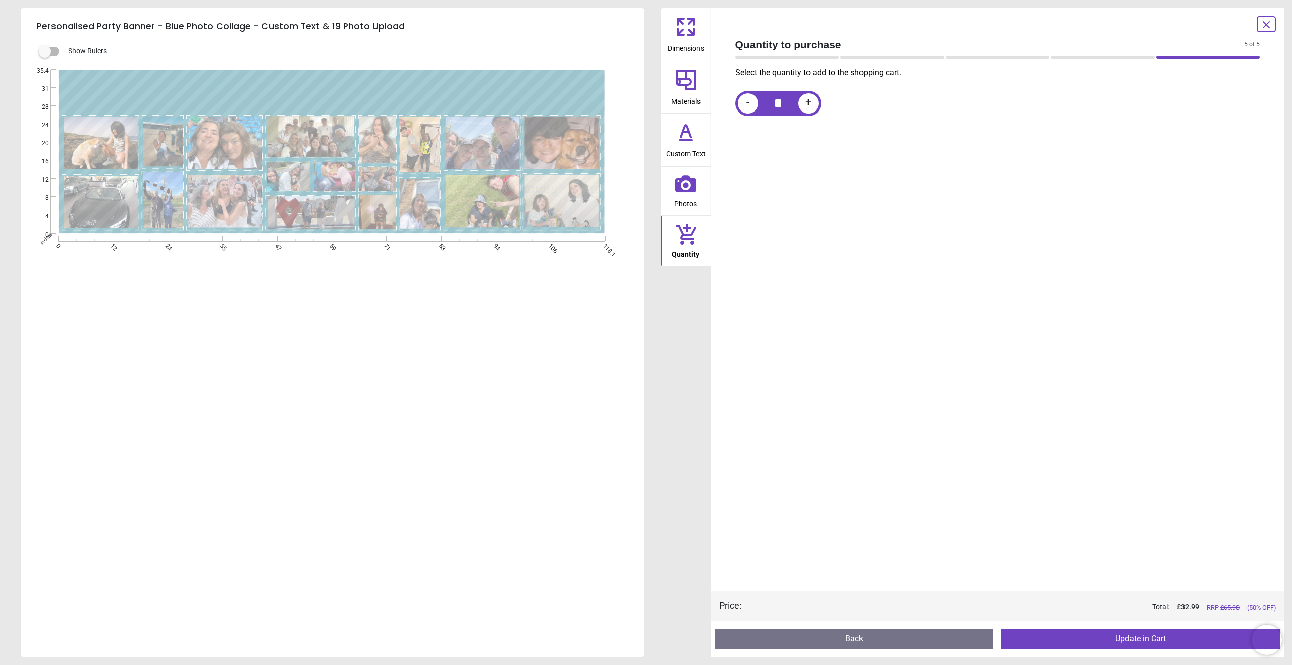
click at [1092, 641] on button "Update in Cart" at bounding box center [1140, 639] width 279 height 20
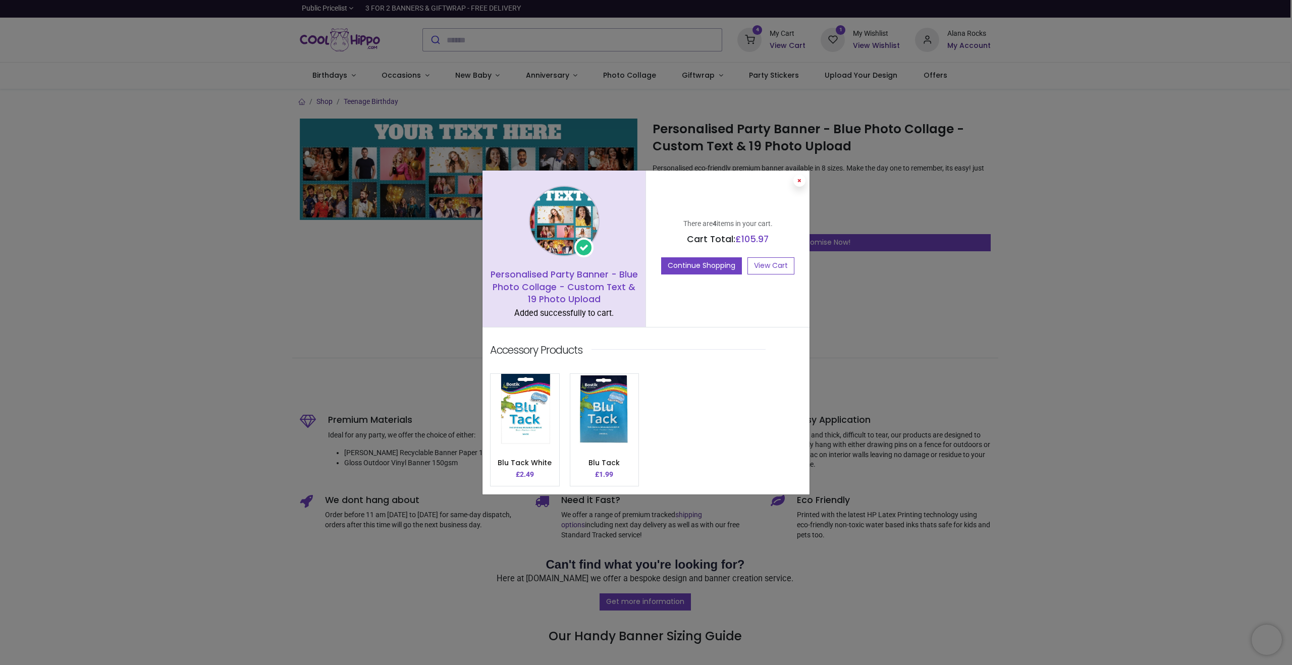
click button
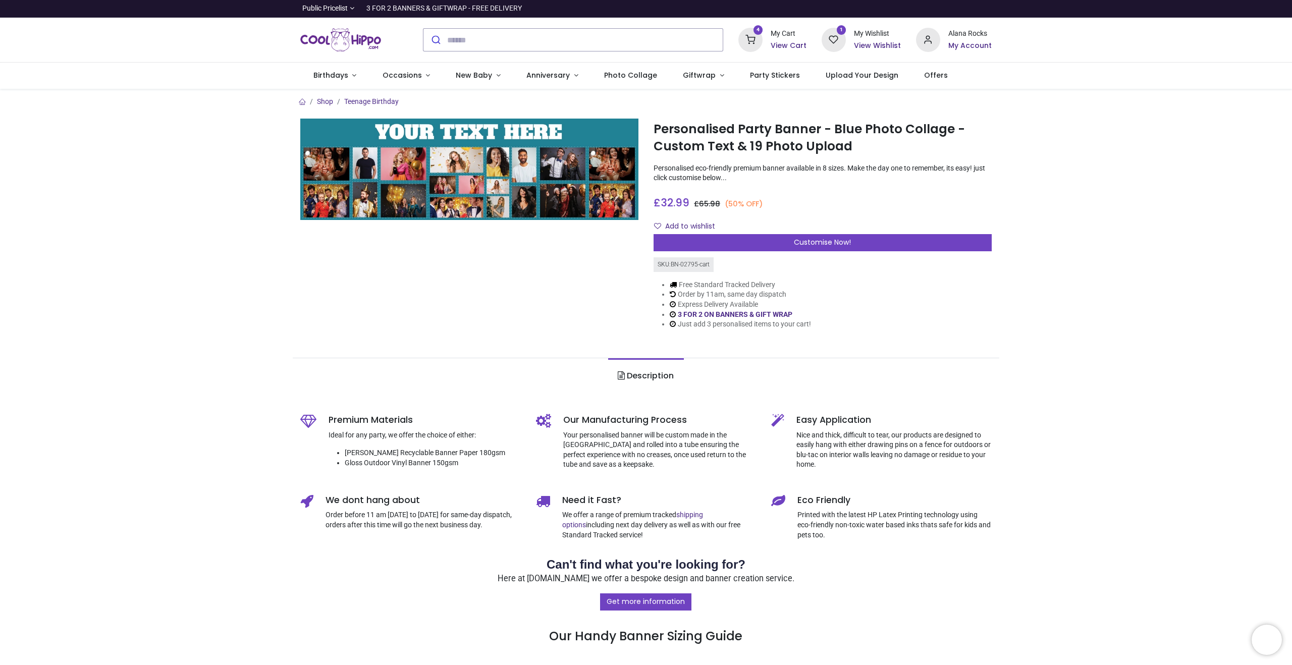
click h6 "View Cart"
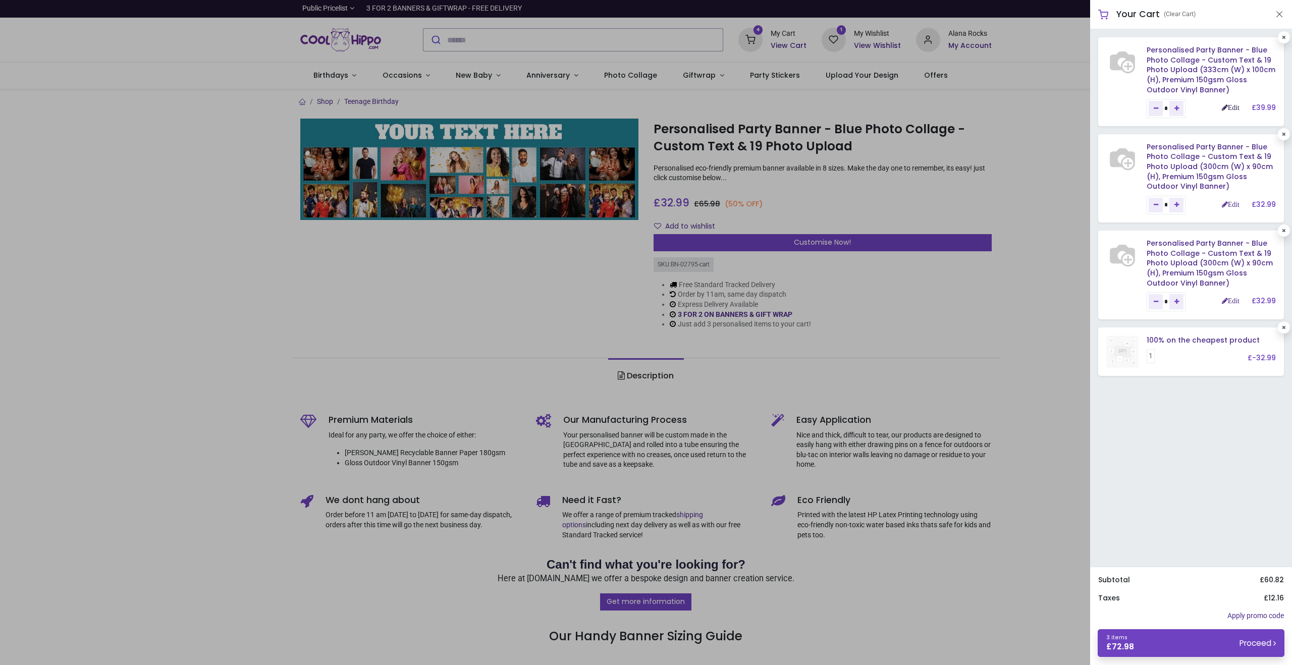
click link "Edit"
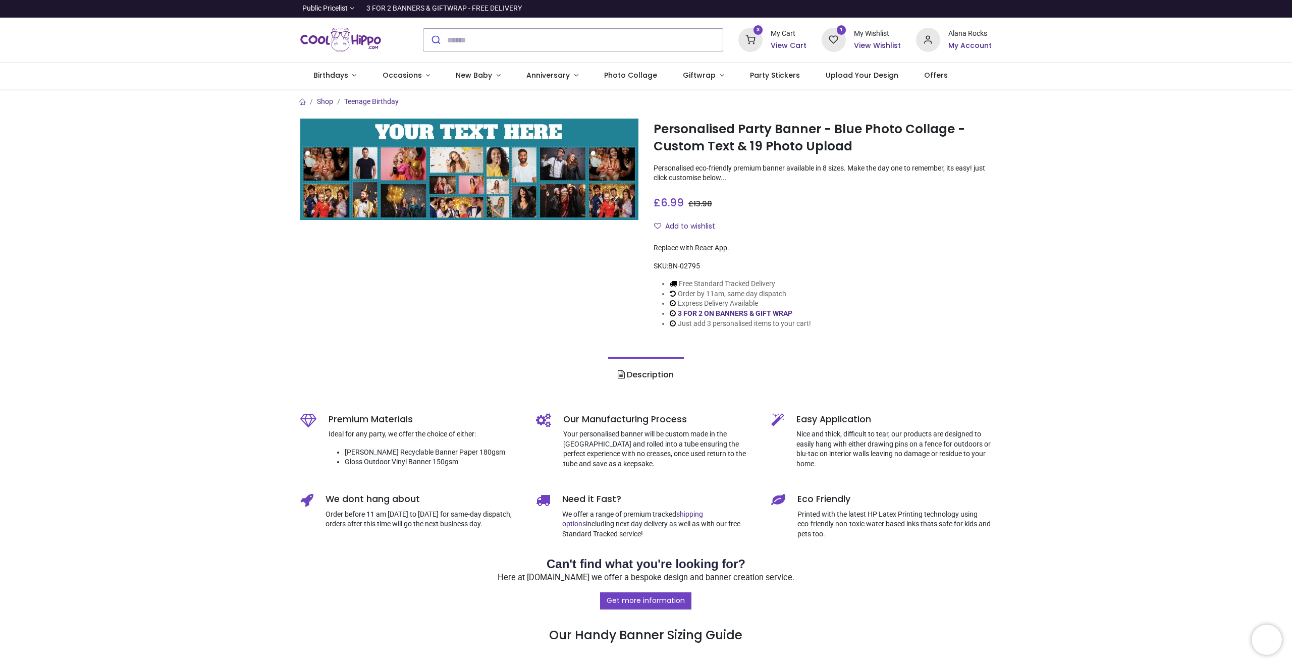
type input "**********"
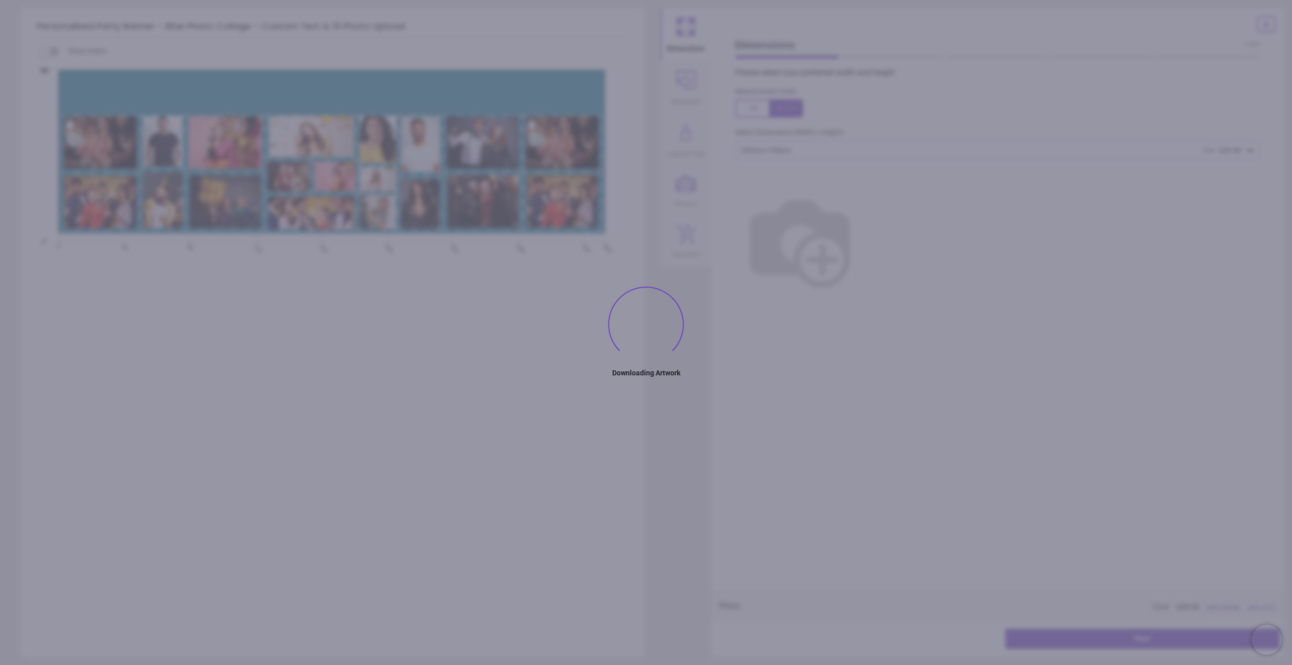
click at [701, 246] on button "Quantity" at bounding box center [686, 241] width 50 height 50
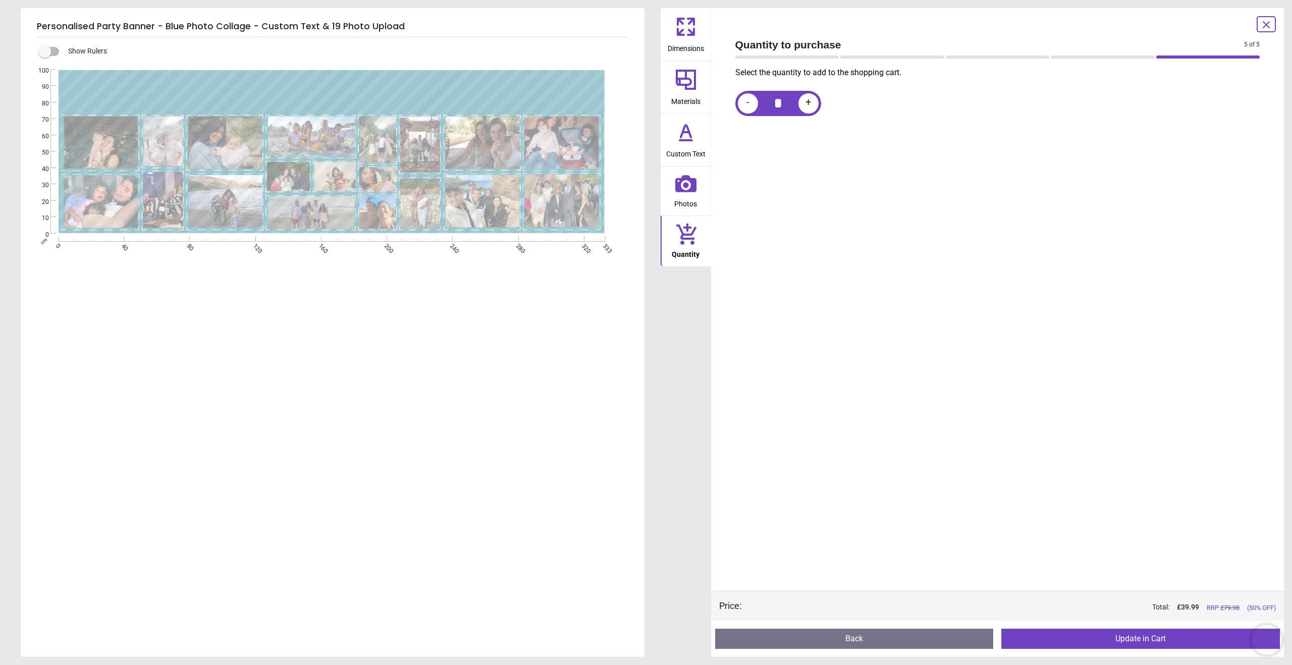
click at [690, 139] on icon at bounding box center [686, 132] width 24 height 24
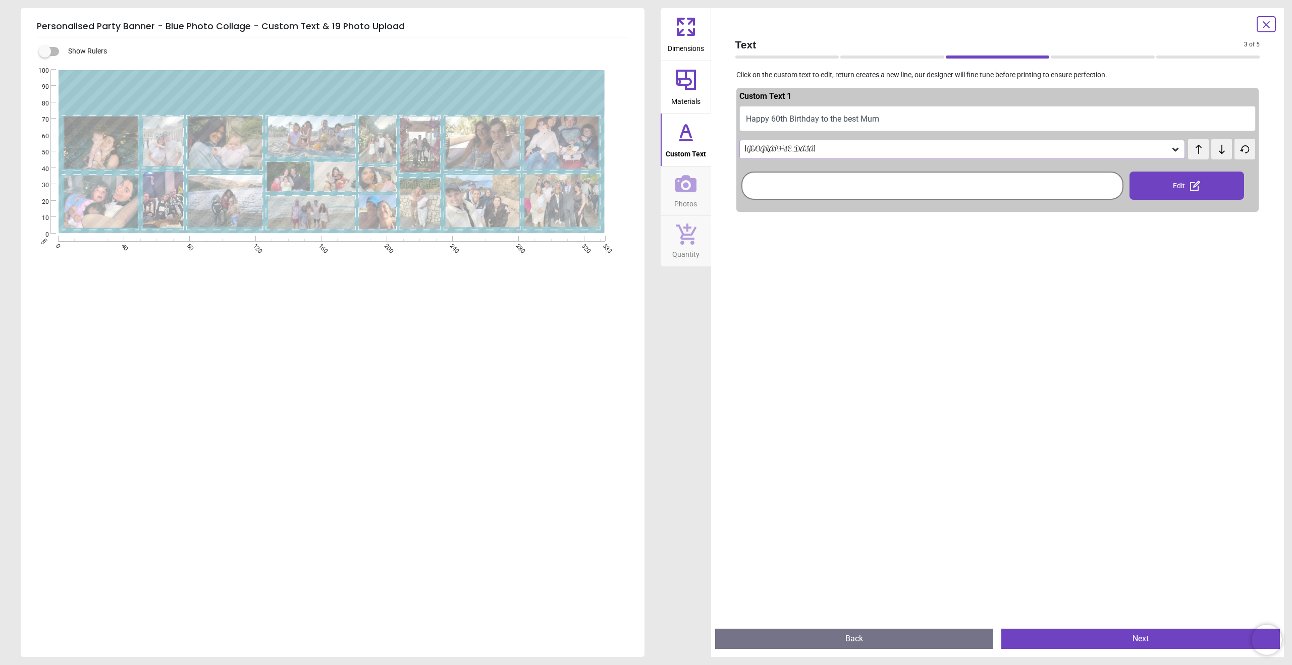
click at [688, 181] on icon at bounding box center [685, 183] width 21 height 17
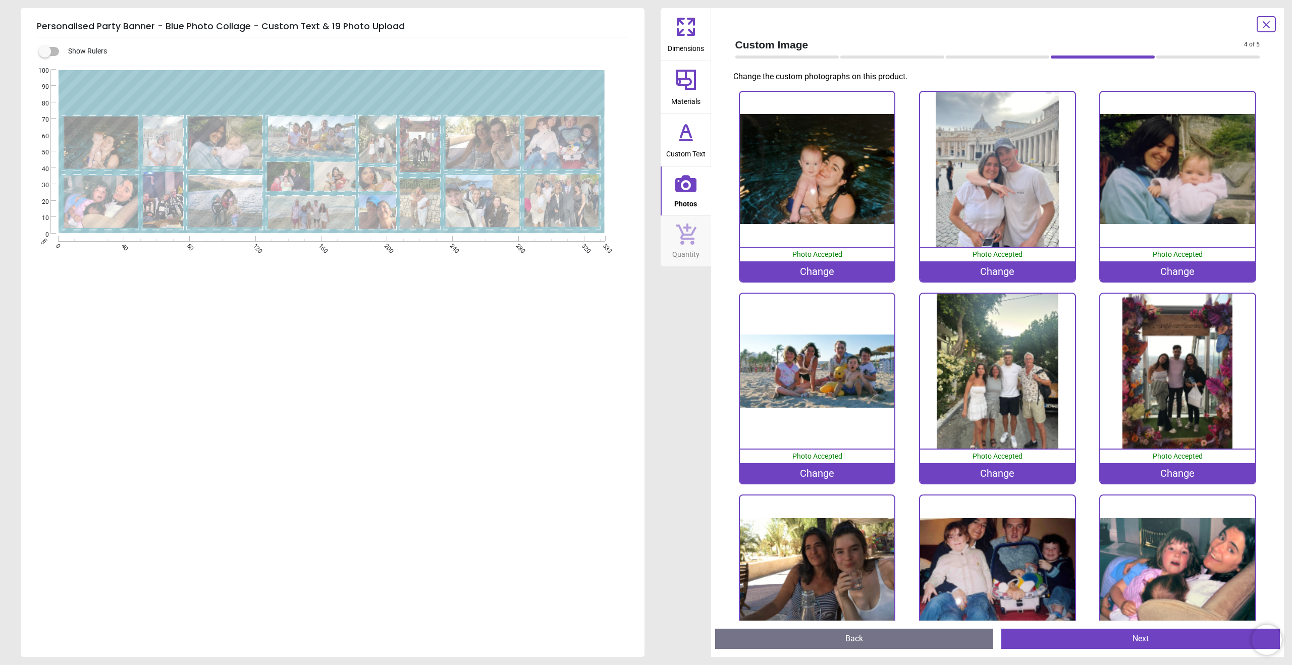
click at [695, 95] on span "Materials" at bounding box center [685, 99] width 29 height 15
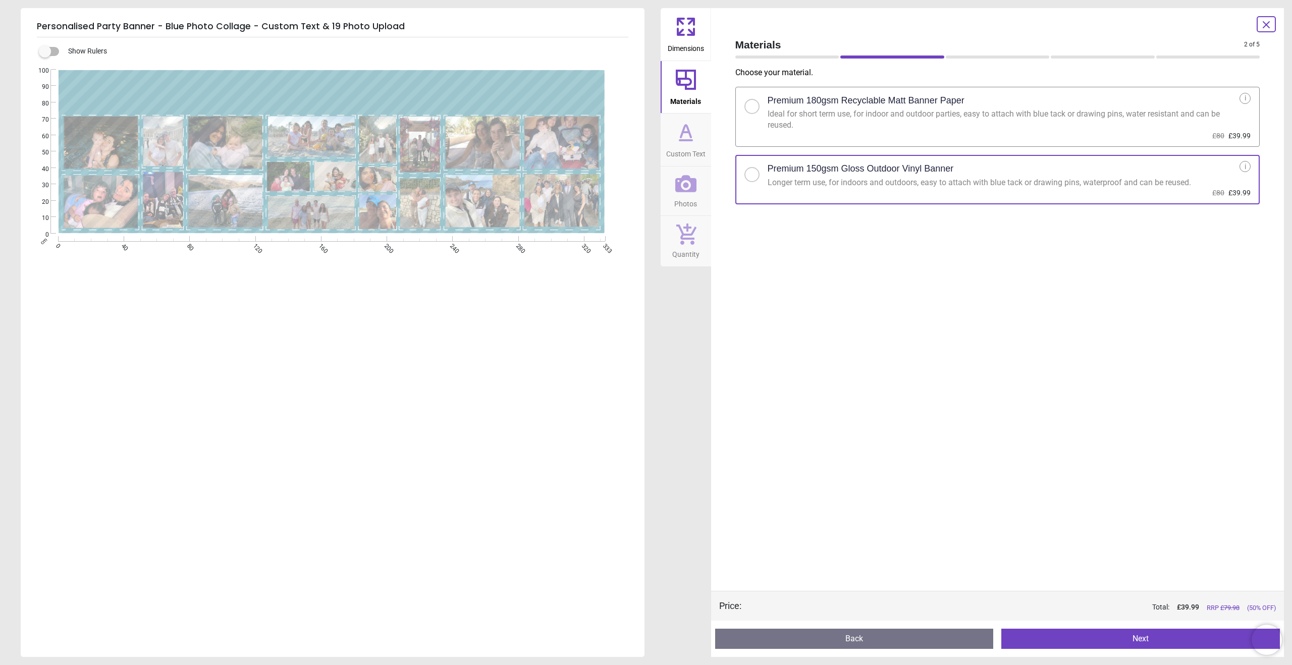
click at [674, 140] on icon at bounding box center [686, 132] width 24 height 24
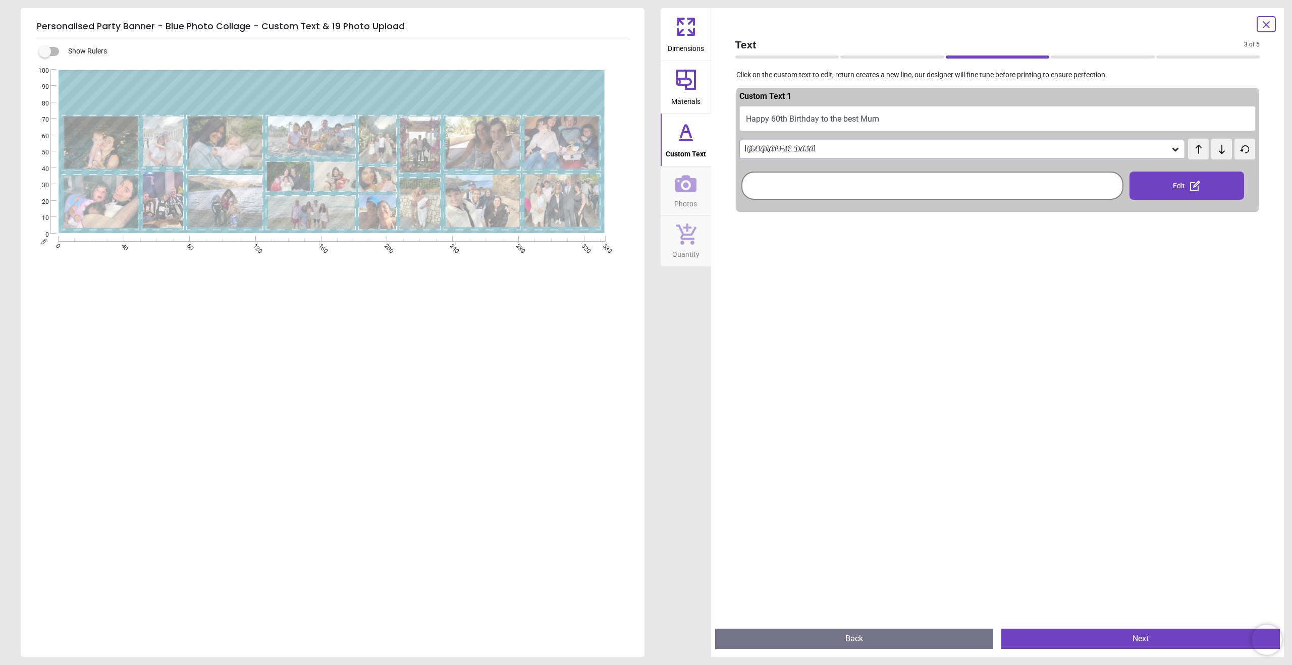
click at [676, 87] on icon at bounding box center [686, 80] width 24 height 24
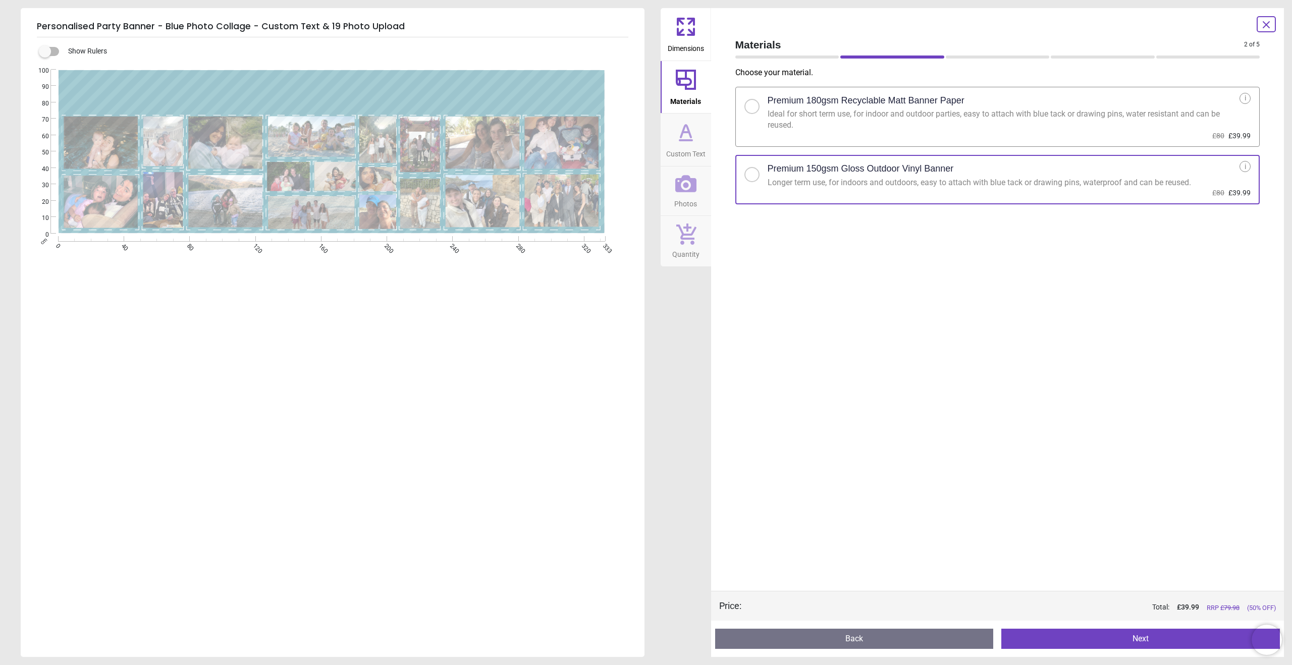
click at [681, 39] on span "Dimensions" at bounding box center [686, 46] width 36 height 15
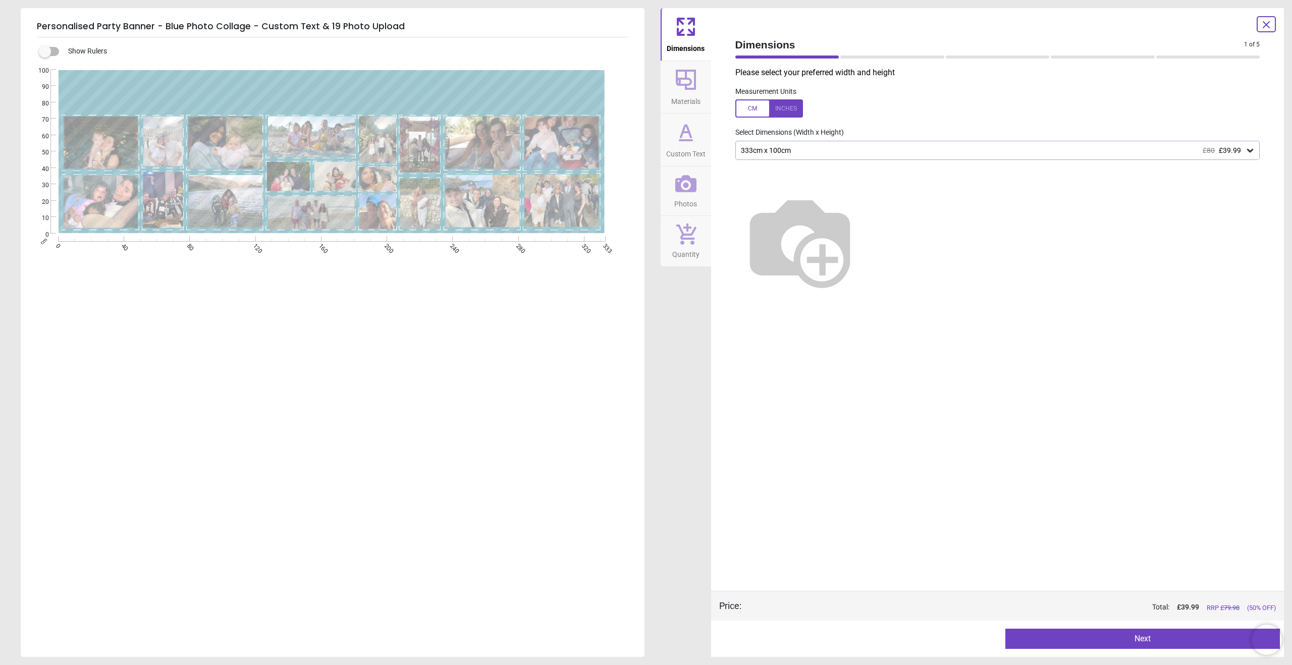
click at [923, 152] on div "333cm x 100cm £80 £39.99" at bounding box center [993, 150] width 506 height 9
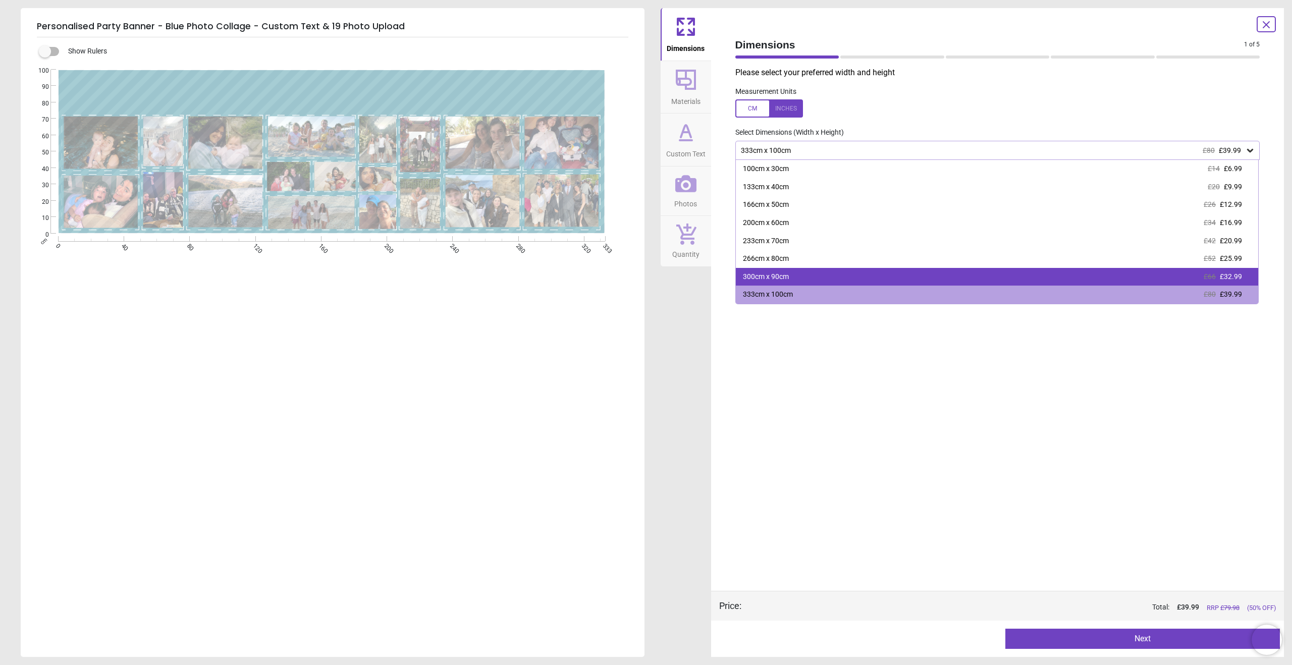
click at [933, 274] on div "300cm x 90cm £66 £32.99" at bounding box center [997, 277] width 523 height 18
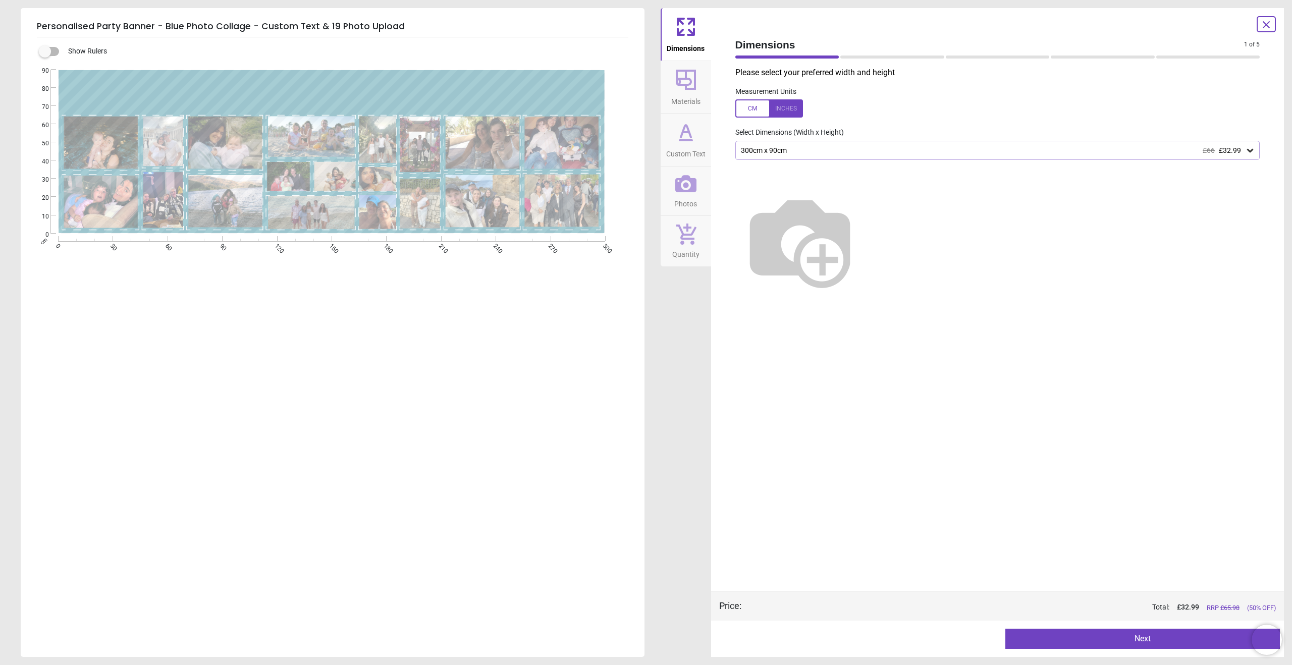
click at [1062, 640] on button "Next" at bounding box center [1142, 639] width 275 height 20
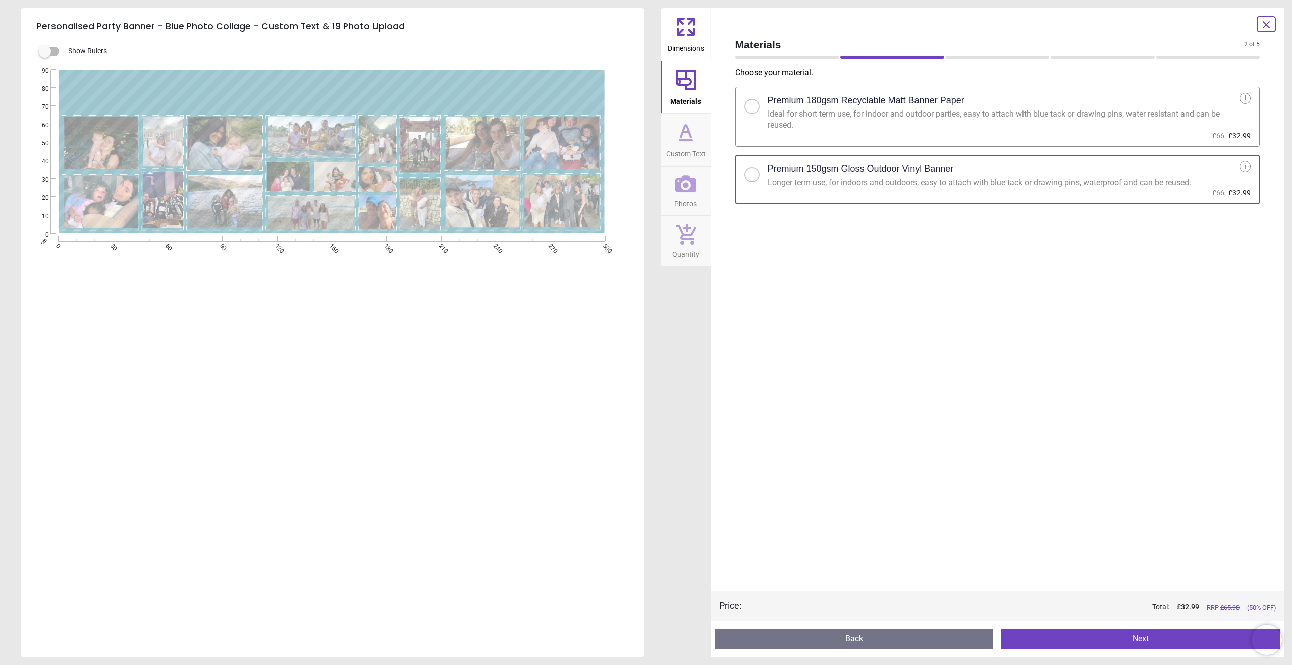
click at [1062, 640] on button "Next" at bounding box center [1140, 639] width 279 height 20
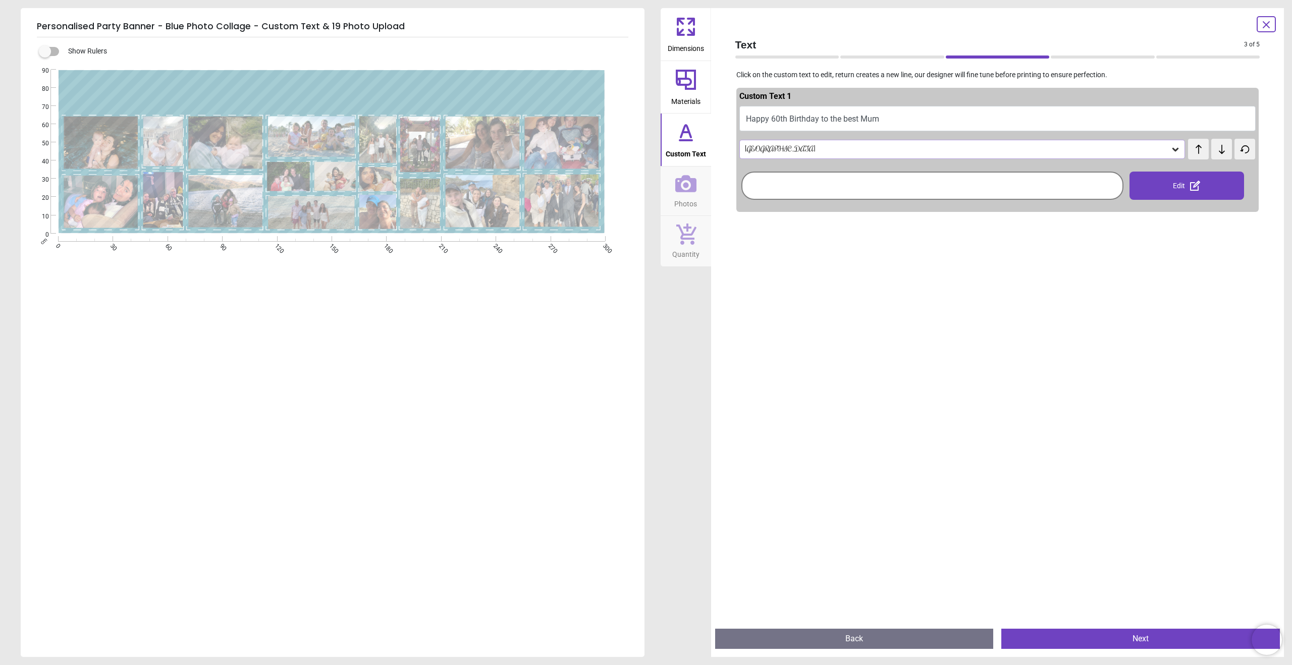
click at [1062, 640] on button "Next" at bounding box center [1140, 639] width 279 height 20
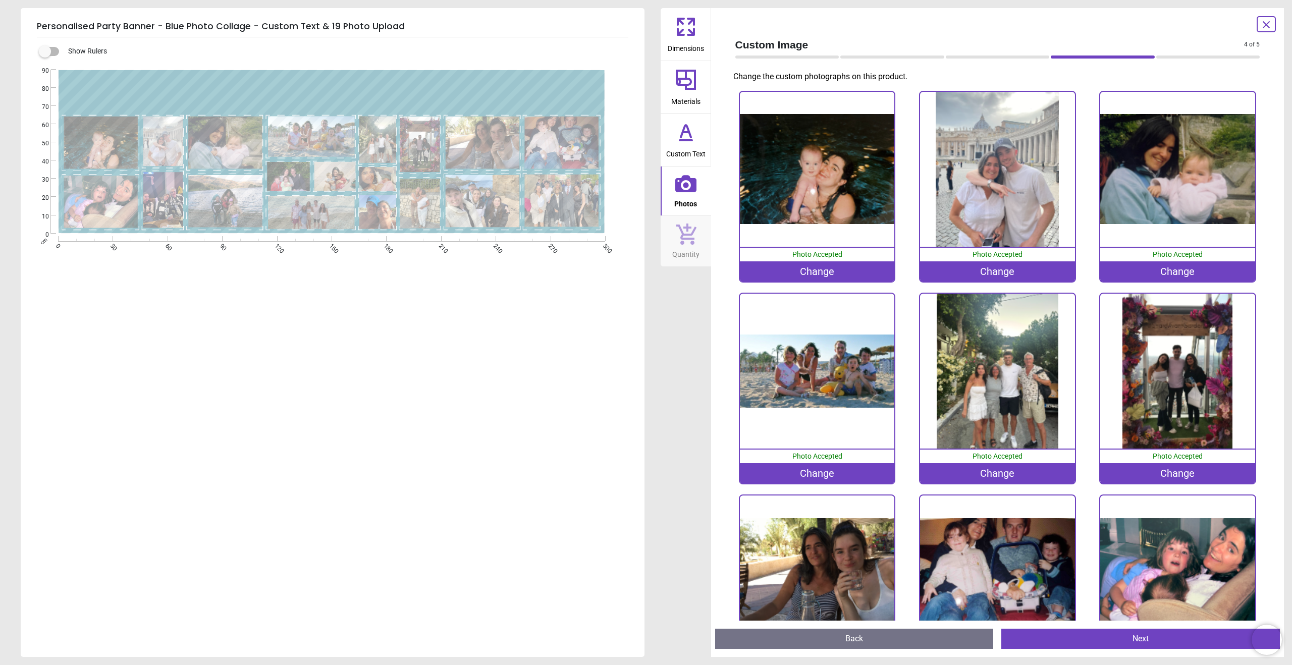
click at [704, 96] on button "Materials" at bounding box center [686, 87] width 50 height 52
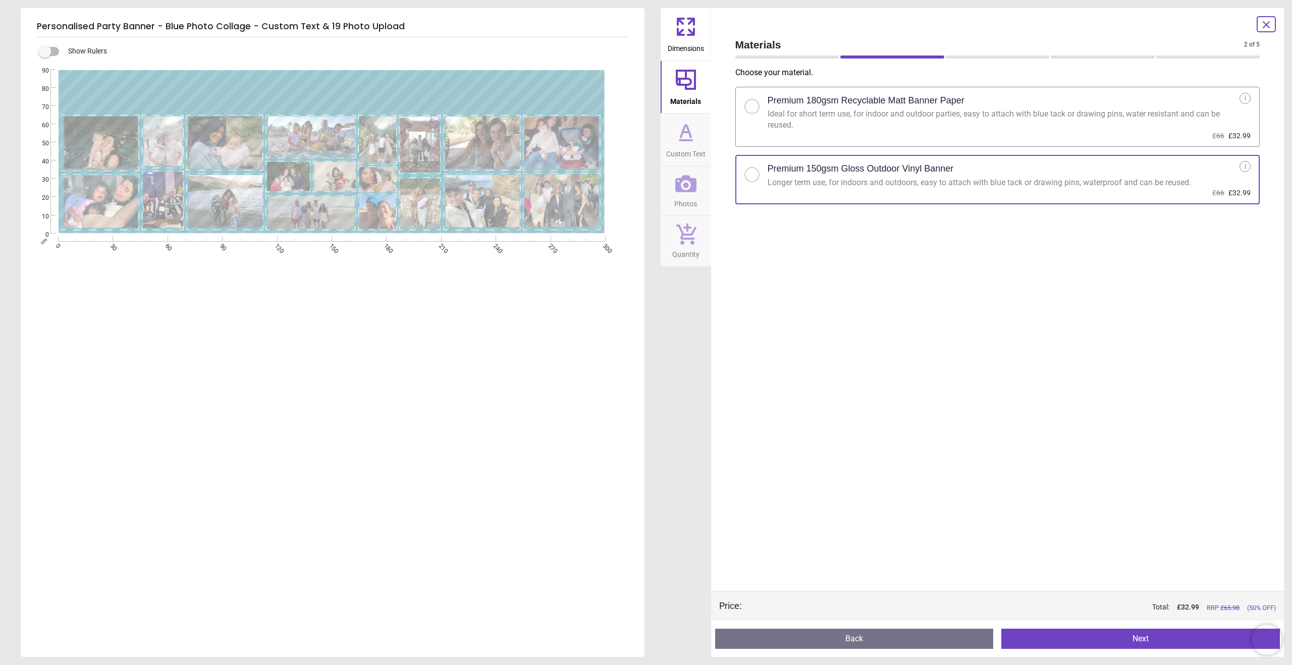
click at [1097, 642] on button "Next" at bounding box center [1140, 639] width 279 height 20
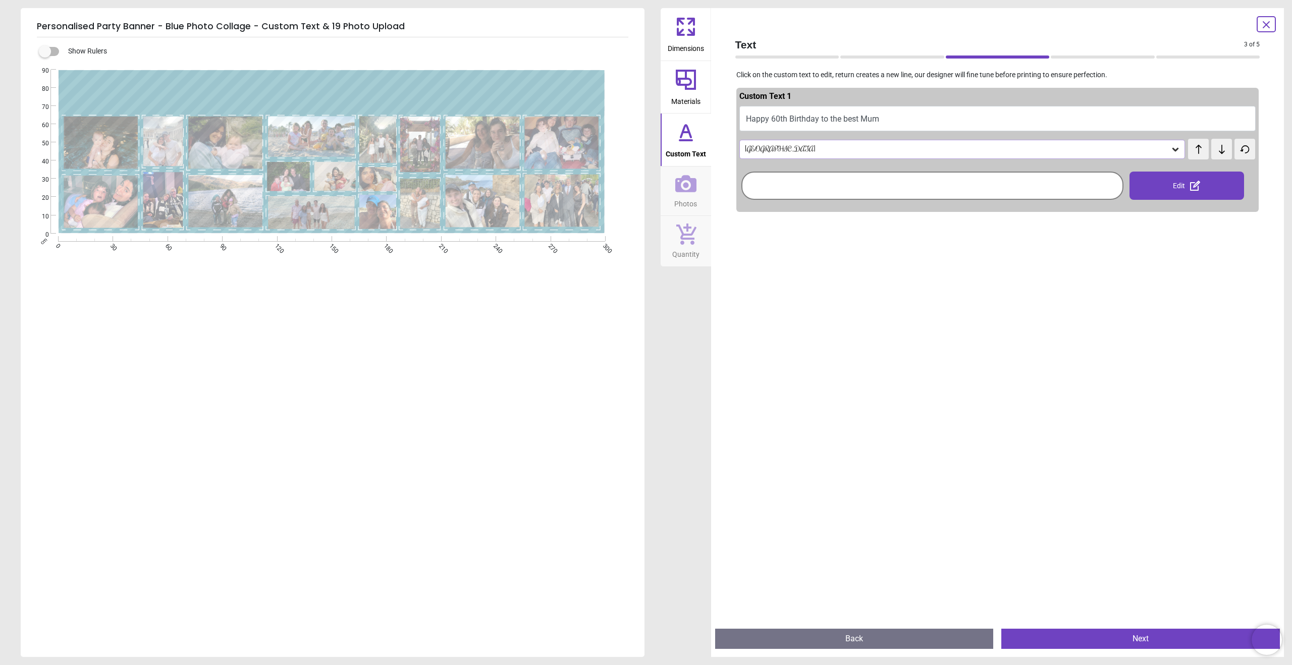
click at [1097, 642] on button "Next" at bounding box center [1140, 639] width 279 height 20
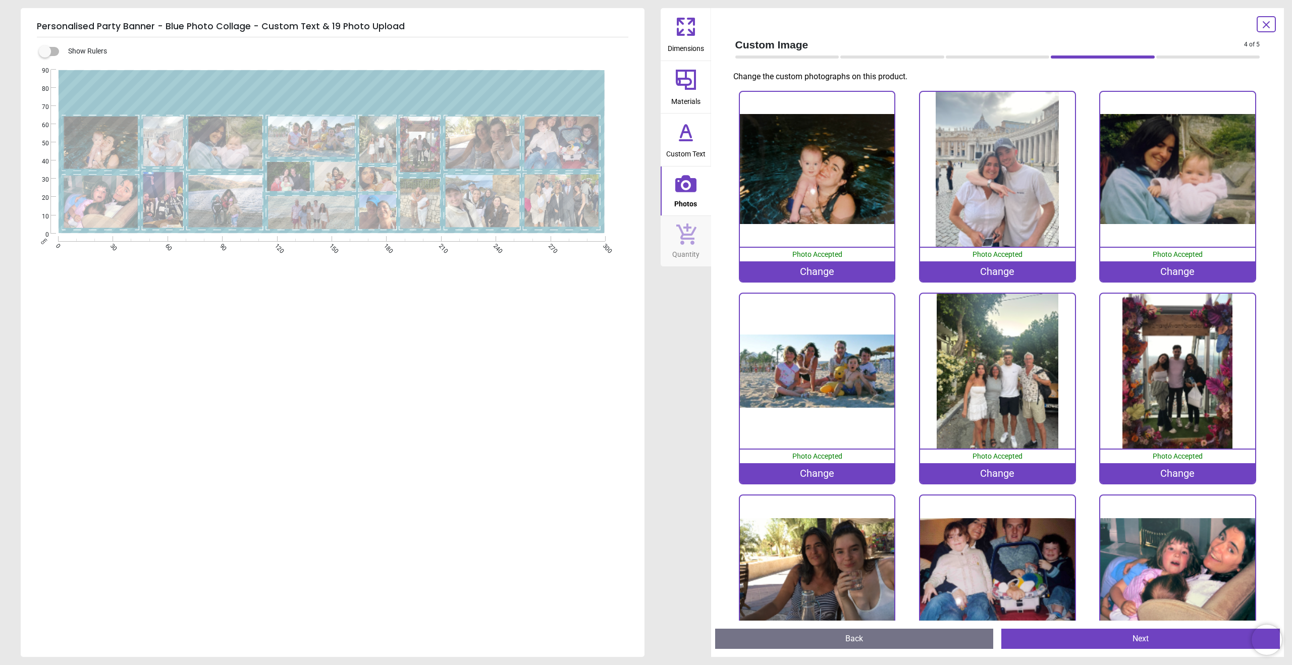
click at [1097, 642] on button "Next" at bounding box center [1140, 639] width 279 height 20
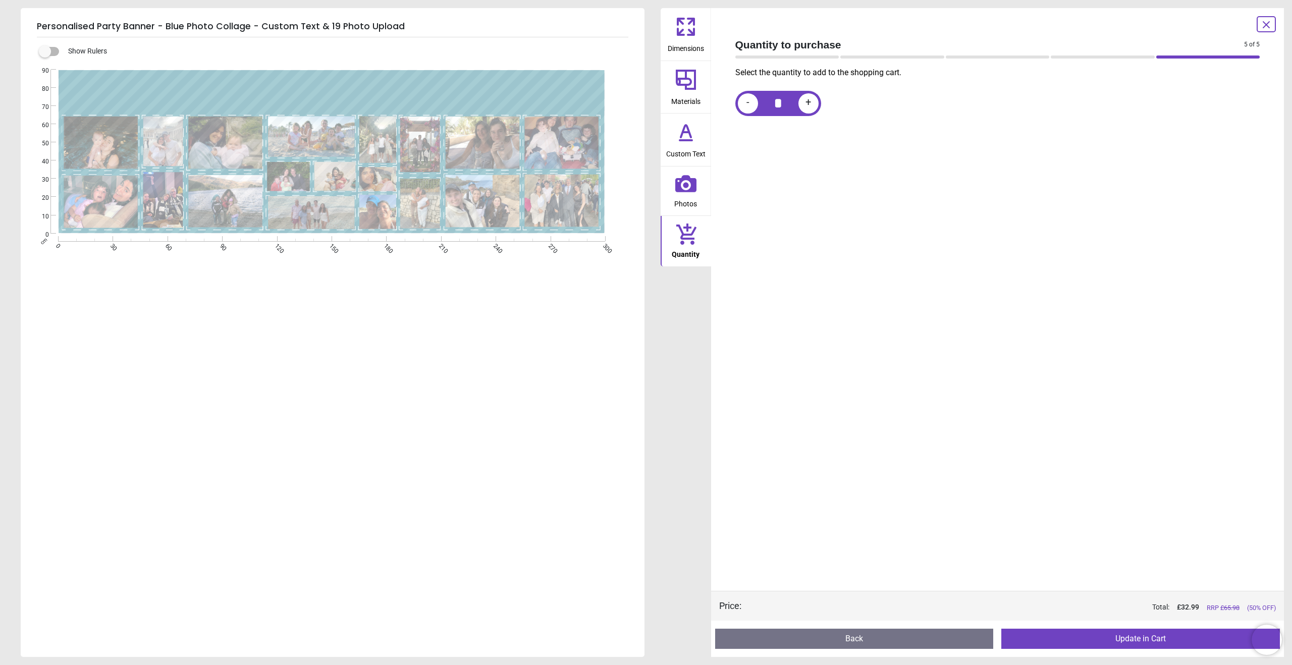
click at [1097, 643] on button "Update in Cart" at bounding box center [1140, 639] width 279 height 20
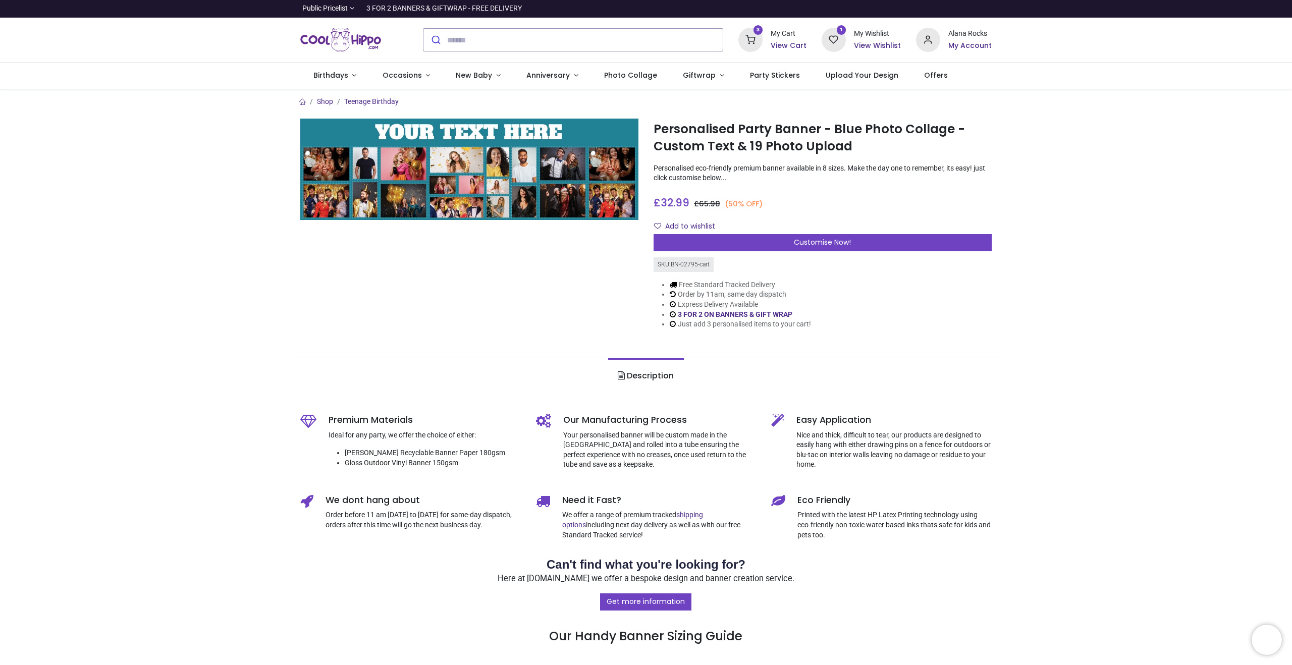
click at [782, 45] on h6 "View Cart" at bounding box center [789, 46] width 36 height 10
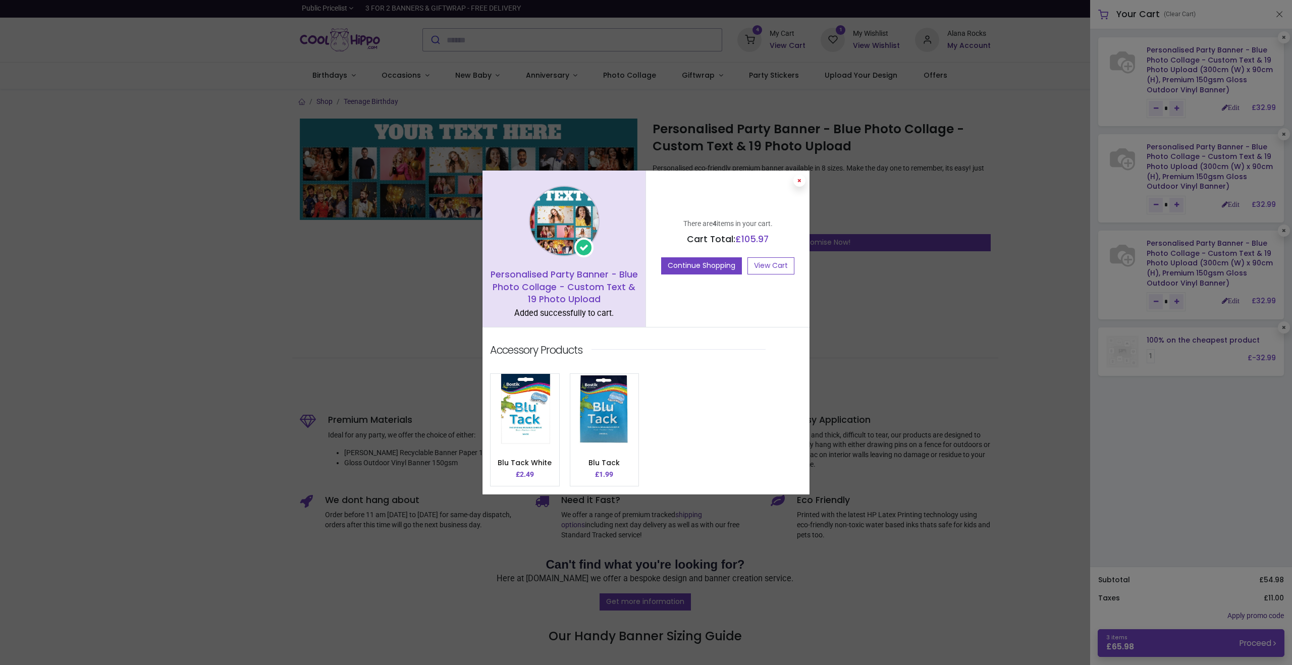
click at [800, 185] on button at bounding box center [799, 181] width 12 height 12
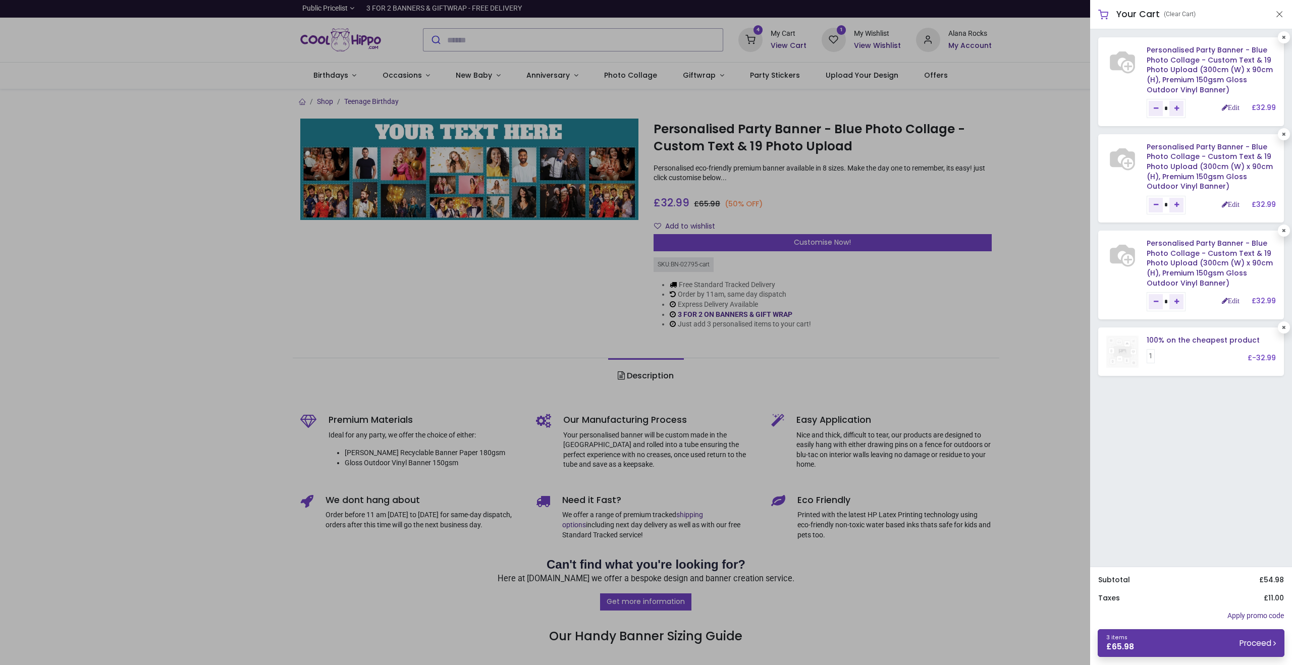
click at [1224, 647] on link "3 items £ 65.98 Proceed" at bounding box center [1191, 643] width 187 height 28
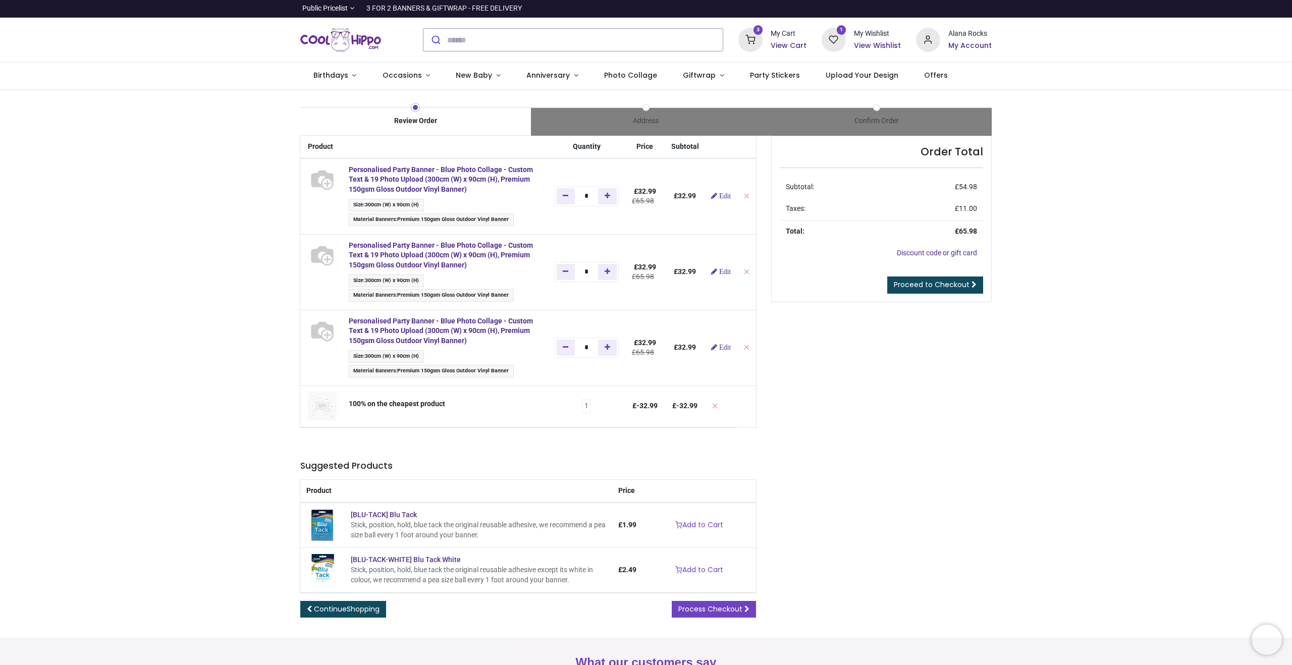
type input "**********"
click at [1094, 365] on div "Review Order Address Confirm Order Price" at bounding box center [646, 364] width 1292 height 550
click at [892, 369] on div "Order Total Subtotal: £ 54.98 Taxes: £ 11.00 Total: £ 65.98 Discount code or gi…" at bounding box center [882, 385] width 236 height 498
click at [912, 285] on span "Proceed to Checkout" at bounding box center [932, 285] width 76 height 10
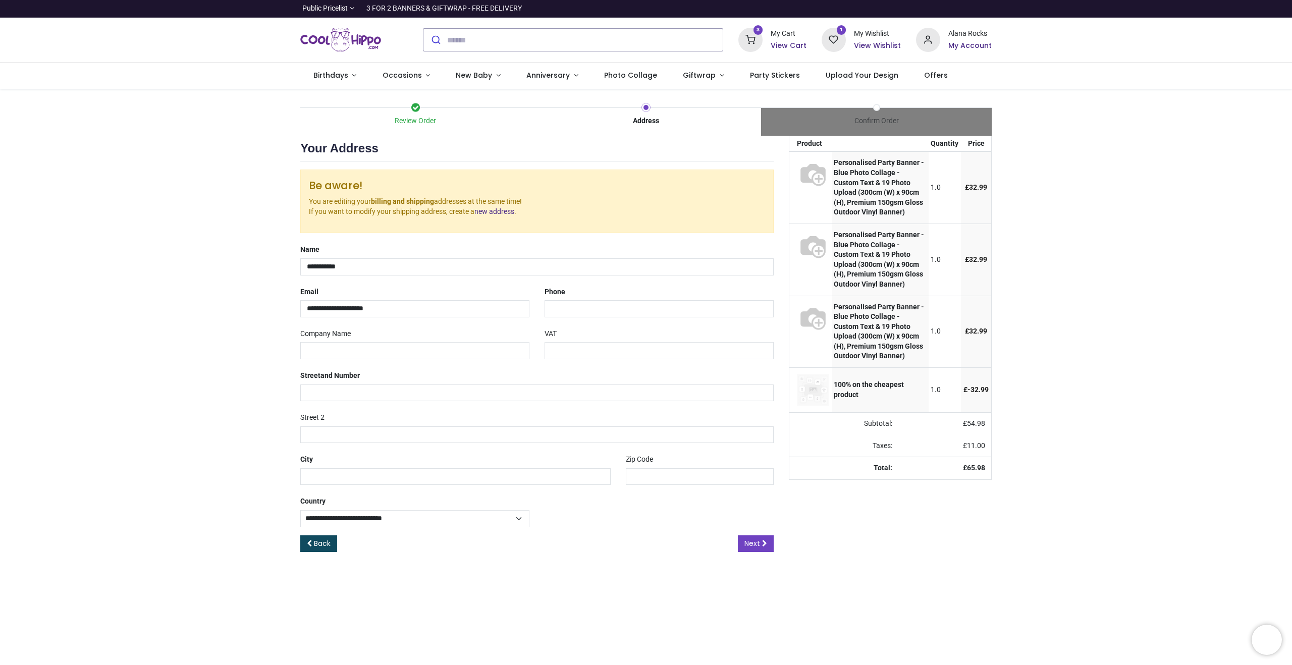
select select "***"
click at [672, 316] on input "tel" at bounding box center [659, 308] width 229 height 17
type input "**********"
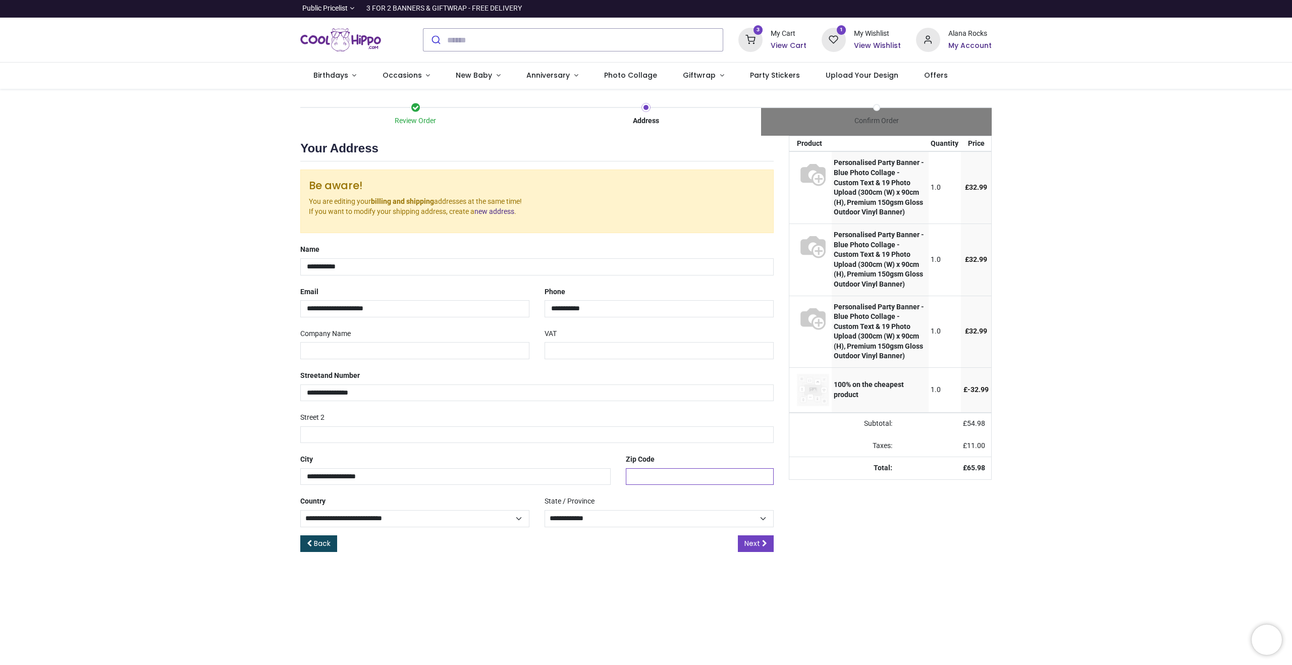
type input "*******"
select select "***"
click at [600, 338] on div "VAT" at bounding box center [659, 343] width 244 height 34
click at [589, 349] on input "text" at bounding box center [659, 350] width 229 height 17
click at [431, 271] on input "**********" at bounding box center [536, 266] width 473 height 17
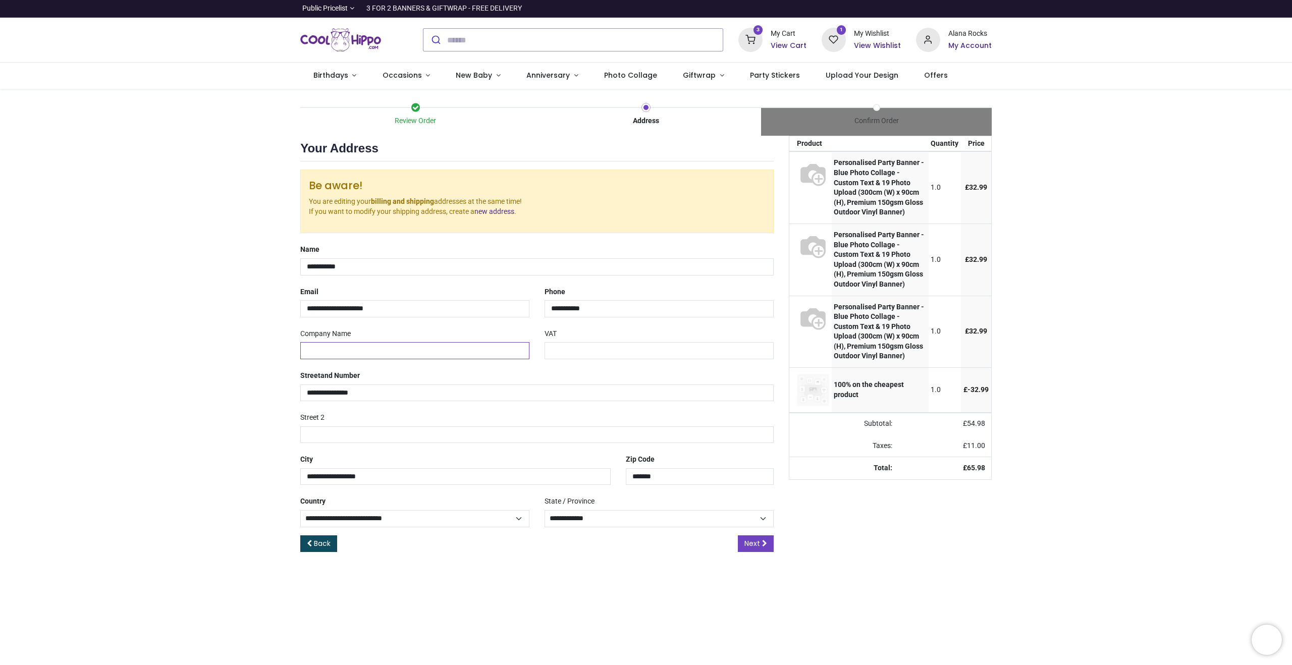
click at [430, 355] on input "text" at bounding box center [414, 350] width 229 height 17
click at [551, 425] on div "Street 2" at bounding box center [537, 426] width 489 height 34
click at [544, 383] on div "**********" at bounding box center [537, 384] width 489 height 34
click at [500, 358] on input "text" at bounding box center [414, 350] width 229 height 17
click at [500, 368] on div "**********" at bounding box center [537, 384] width 489 height 34
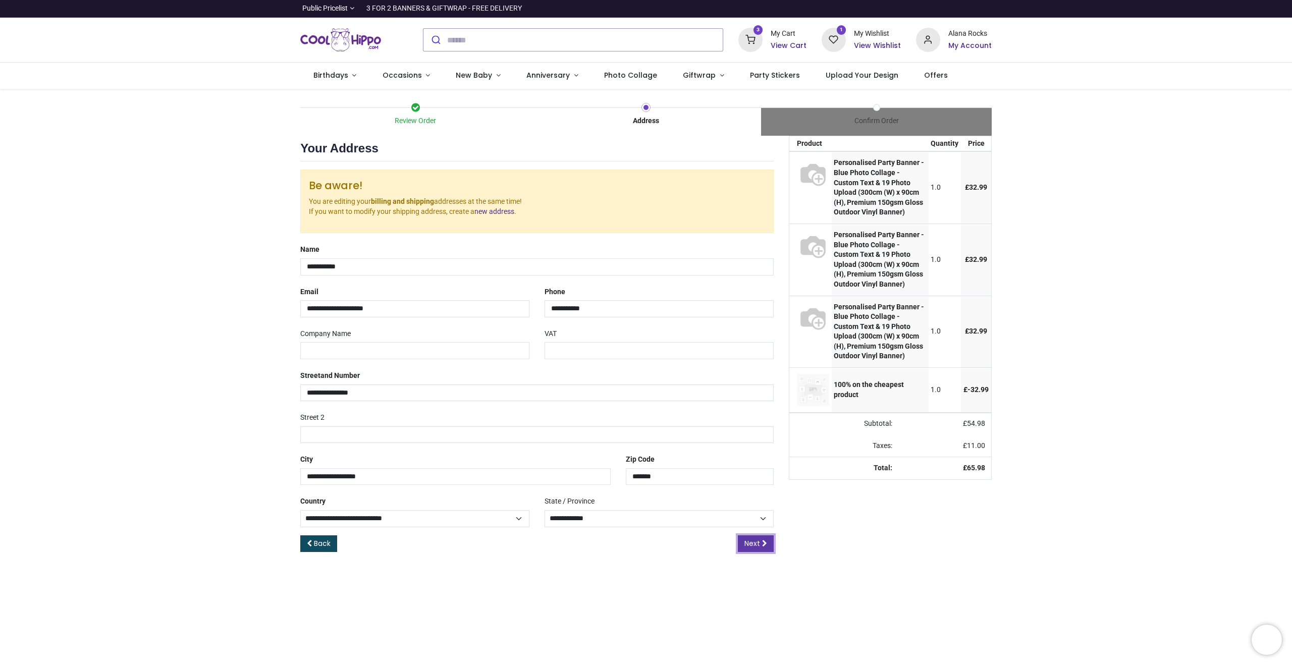
click at [761, 546] on link "Next" at bounding box center [756, 543] width 36 height 17
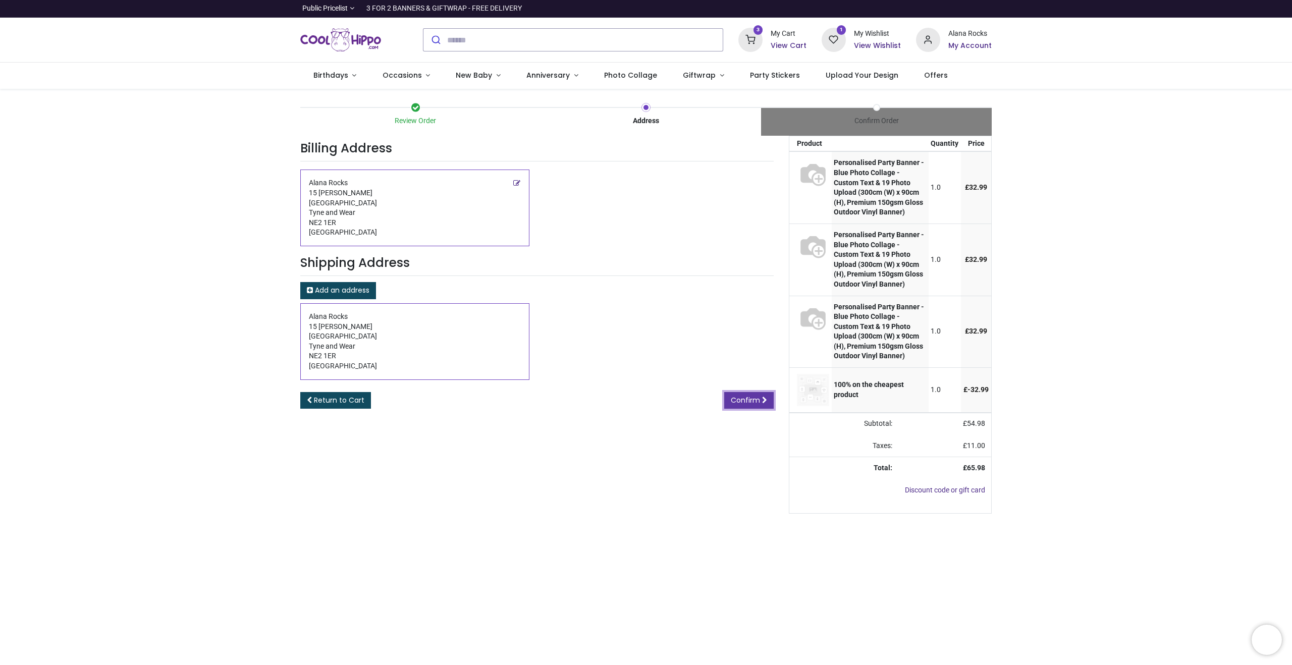
click at [764, 399] on icon at bounding box center [764, 400] width 5 height 7
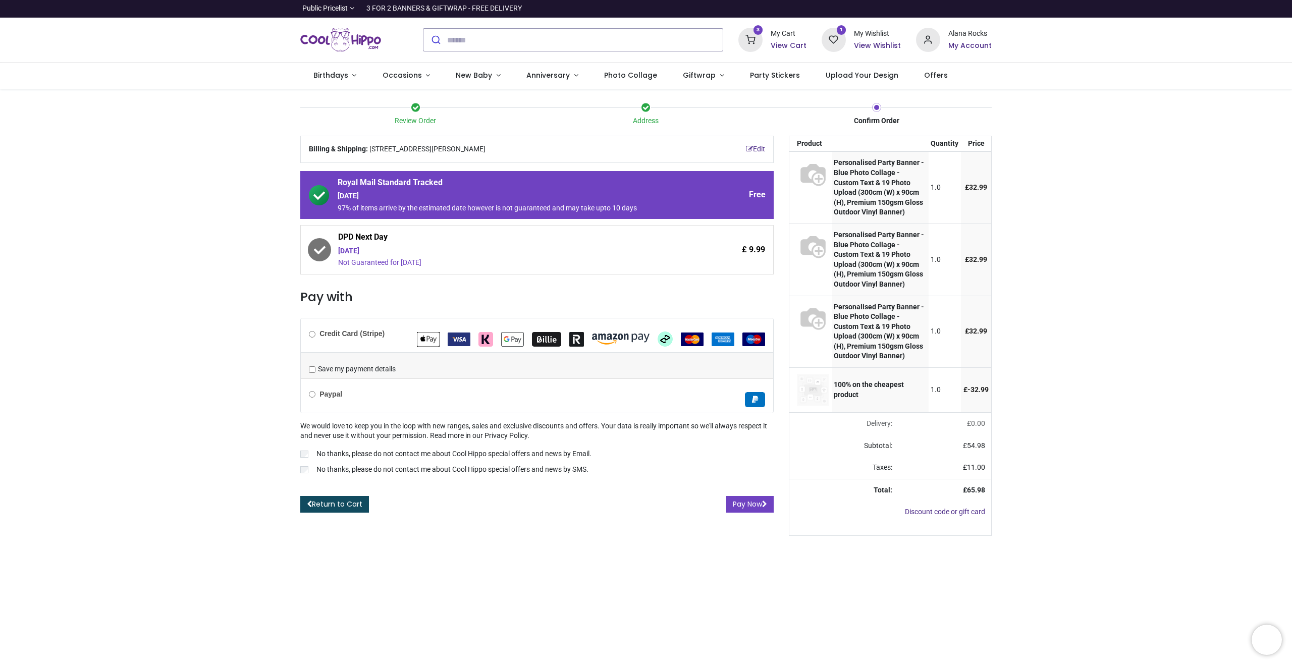
click at [457, 342] on img "VISA" at bounding box center [459, 340] width 23 height 14
click at [458, 335] on img "VISA" at bounding box center [459, 340] width 23 height 14
click at [755, 149] on link "Edit" at bounding box center [755, 149] width 19 height 10
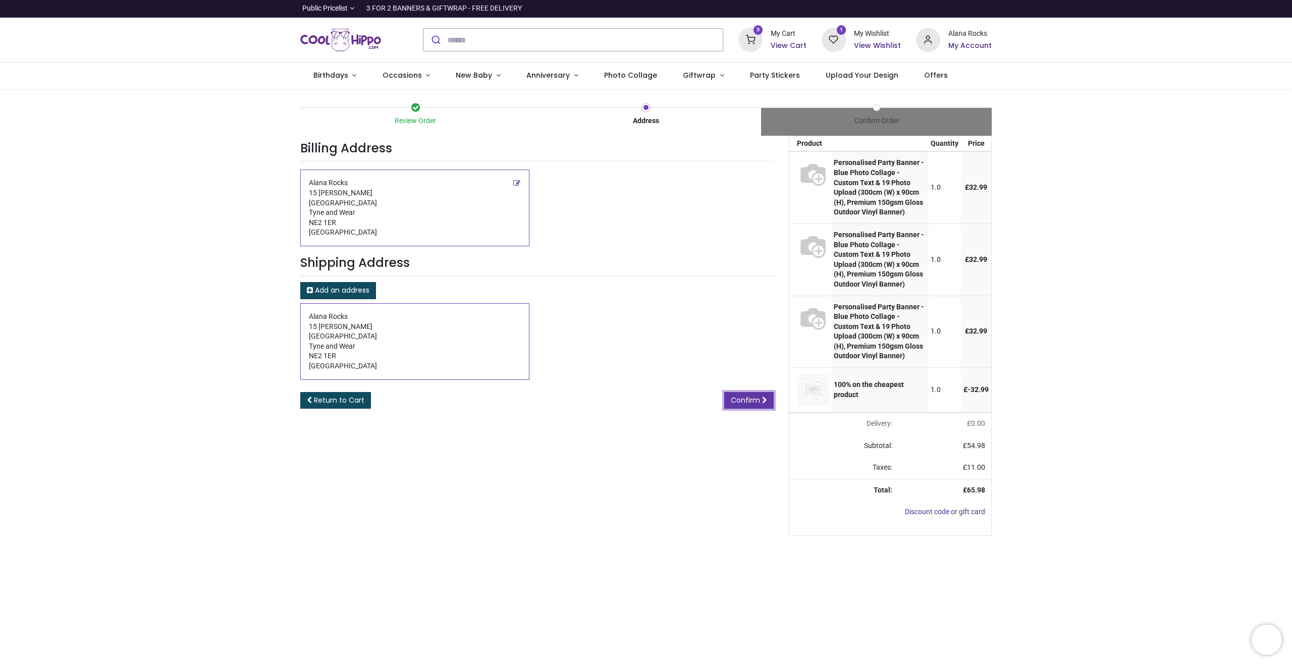
click at [742, 399] on span "Confirm" at bounding box center [745, 400] width 29 height 10
